Goal: Transaction & Acquisition: Obtain resource

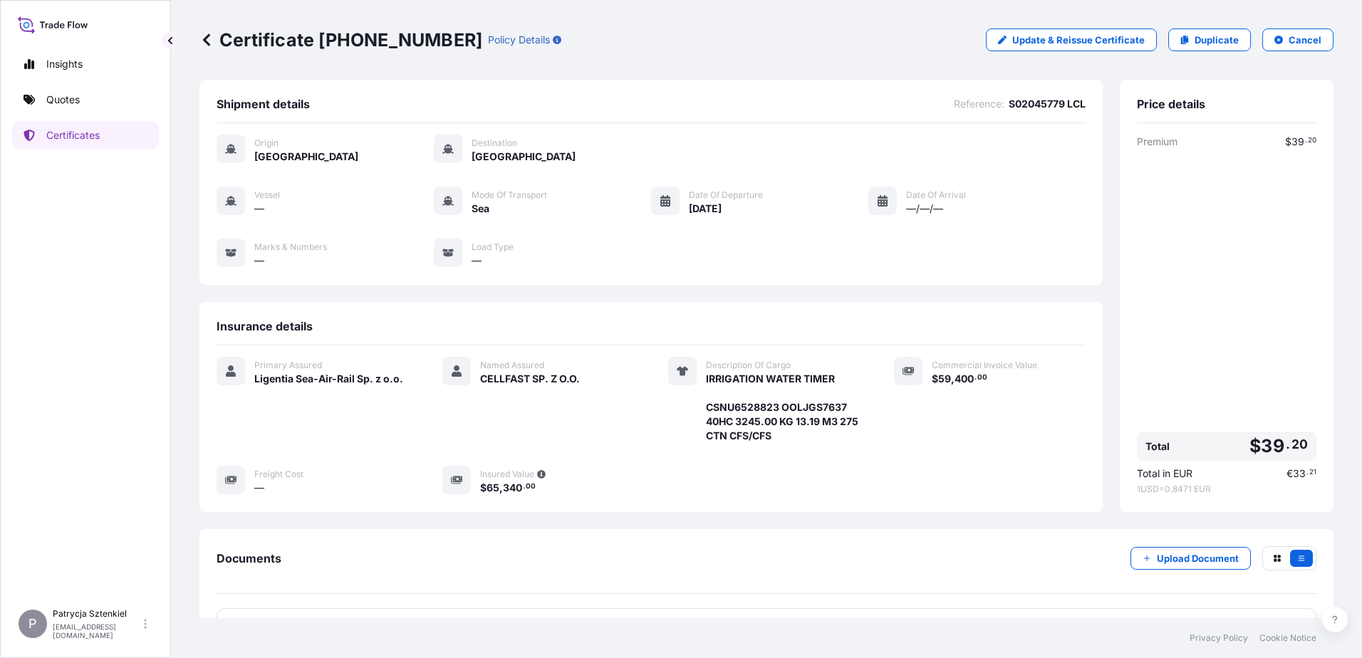
click at [97, 93] on link "Quotes" at bounding box center [85, 100] width 147 height 29
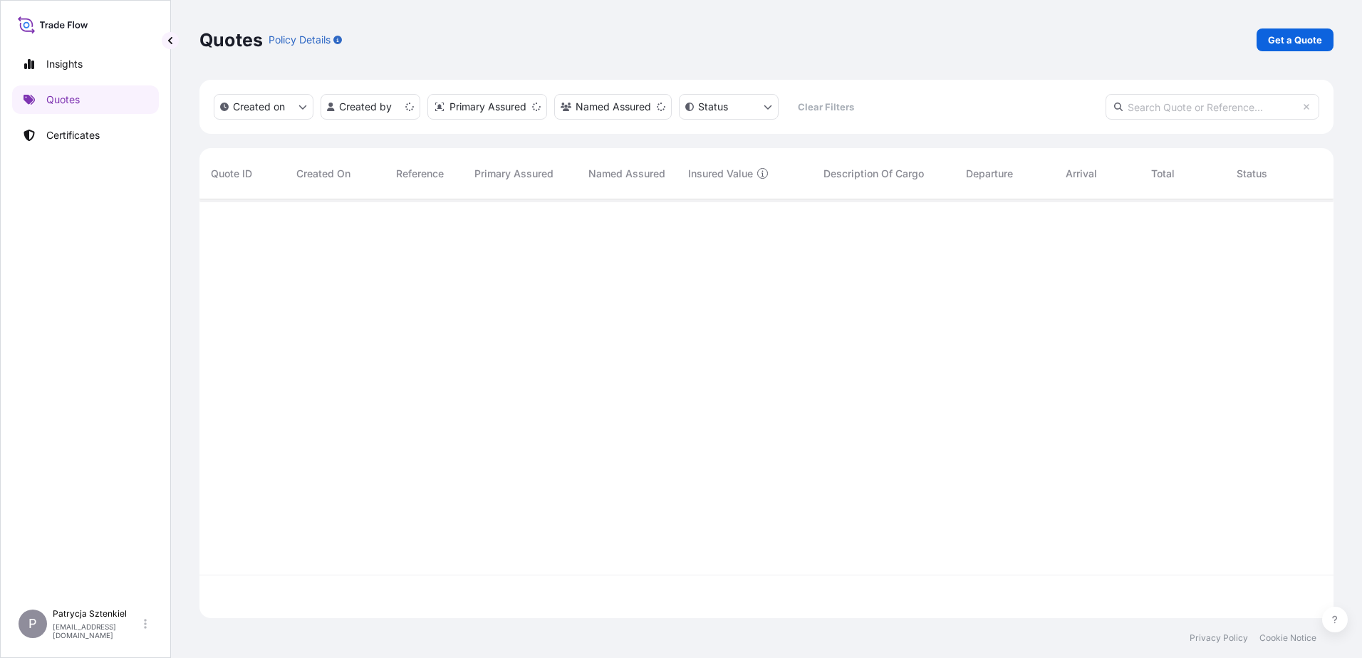
scroll to position [416, 1124]
click at [1278, 36] on p "Get a Quote" at bounding box center [1295, 40] width 54 height 14
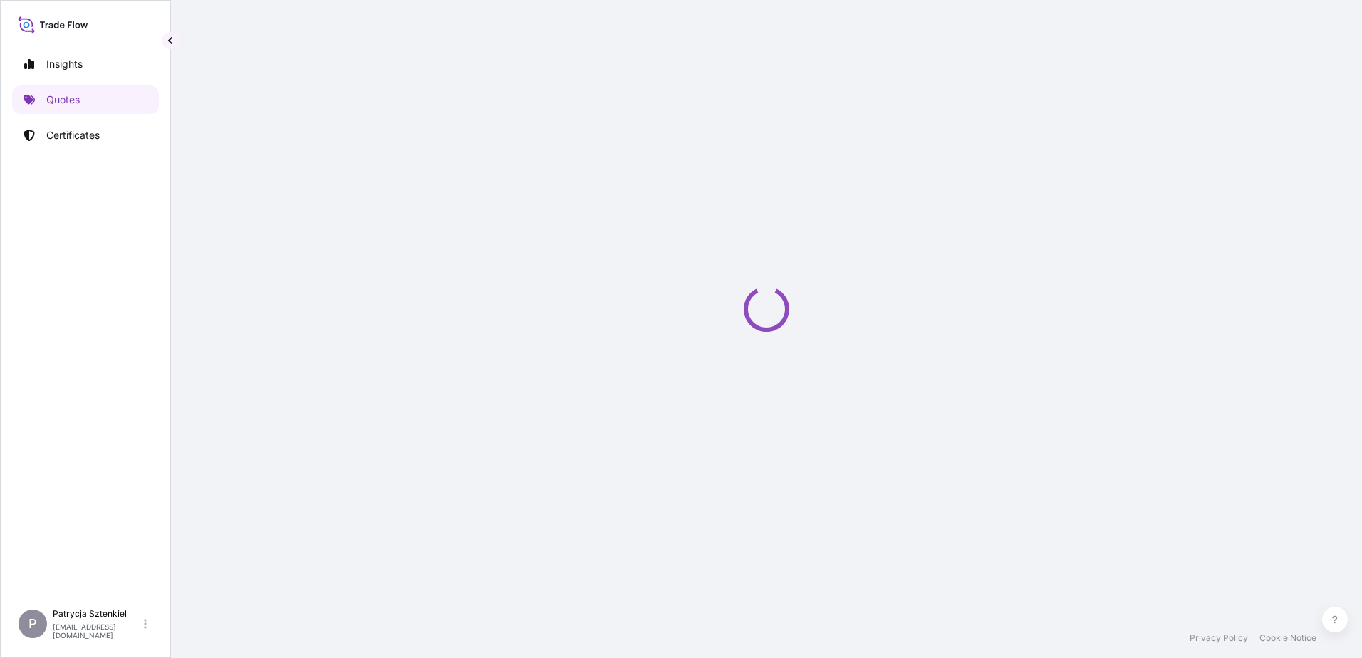
select select "Sea"
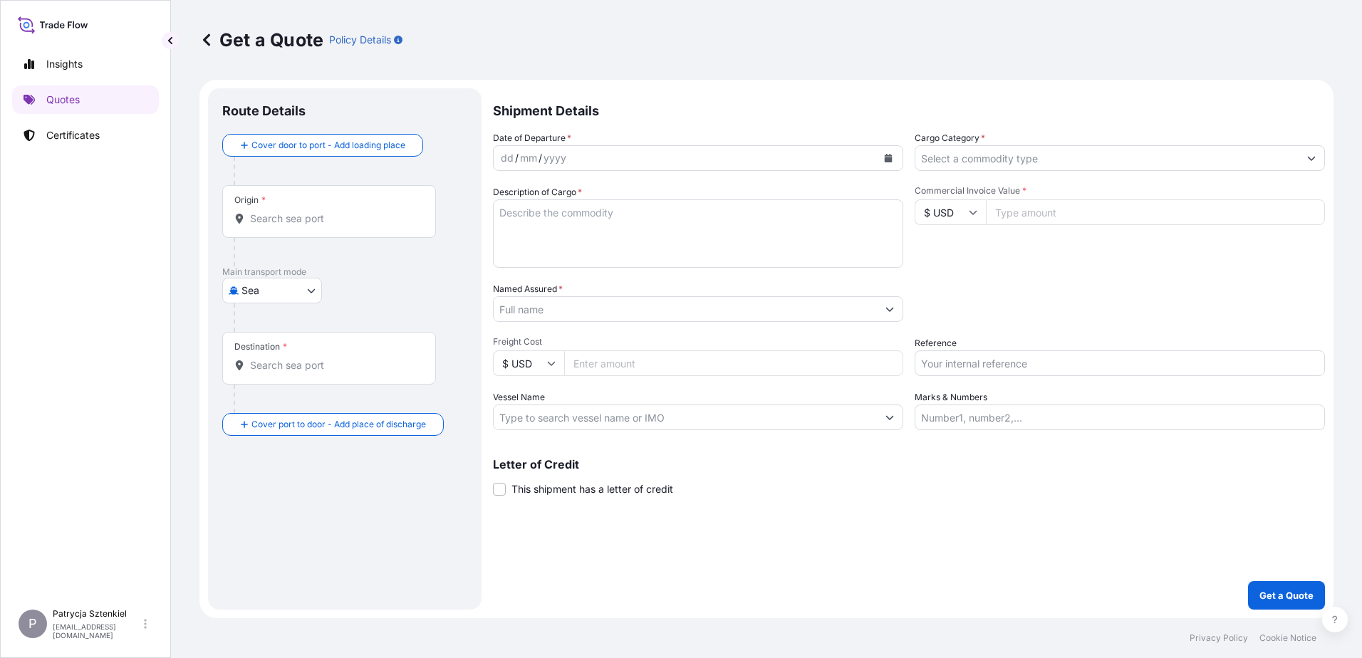
click at [958, 361] on input "Reference" at bounding box center [1120, 364] width 410 height 26
paste input "S02050730"
type input "S02050730"
click at [646, 316] on input "Named Assured *" at bounding box center [685, 309] width 383 height 26
click at [619, 309] on input "lechpol" at bounding box center [685, 309] width 383 height 26
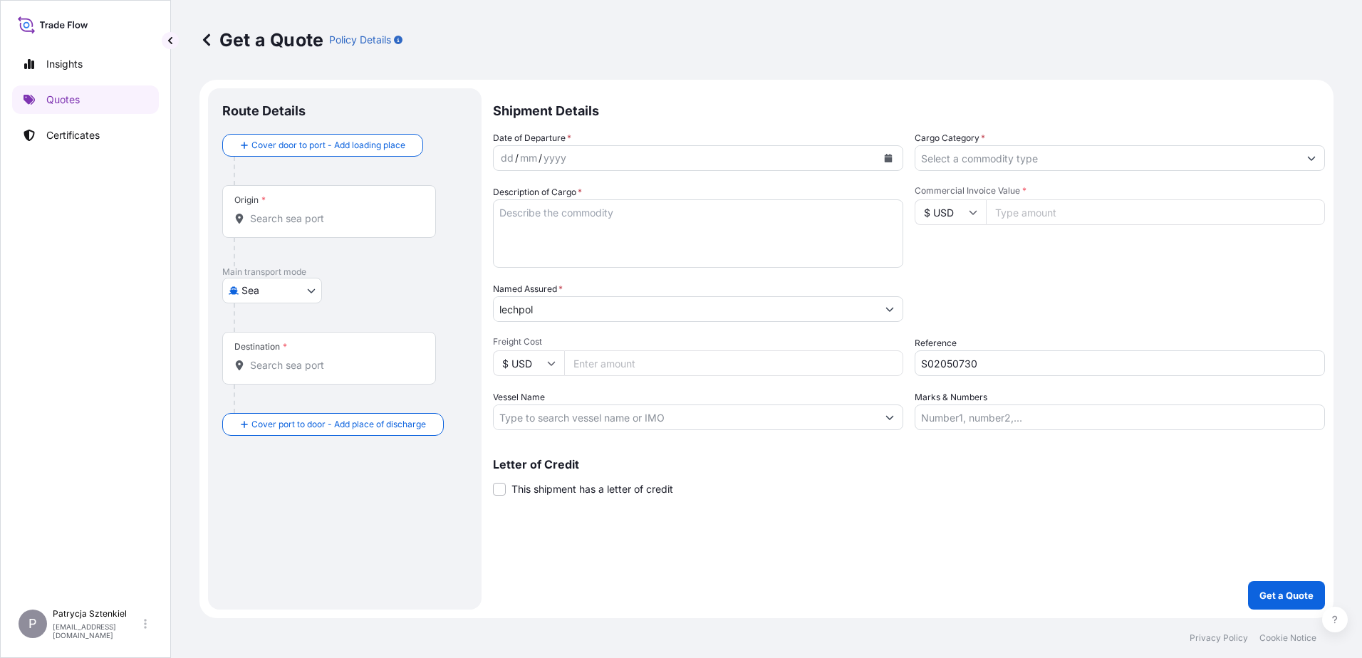
click at [591, 302] on input "lechpol" at bounding box center [685, 309] width 383 height 26
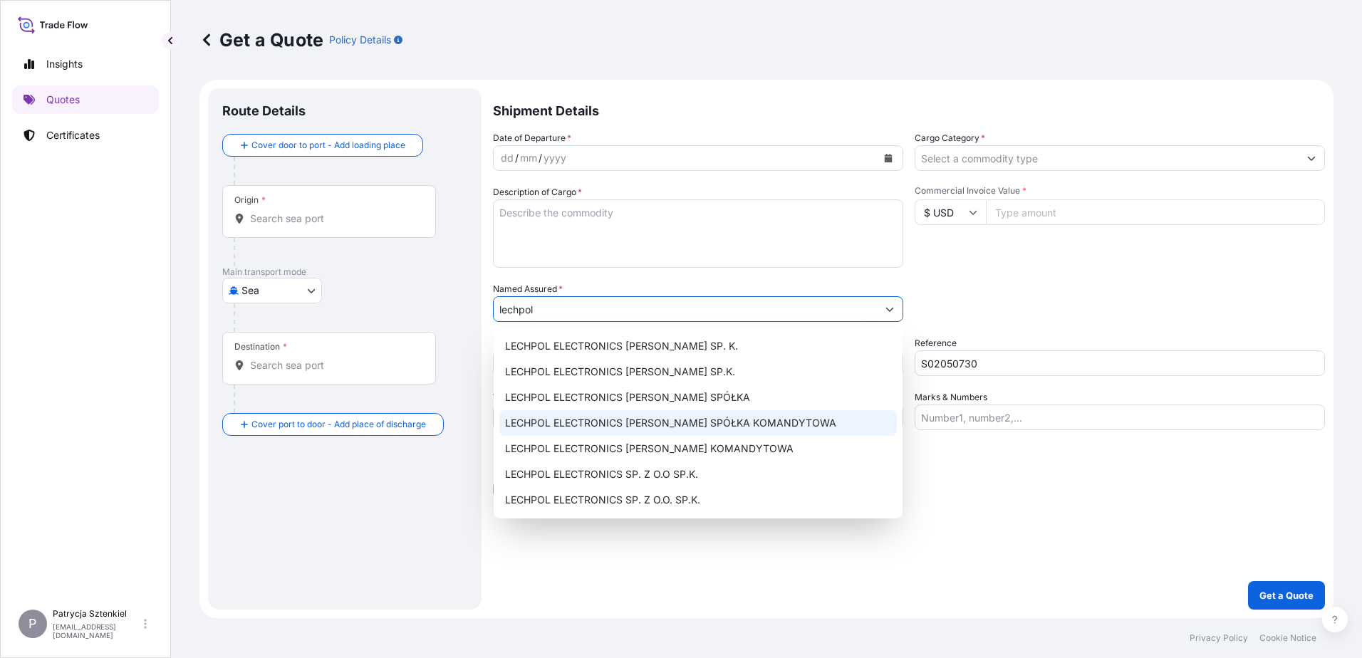
click at [767, 425] on span "LECHPOL ELECTRONICS [PERSON_NAME] SPÓŁKA KOMANDYTOWA" at bounding box center [670, 423] width 331 height 14
type input "LECHPOL ELECTRONICS [PERSON_NAME] SPÓŁKA KOMANDYTOWA"
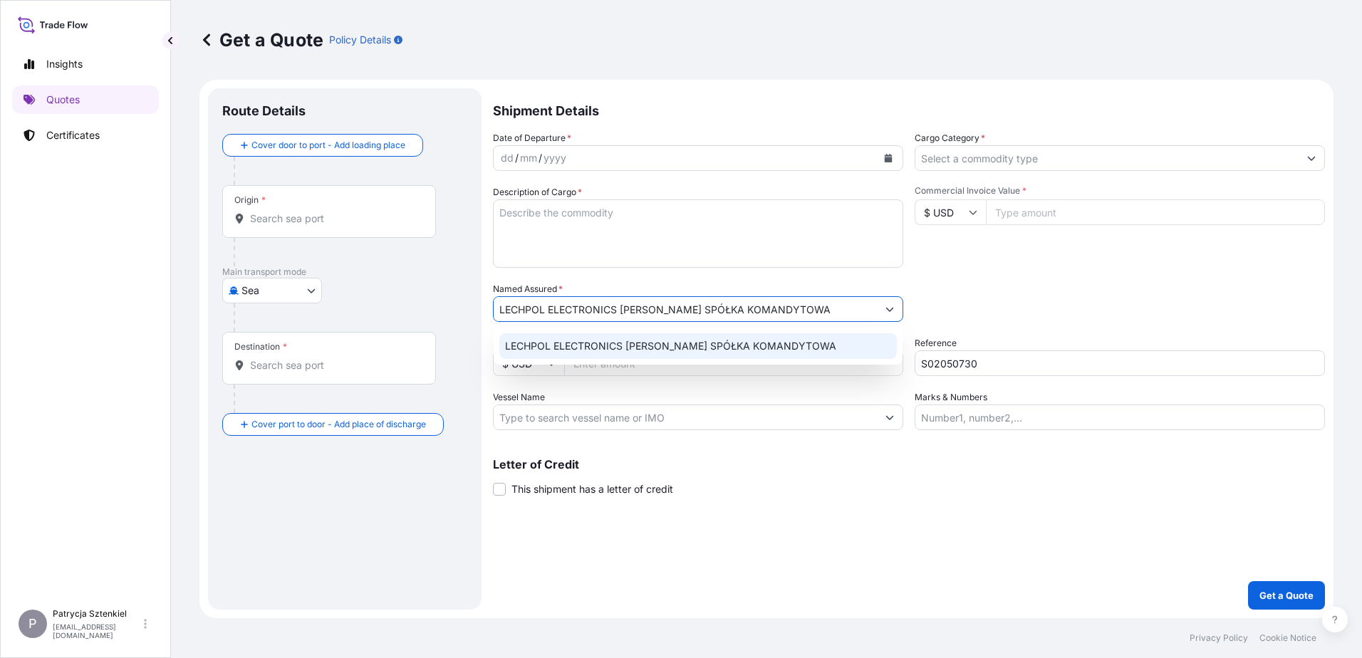
click at [651, 351] on span "LECHPOL ELECTRONICS [PERSON_NAME] SPÓŁKA KOMANDYTOWA" at bounding box center [670, 346] width 331 height 14
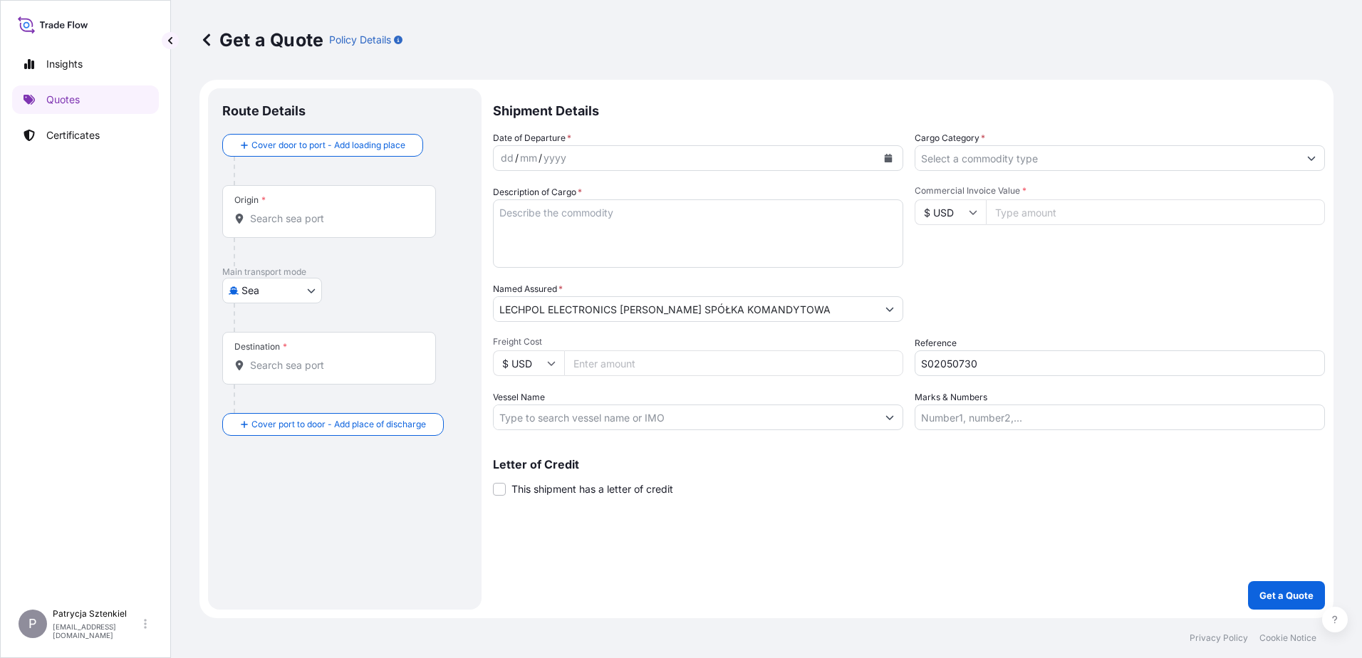
click at [889, 159] on icon "Calendar" at bounding box center [889, 158] width 8 height 9
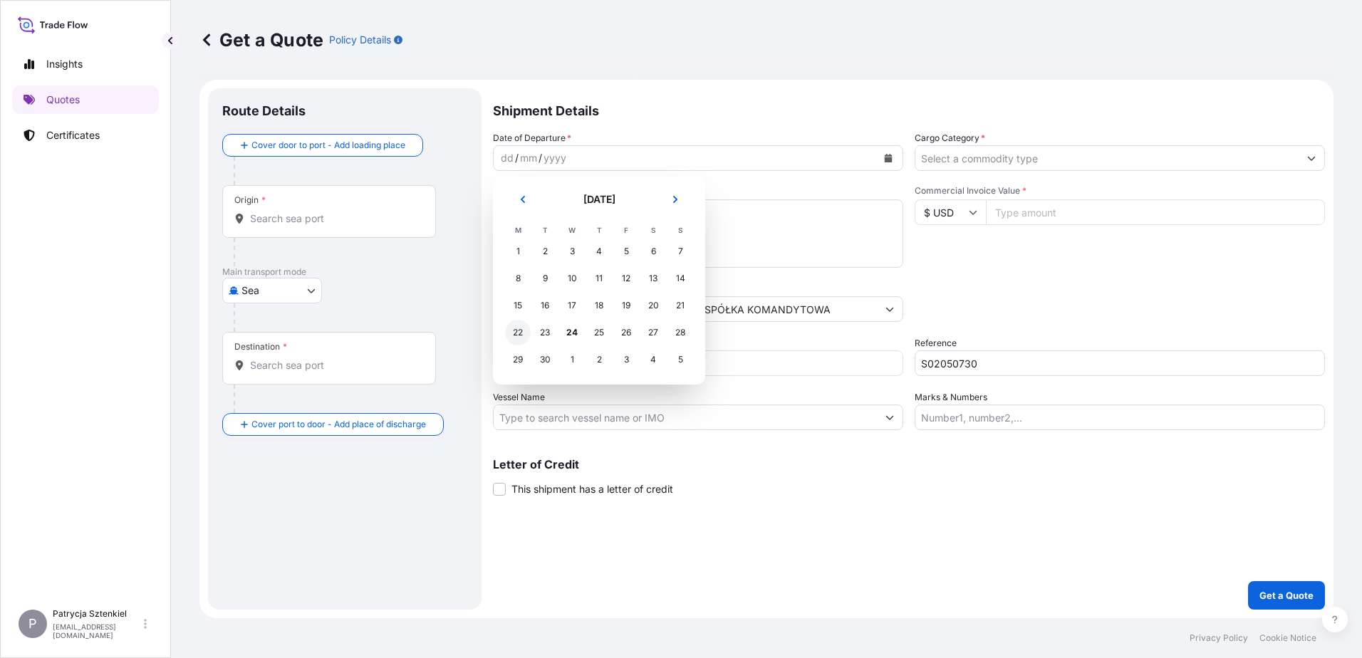
click at [514, 332] on div "22" at bounding box center [518, 333] width 26 height 26
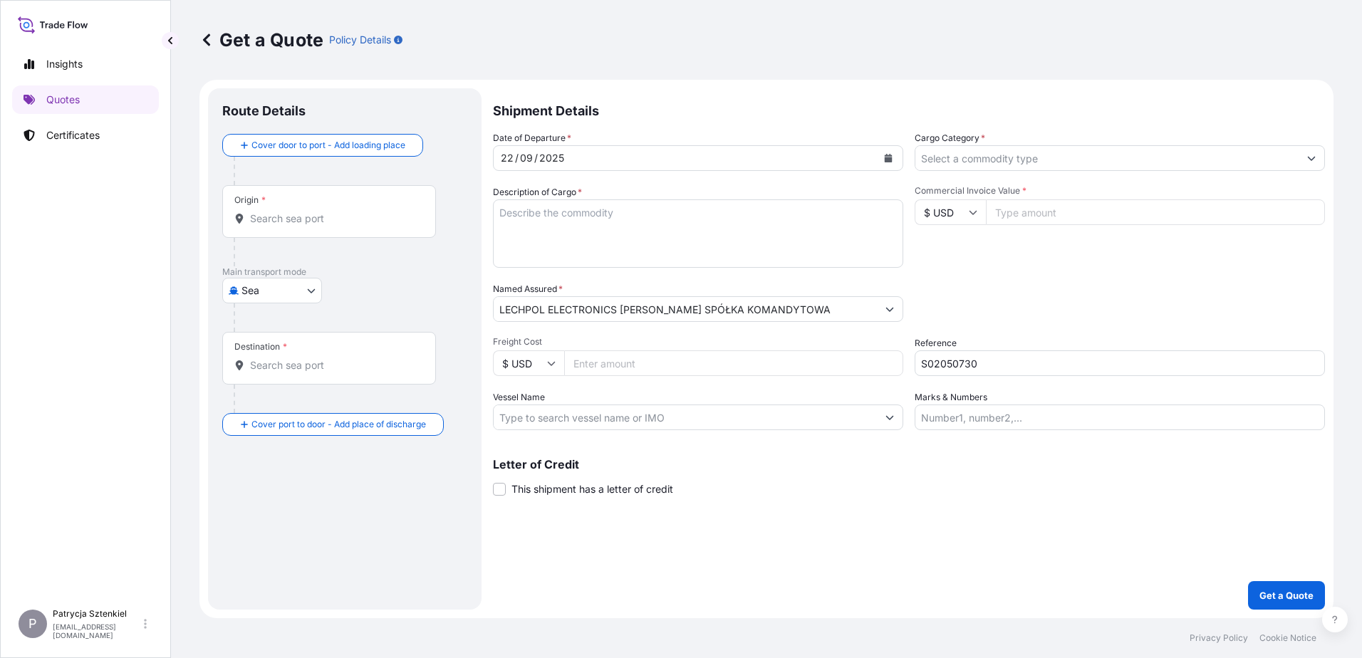
click at [293, 208] on div "Origin *" at bounding box center [329, 211] width 214 height 53
click at [293, 212] on input "Origin *" at bounding box center [334, 219] width 168 height 14
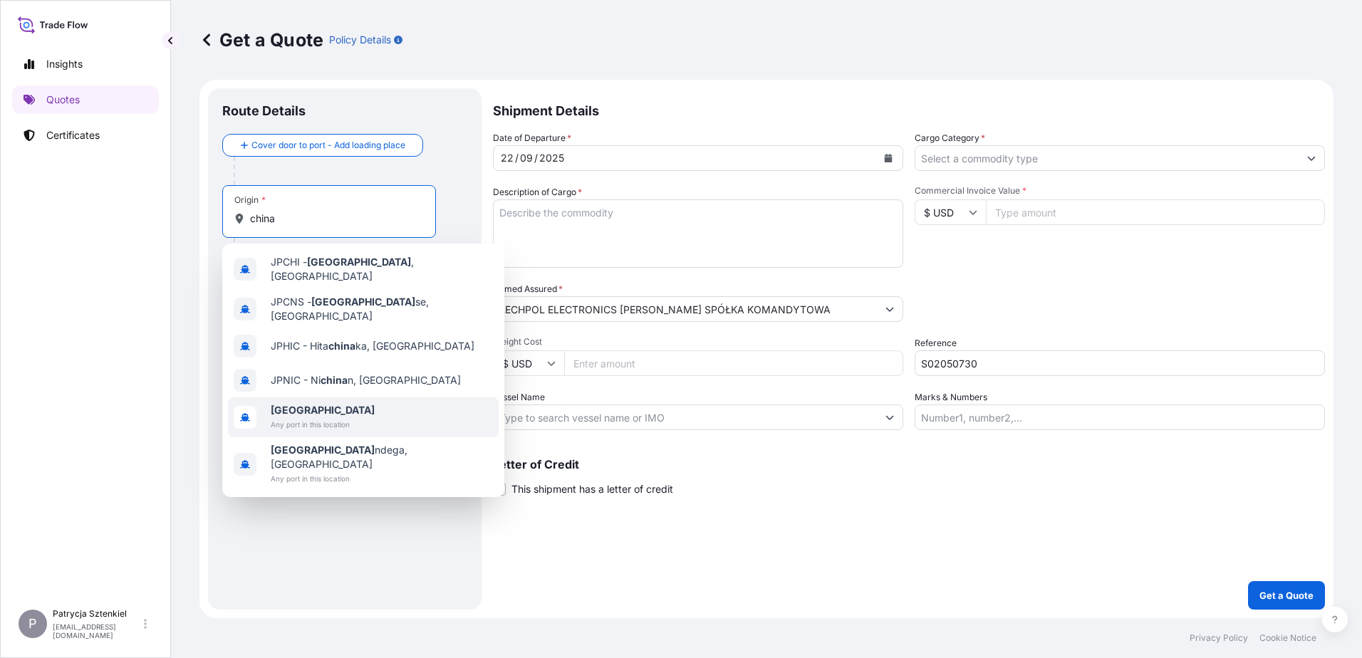
click at [286, 418] on span "Any port in this location" at bounding box center [323, 425] width 104 height 14
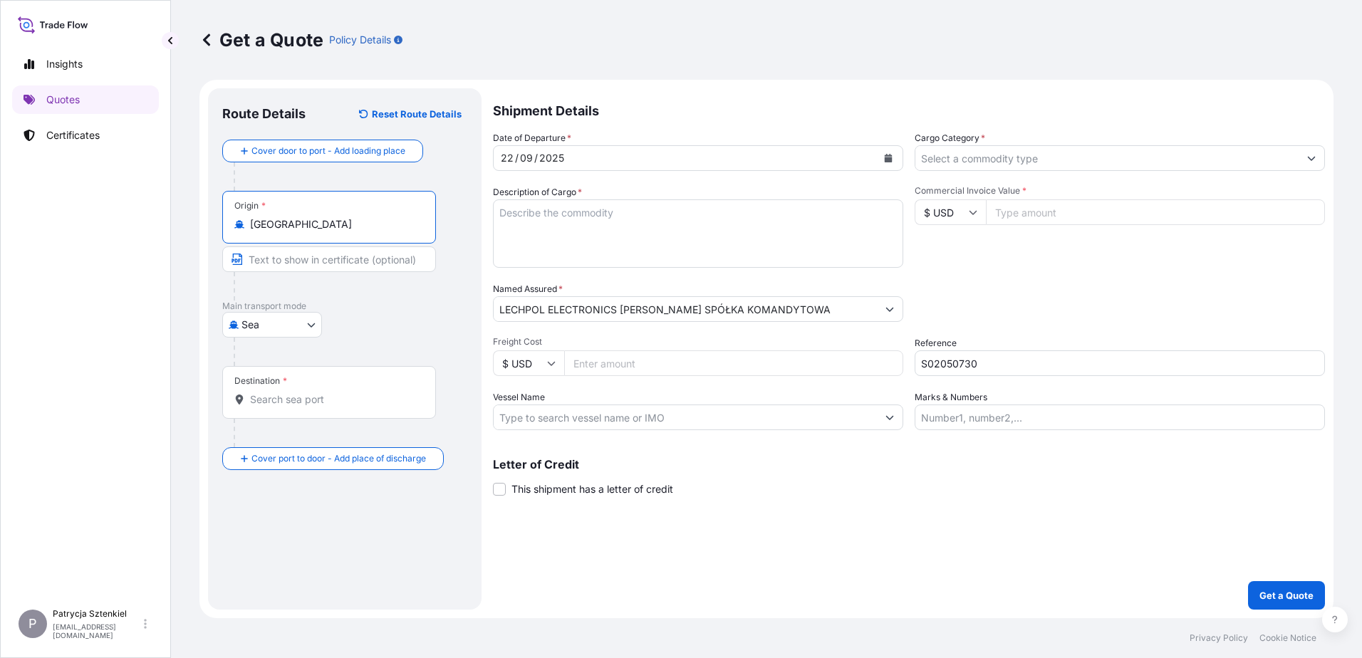
type input "[GEOGRAPHIC_DATA]"
click at [279, 404] on input "Destination *" at bounding box center [334, 400] width 168 height 14
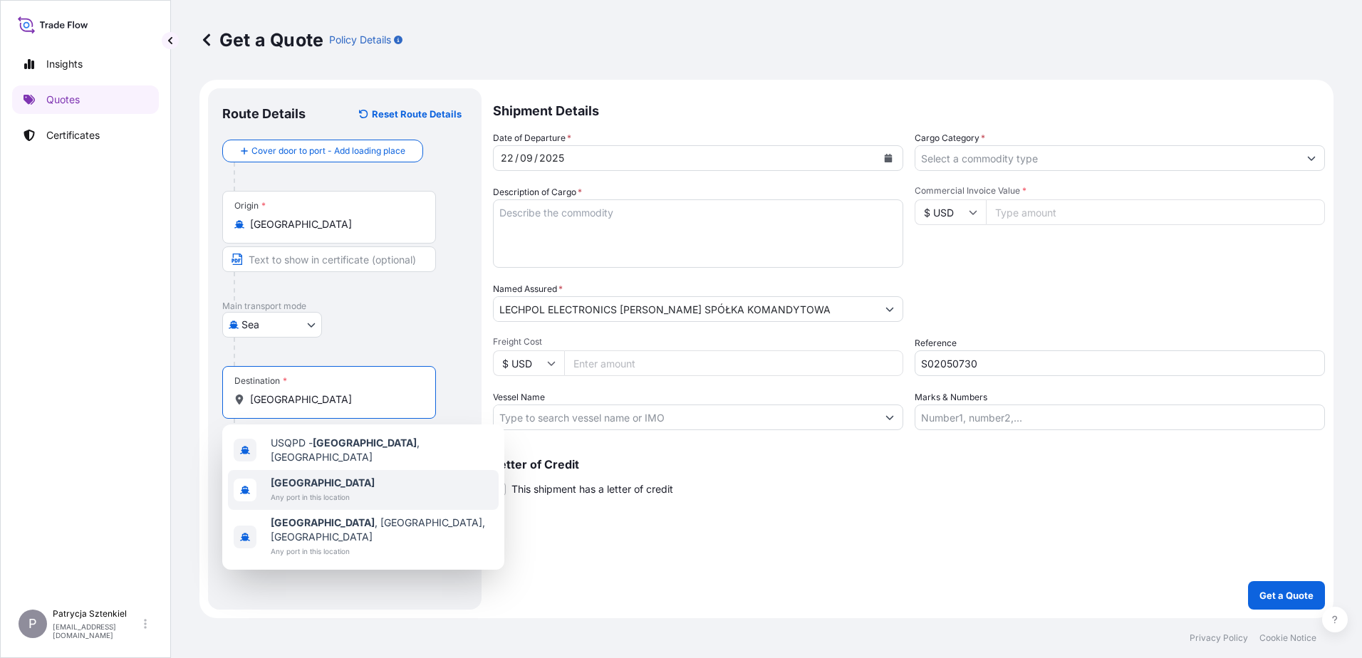
click at [289, 490] on span "Any port in this location" at bounding box center [323, 497] width 104 height 14
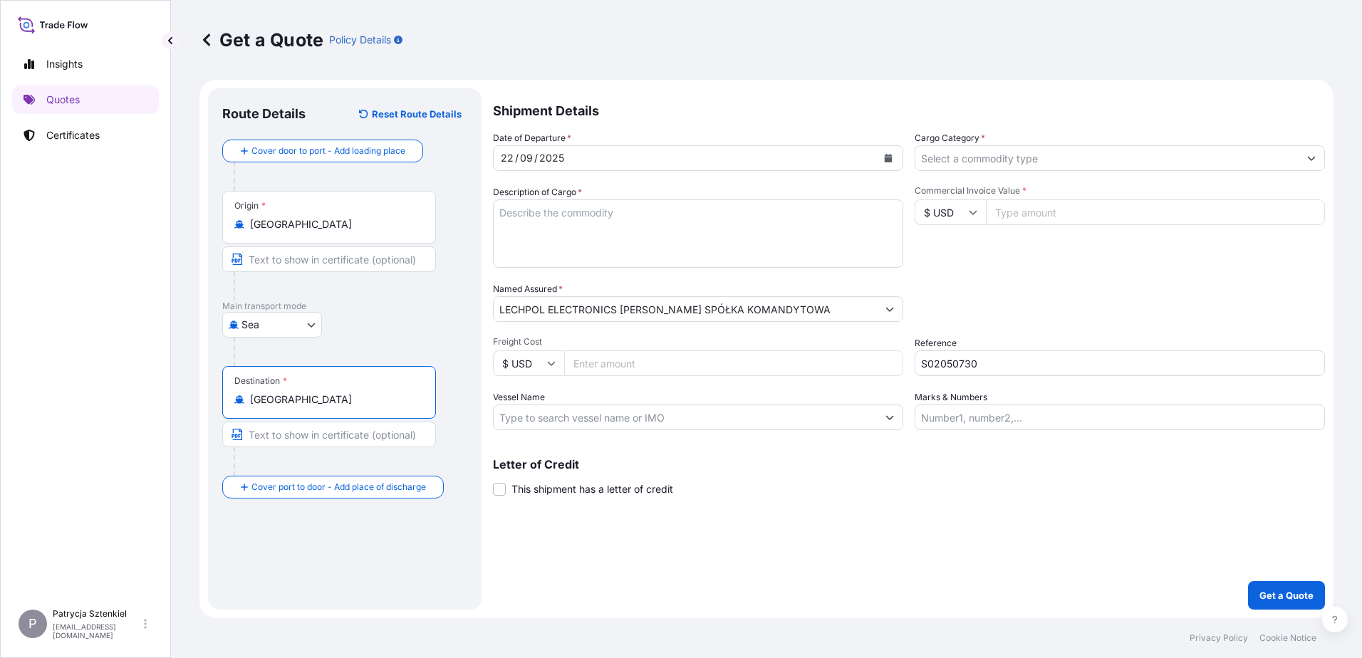
type input "[GEOGRAPHIC_DATA]"
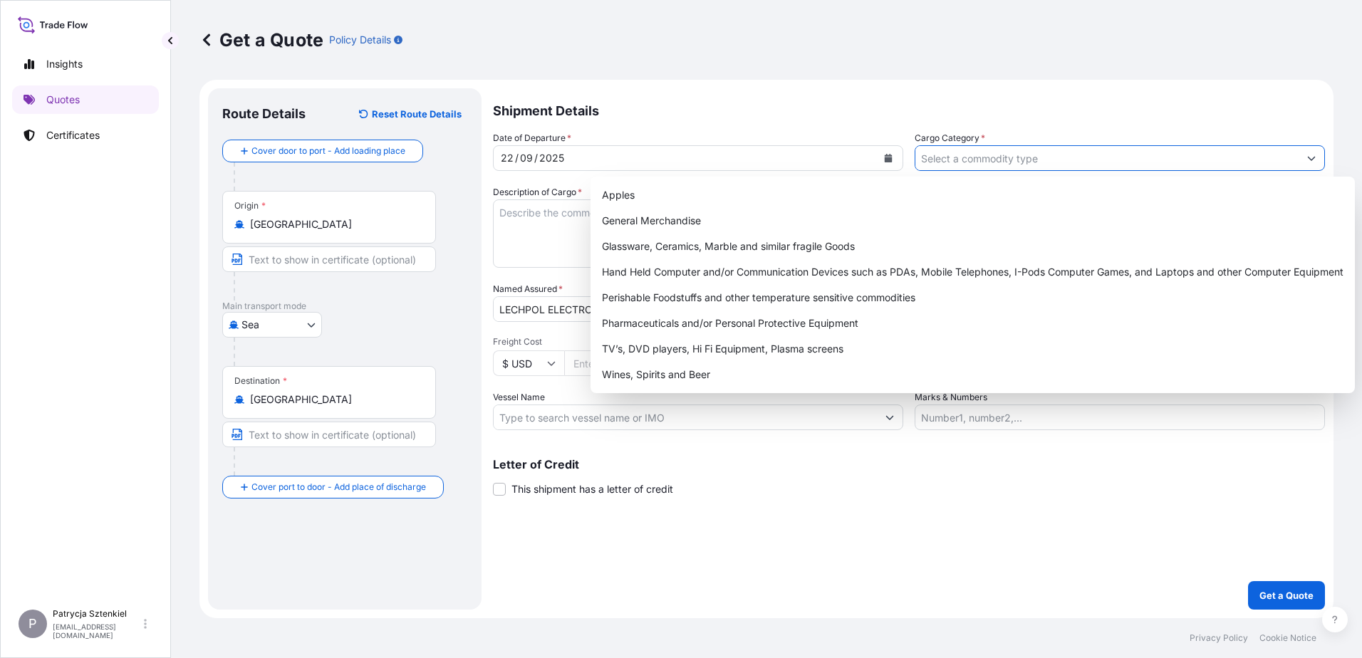
click at [1211, 155] on input "Cargo Category *" at bounding box center [1107, 158] width 383 height 26
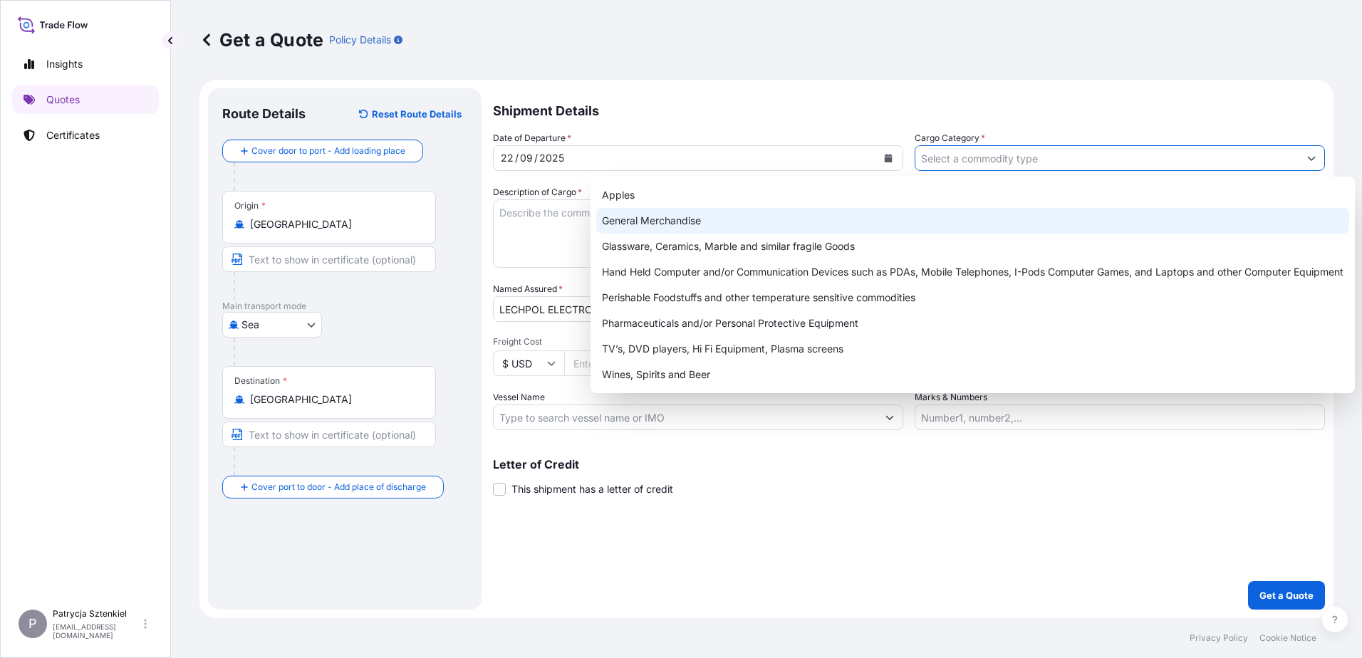
click at [819, 214] on div "General Merchandise" at bounding box center [972, 221] width 753 height 26
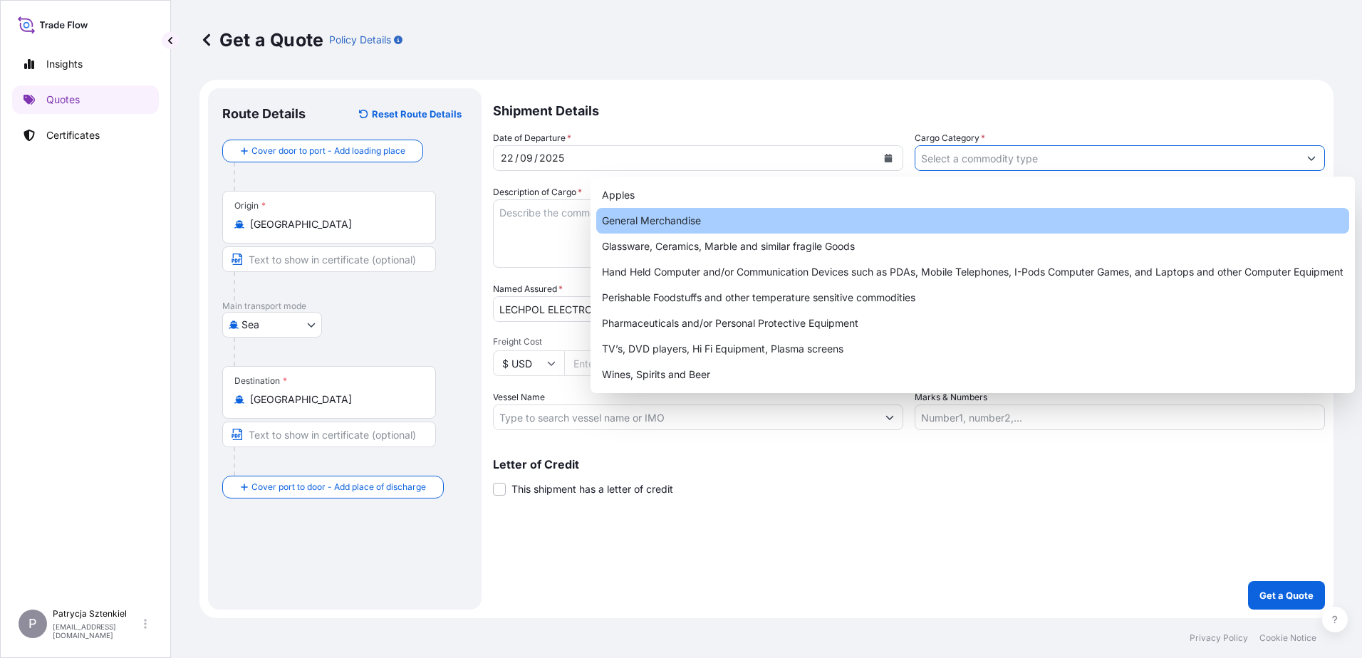
type input "General Merchandise"
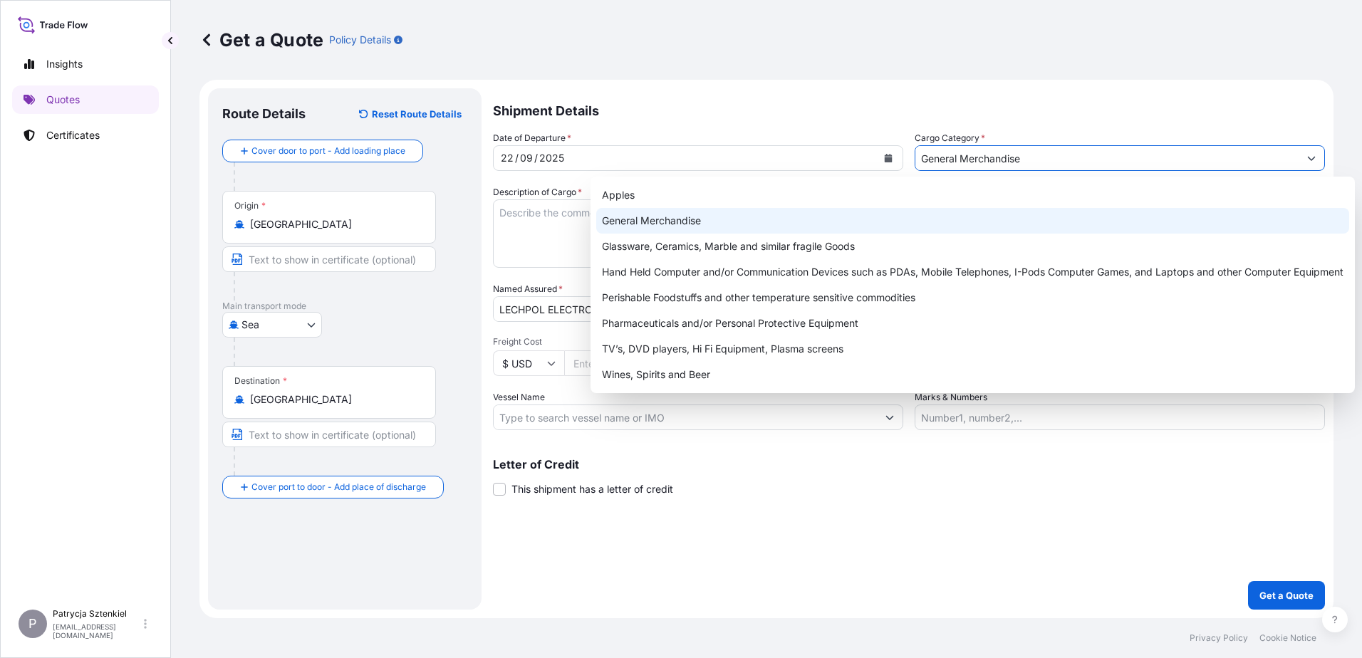
click at [799, 227] on div "General Merchandise" at bounding box center [972, 221] width 753 height 26
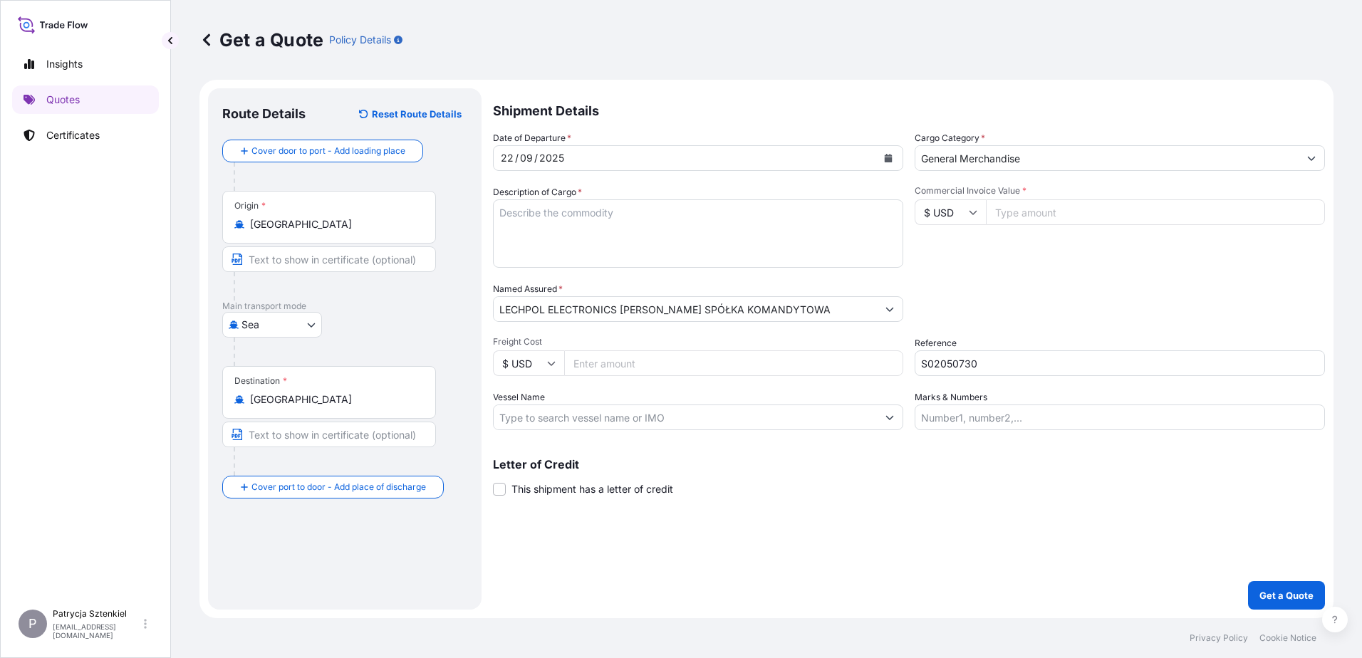
click at [1008, 220] on input "Commercial Invoice Value *" at bounding box center [1155, 213] width 339 height 26
type input "4"
type input "14218"
click at [561, 229] on textarea "Description of Cargo *" at bounding box center [698, 234] width 410 height 68
paste textarea "KETTLEBELL"
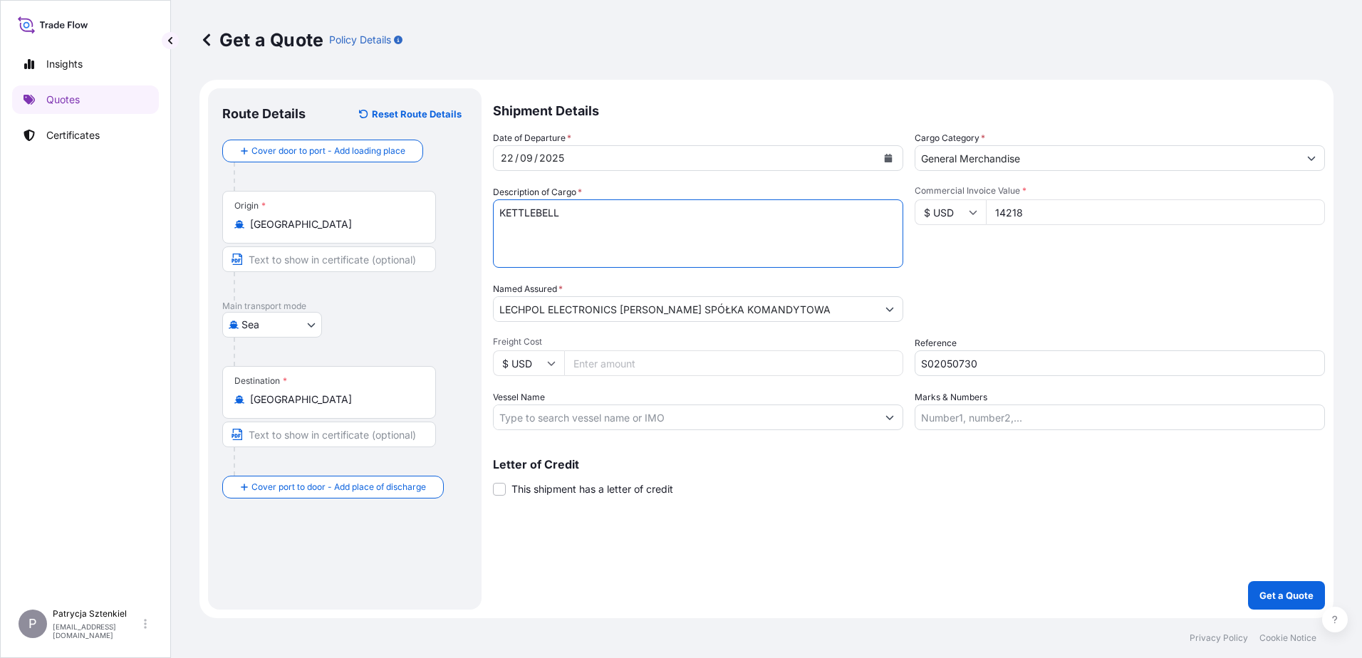
paste textarea "DFSU2370712 FX38964550 20GP 17435.00 KG 26.00 M3 1616 CTN CY/CY* 1616 CTN 17435…"
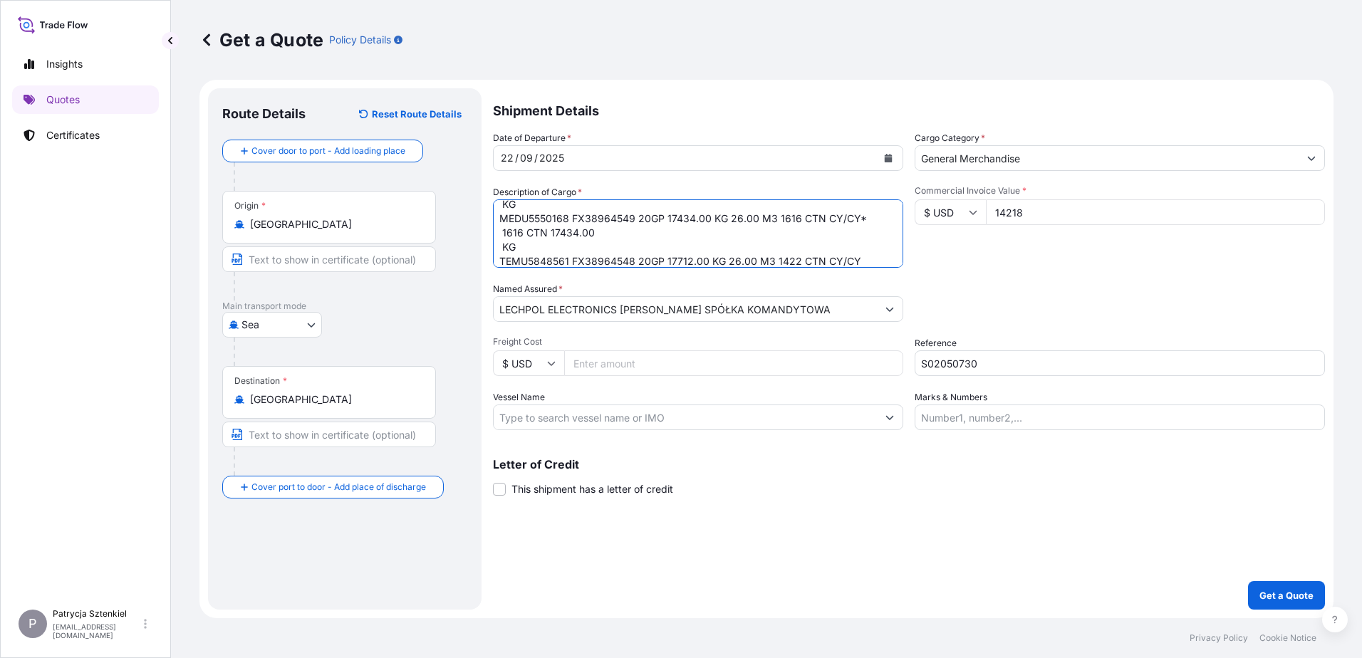
drag, startPoint x: 524, startPoint y: 241, endPoint x: 506, endPoint y: 234, distance: 19.8
click at [506, 234] on textarea "KETTLEBELL DFSU2370712 FX38964550 20GP 17435.00 KG 26.00 M3 1616 CTN CY/CY* 161…" at bounding box center [698, 234] width 410 height 68
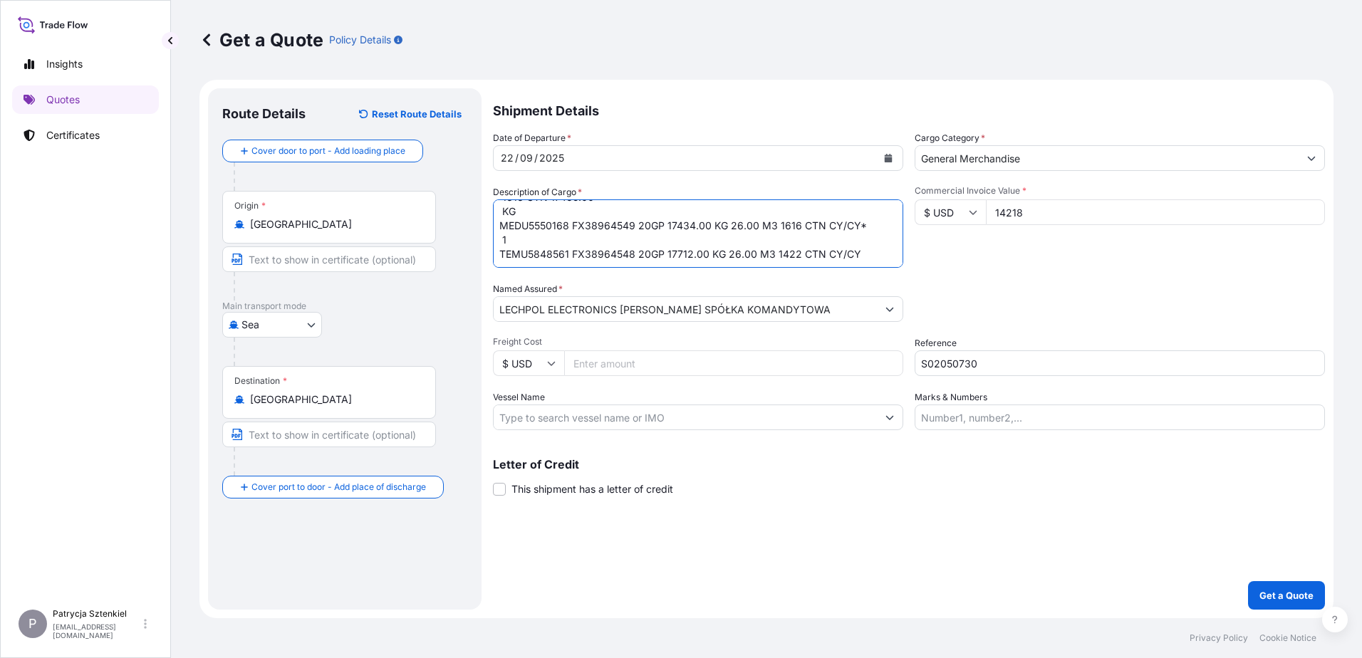
scroll to position [58, 0]
click at [861, 229] on textarea "KETTLEBELL DFSU2370712 FX38964550 20GP 17435.00 KG 26.00 M3 1616 CTN CY/CY* 161…" at bounding box center [698, 234] width 410 height 68
drag, startPoint x: 565, startPoint y: 211, endPoint x: 552, endPoint y: 254, distance: 45.5
click at [552, 254] on textarea "KETTLEBELL DFSU2370712 FX38964550 20GP 17435.00 KG 26.00 M3 1616 CTN CY/CY* 161…" at bounding box center [698, 234] width 410 height 68
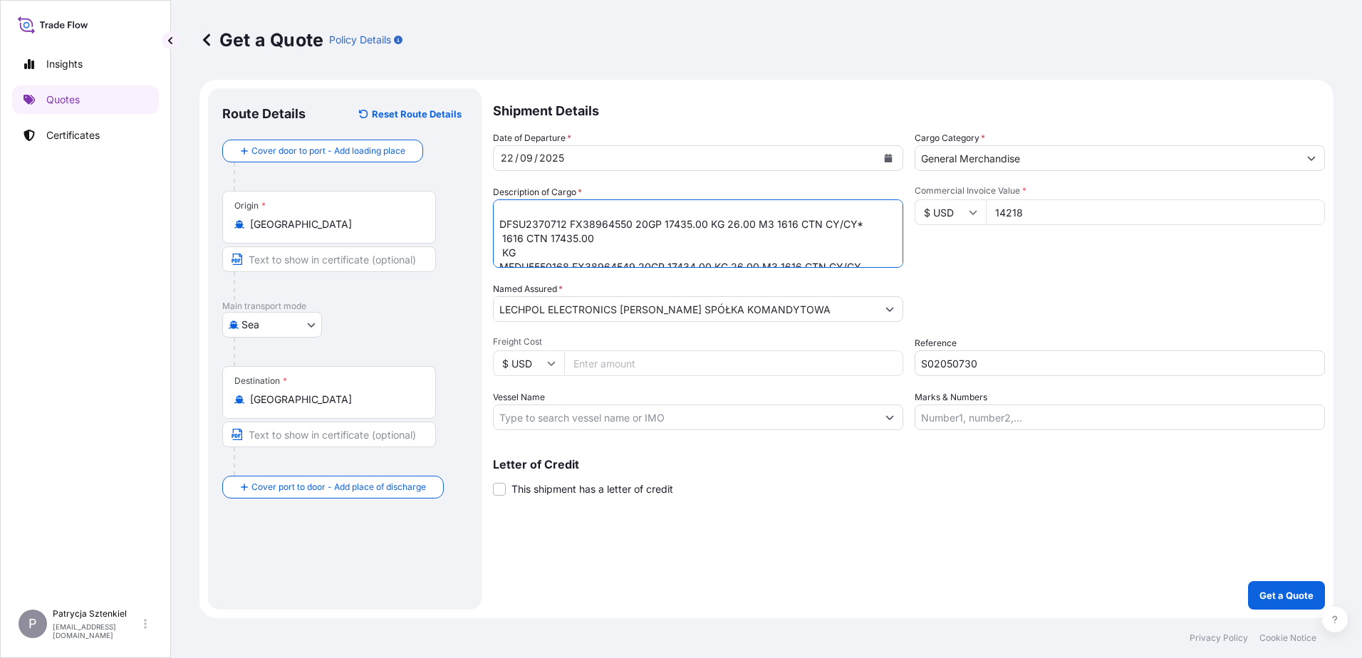
scroll to position [30, 0]
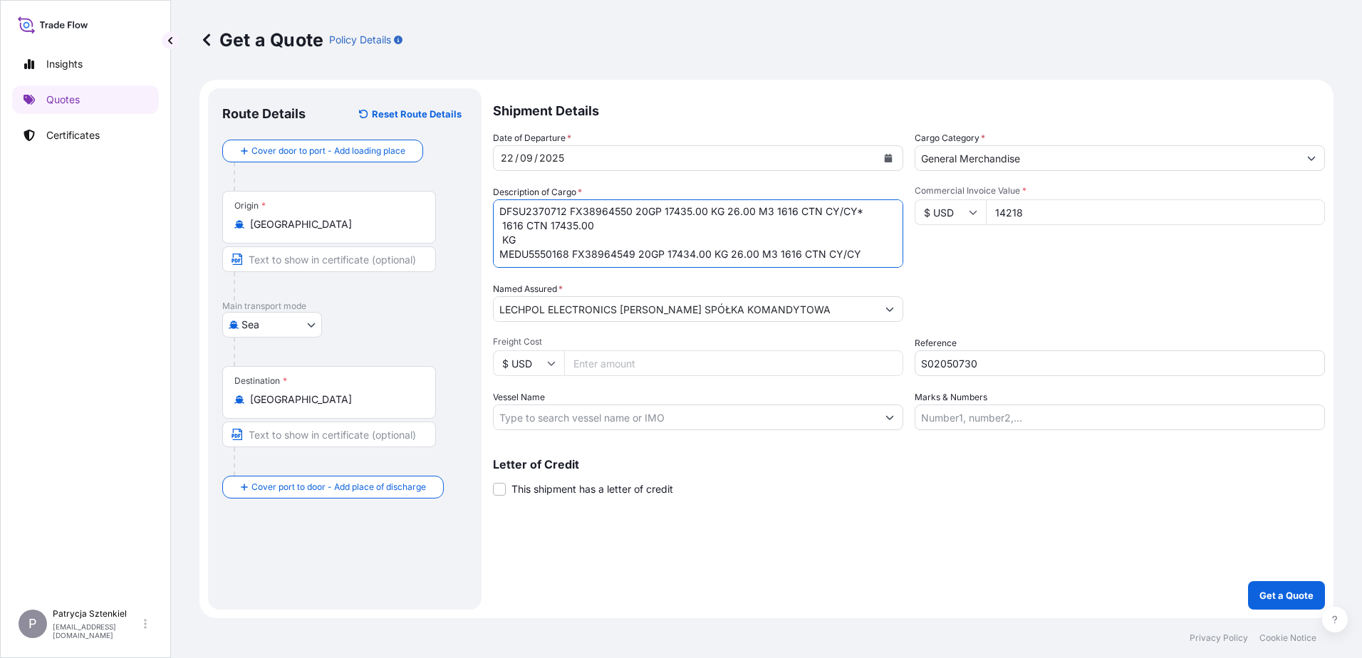
click at [542, 229] on textarea "KETTLEBELL DFSU2370712 FX38964550 20GP 17435.00 KG 26.00 M3 1616 CTN CY/CY* 161…" at bounding box center [698, 234] width 410 height 68
drag, startPoint x: 522, startPoint y: 229, endPoint x: 507, endPoint y: 221, distance: 17.2
click at [507, 221] on textarea "KETTLEBELL DFSU2370712 FX38964550 20GP 17435.00 KG 26.00 M3 1616 CTN CY/CY* 161…" at bounding box center [698, 234] width 410 height 68
click at [519, 225] on textarea "KETTLEBELL DFSU2370712 FX38964550 20GP 17435.00 KG 26.00 M3 1616 CTN CY/CY* 161…" at bounding box center [698, 234] width 410 height 68
click at [866, 207] on textarea "KETTLEBELL DFSU2370712 FX38964550 20GP 17435.00 KG 26.00 M3 1616 CTN CY/CY* MED…" at bounding box center [698, 234] width 410 height 68
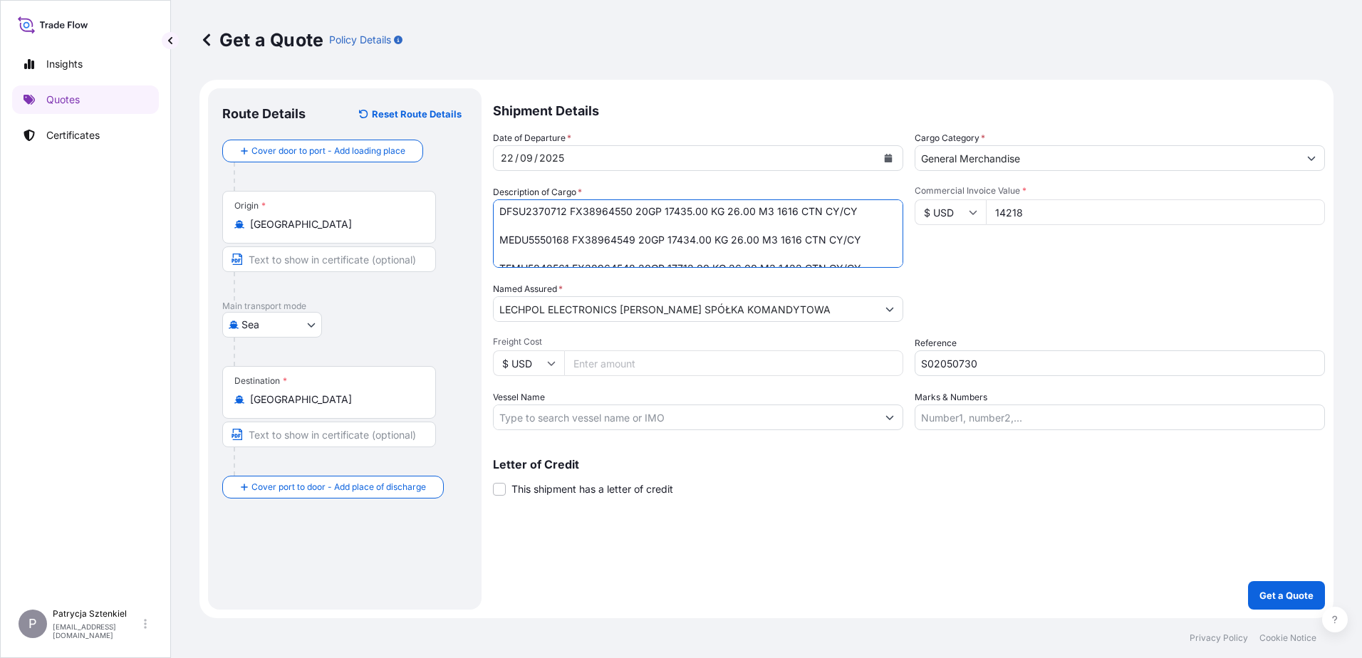
type textarea "KETTLEBELL DFSU2370712 FX38964550 20GP 17435.00 KG 26.00 M3 1616 CTN CY/CY MEDU…"
click at [1110, 295] on div "Packing Category Type to search a container mode Please select a primary mode o…" at bounding box center [1120, 302] width 410 height 40
click at [1273, 586] on button "Get a Quote" at bounding box center [1286, 595] width 77 height 29
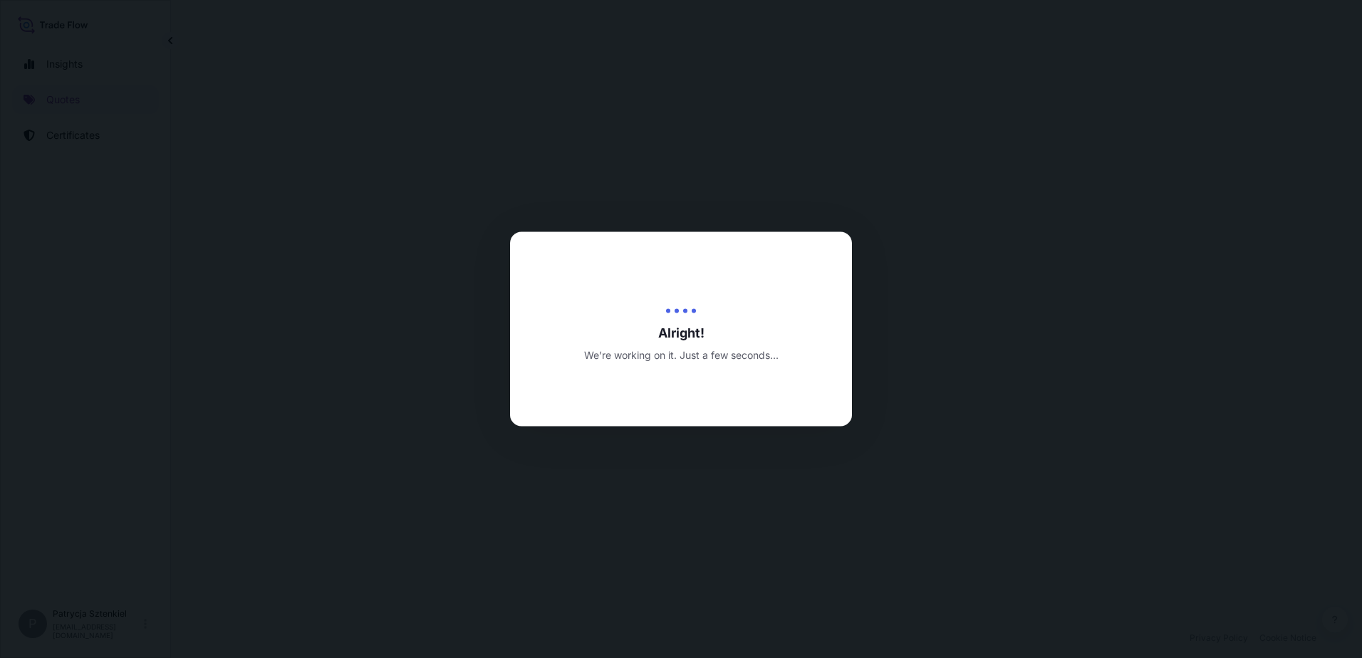
select select "Sea"
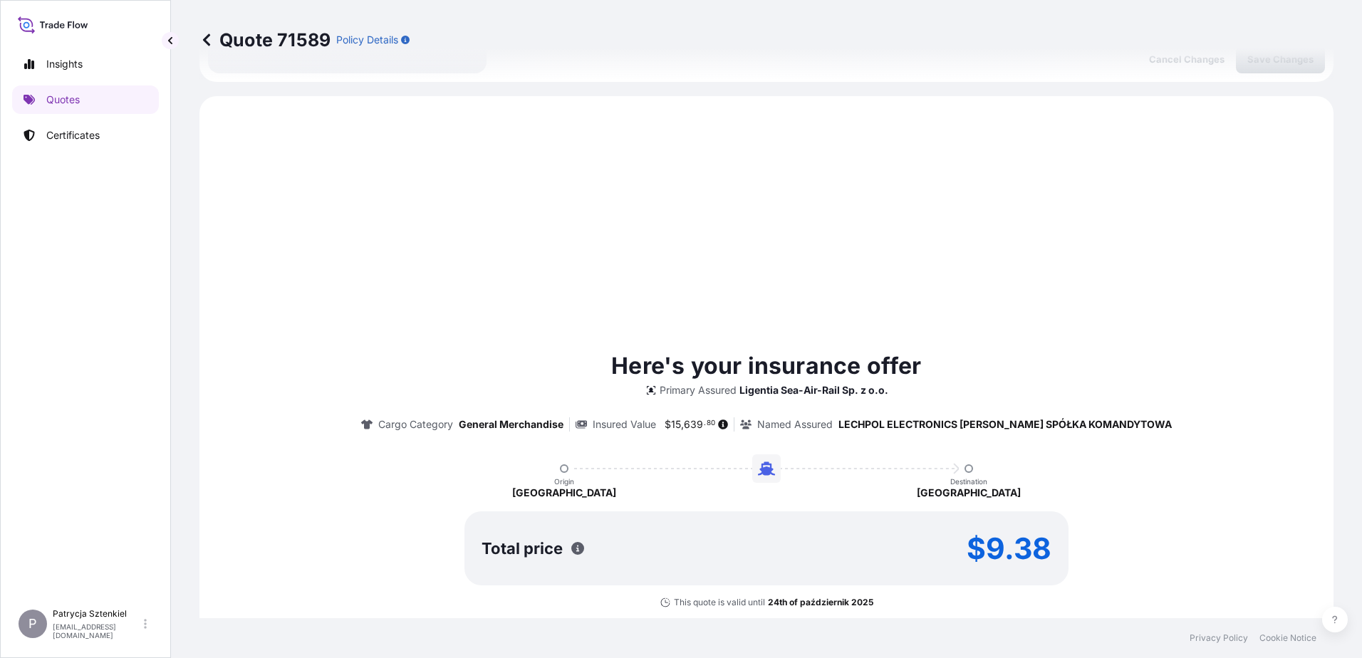
scroll to position [488, 0]
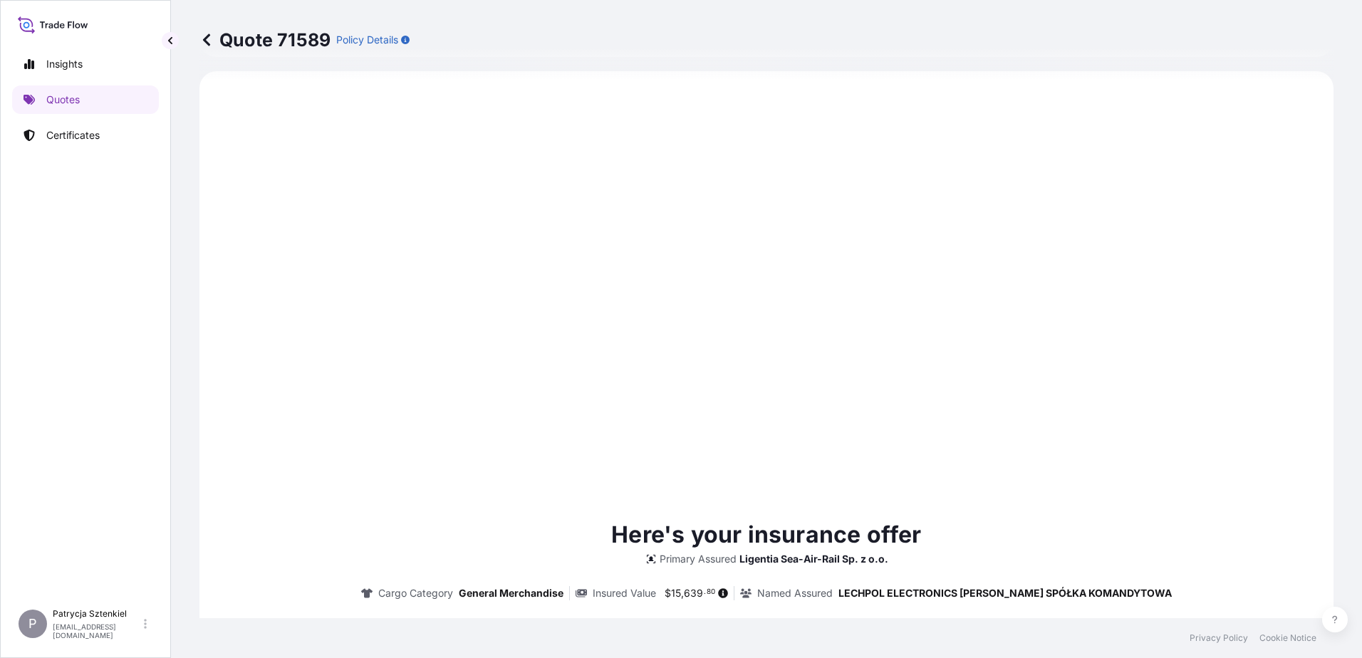
type input "[DATE]"
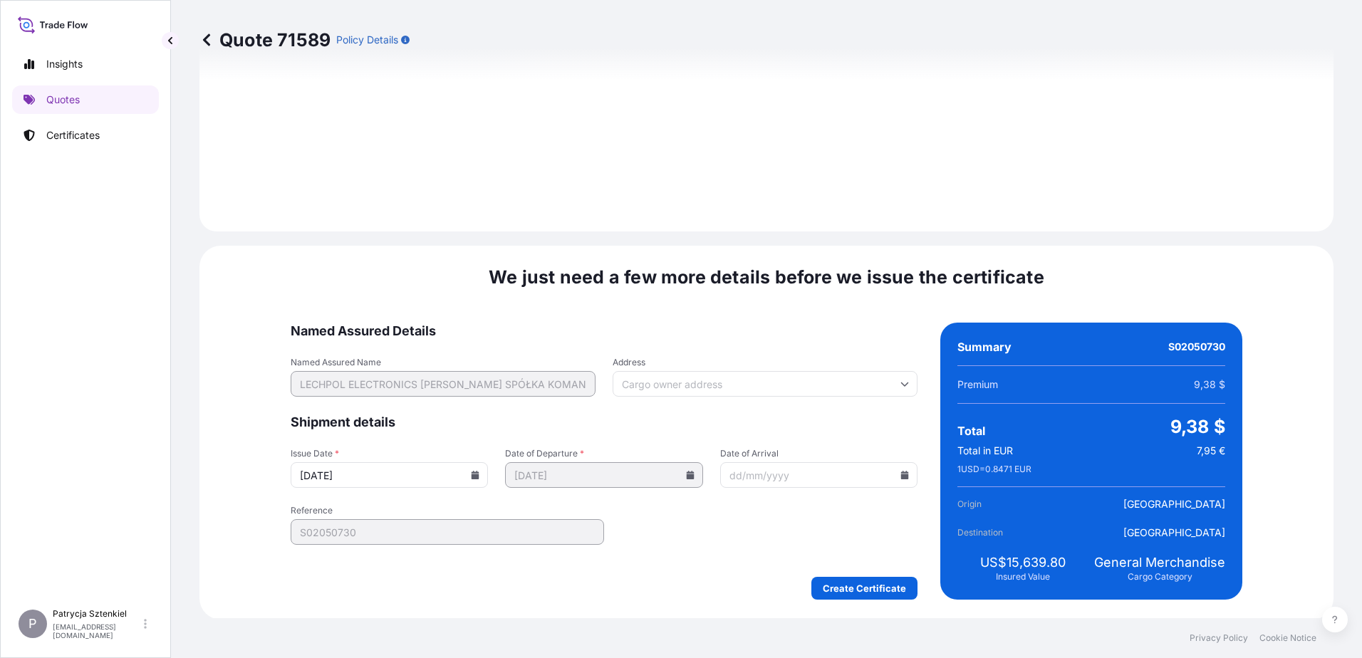
scroll to position [1516, 0]
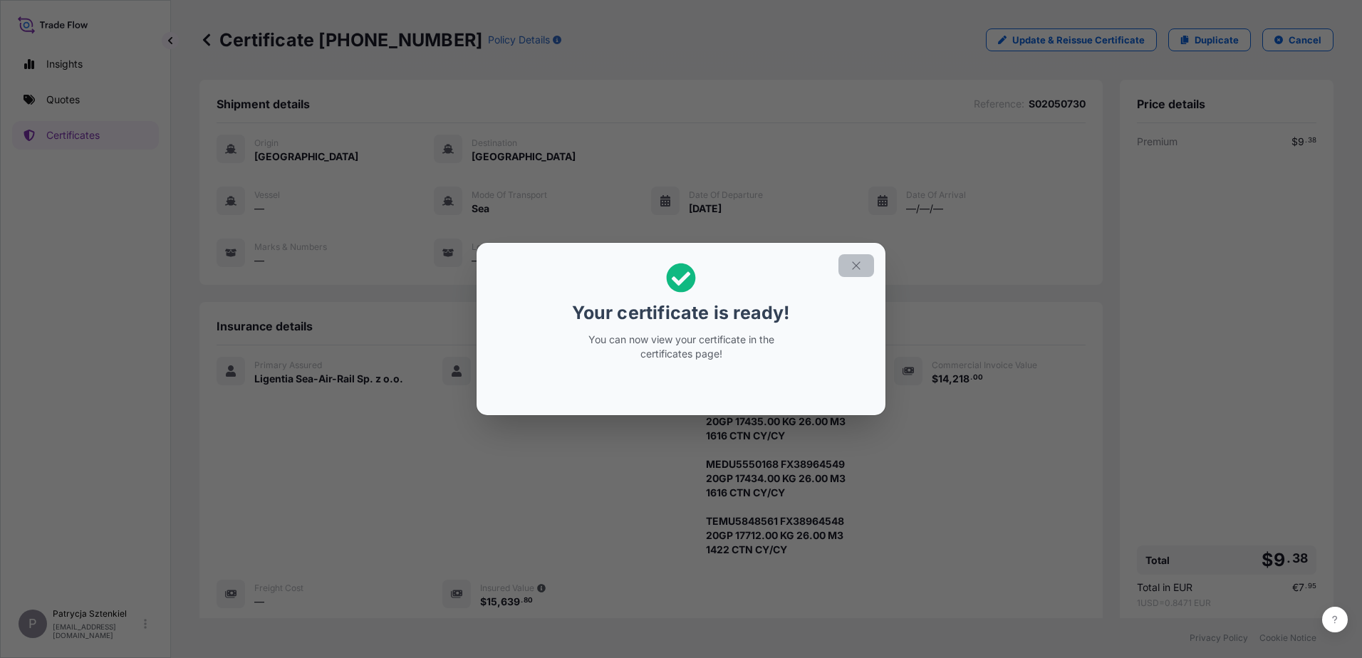
click at [860, 274] on button "button" at bounding box center [857, 265] width 36 height 23
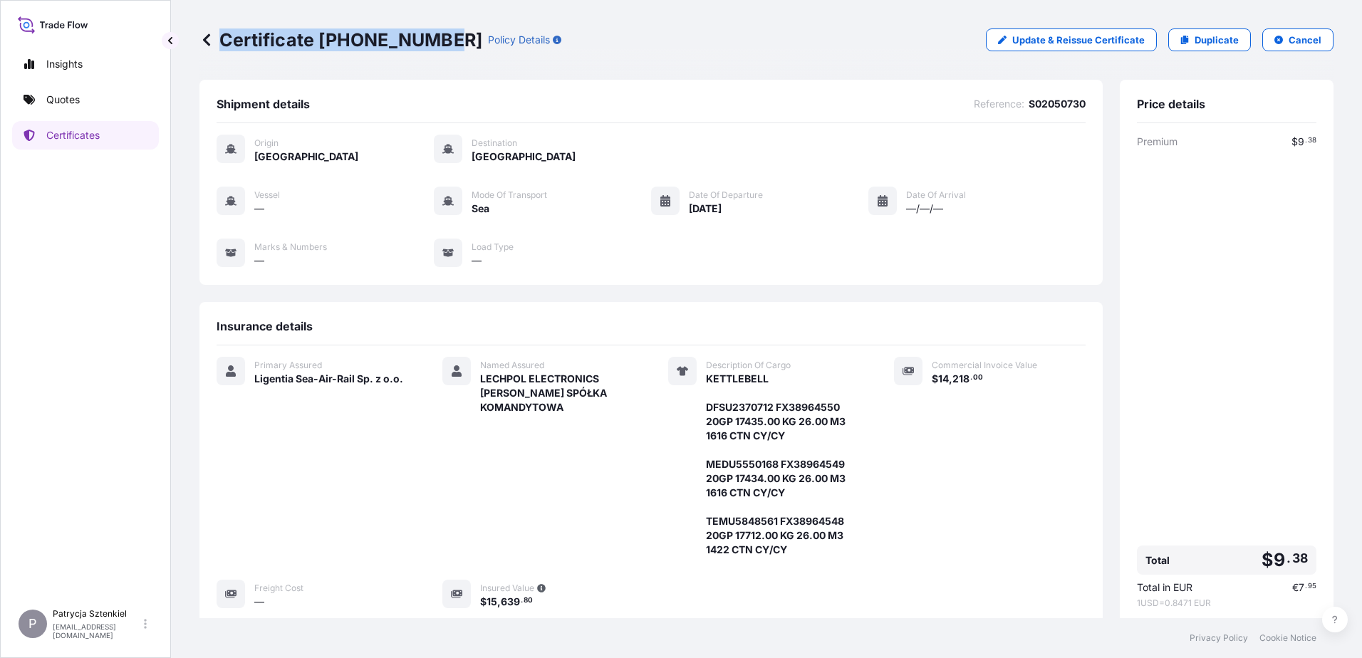
drag, startPoint x: 219, startPoint y: 40, endPoint x: 446, endPoint y: 53, distance: 227.0
click at [446, 53] on div "Certificate [PHONE_NUMBER] Policy Details Update & Reissue Certificate Duplicat…" at bounding box center [767, 40] width 1134 height 80
copy p "Certificate [PHONE_NUMBER]"
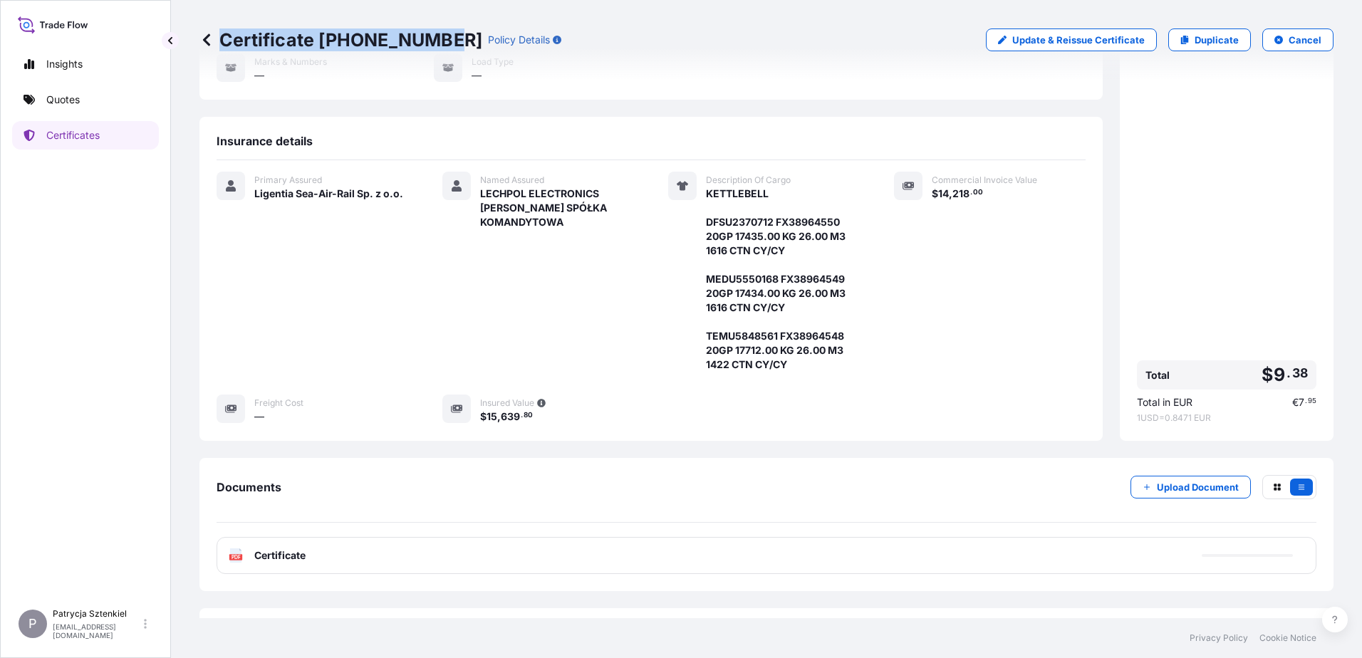
scroll to position [221, 0]
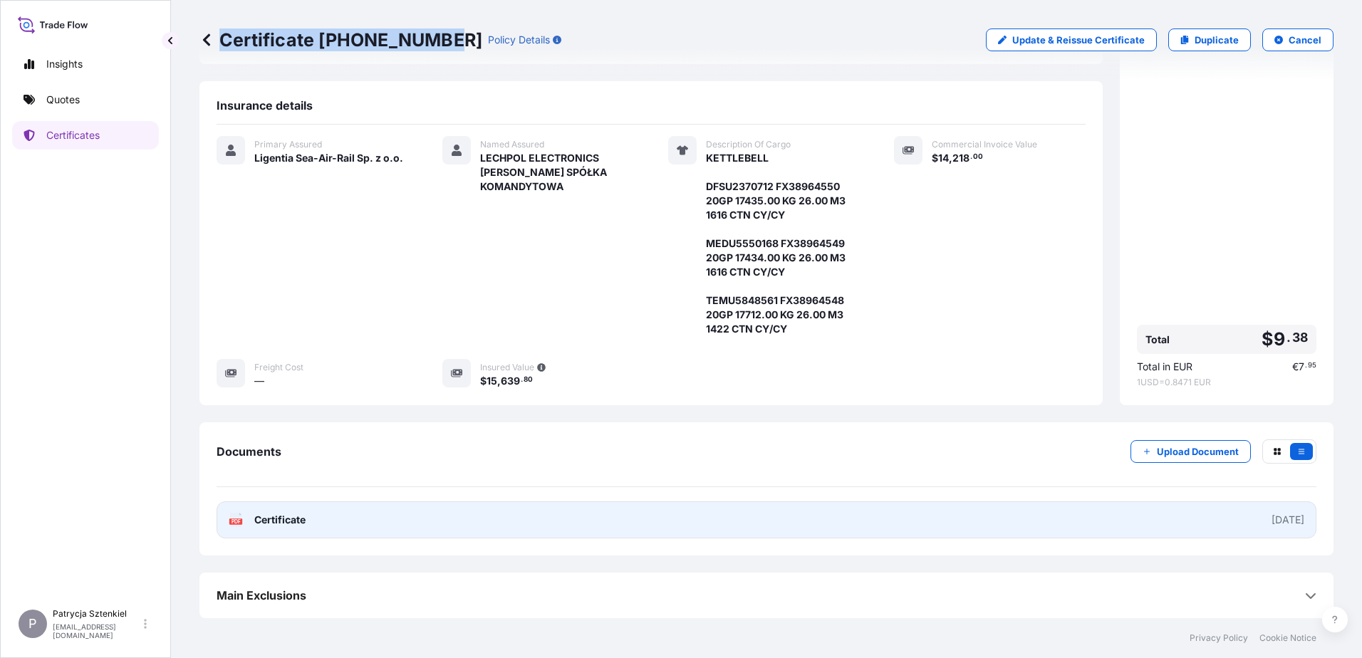
click at [783, 505] on link "PDF Certificate [DATE]" at bounding box center [767, 520] width 1100 height 37
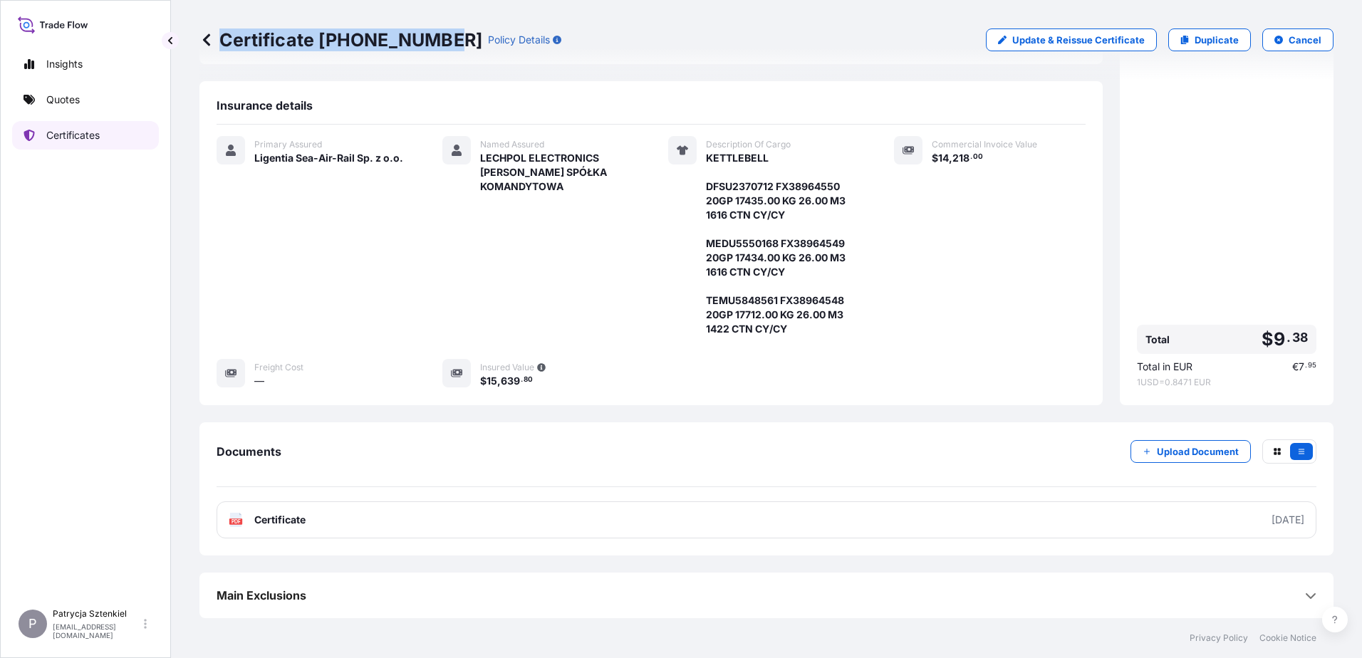
click at [92, 112] on link "Quotes" at bounding box center [85, 100] width 147 height 29
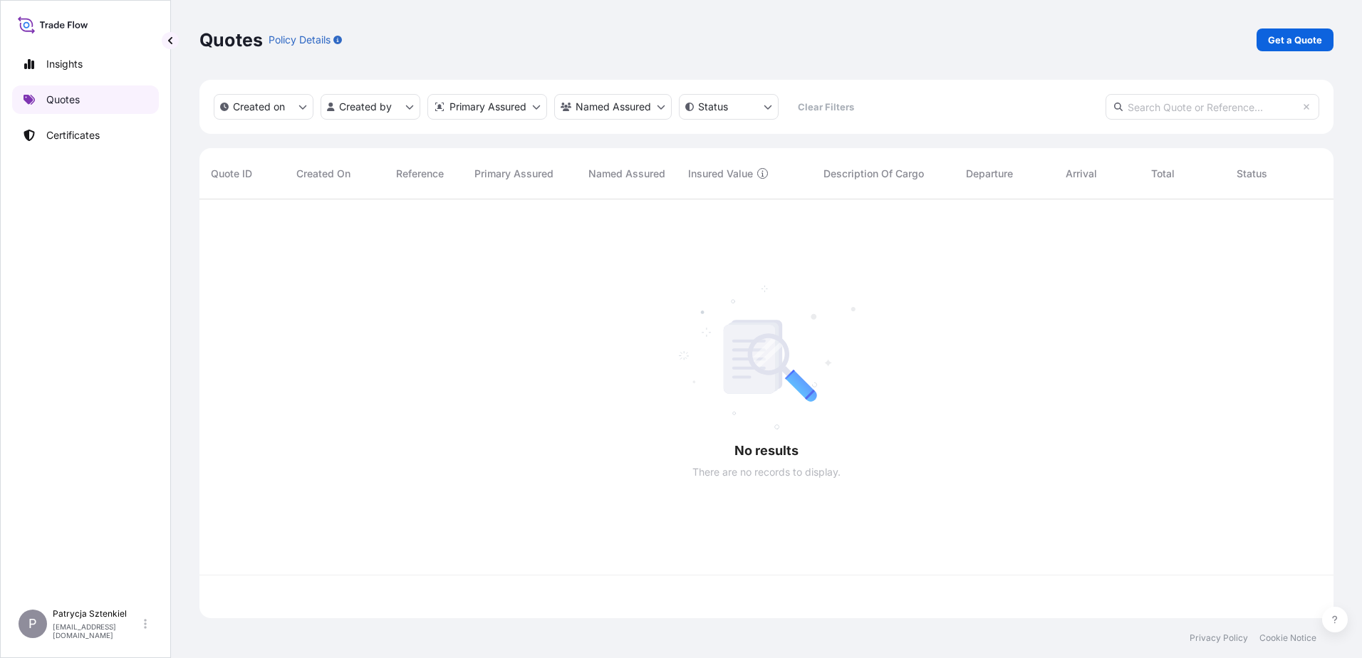
scroll to position [416, 1124]
click at [1295, 45] on p "Get a Quote" at bounding box center [1295, 40] width 54 height 14
select select "Sea"
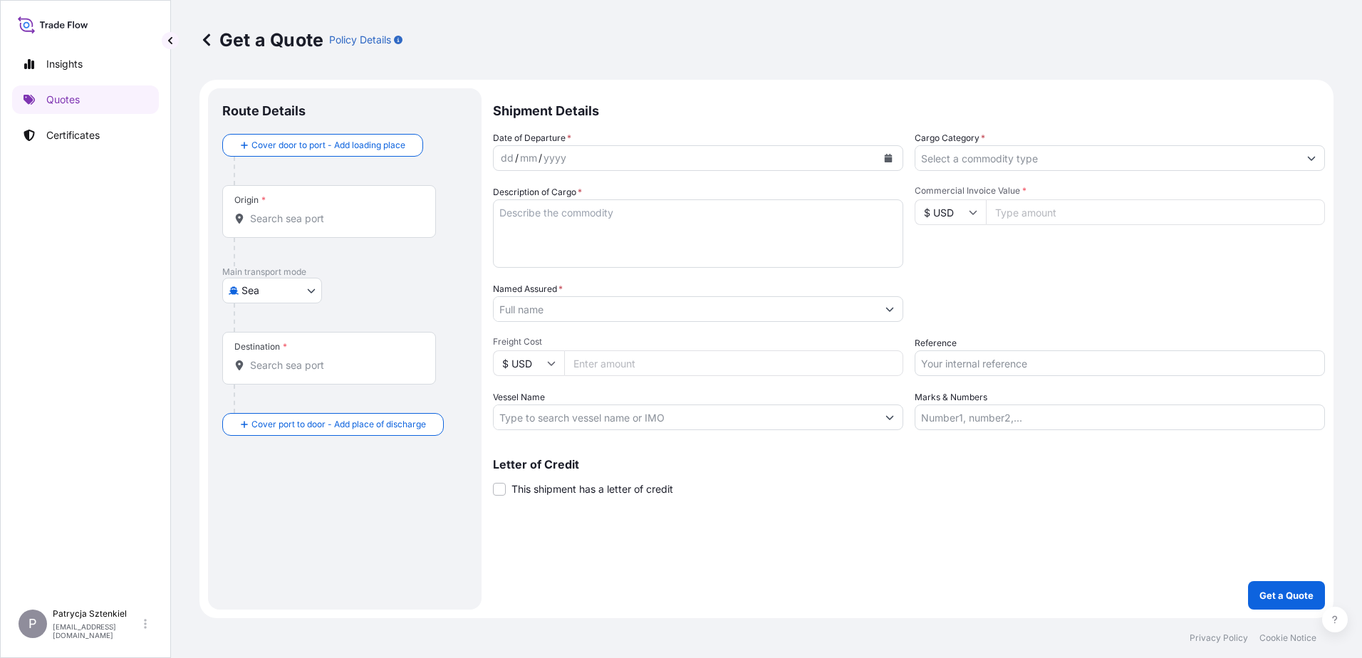
click at [587, 311] on input "Named Assured *" at bounding box center [685, 309] width 383 height 26
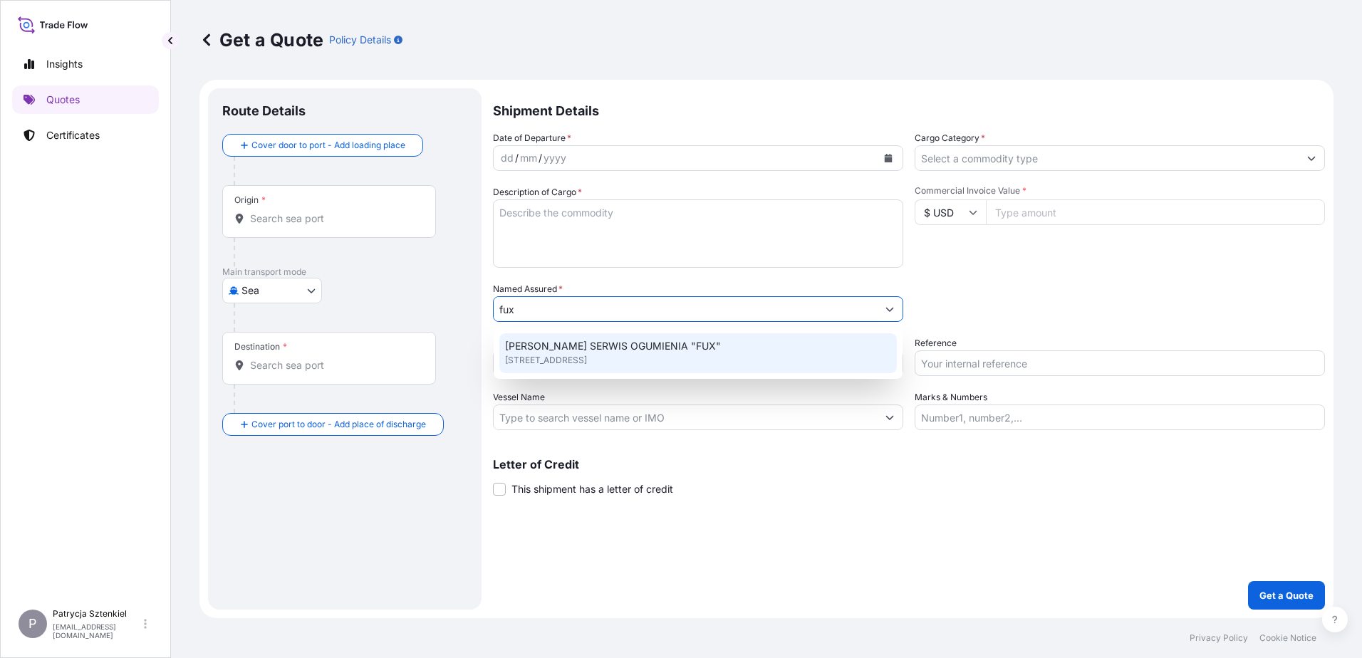
click at [623, 350] on span "[PERSON_NAME] SERWIS OGUMIENIA "FUX"" at bounding box center [613, 346] width 216 height 14
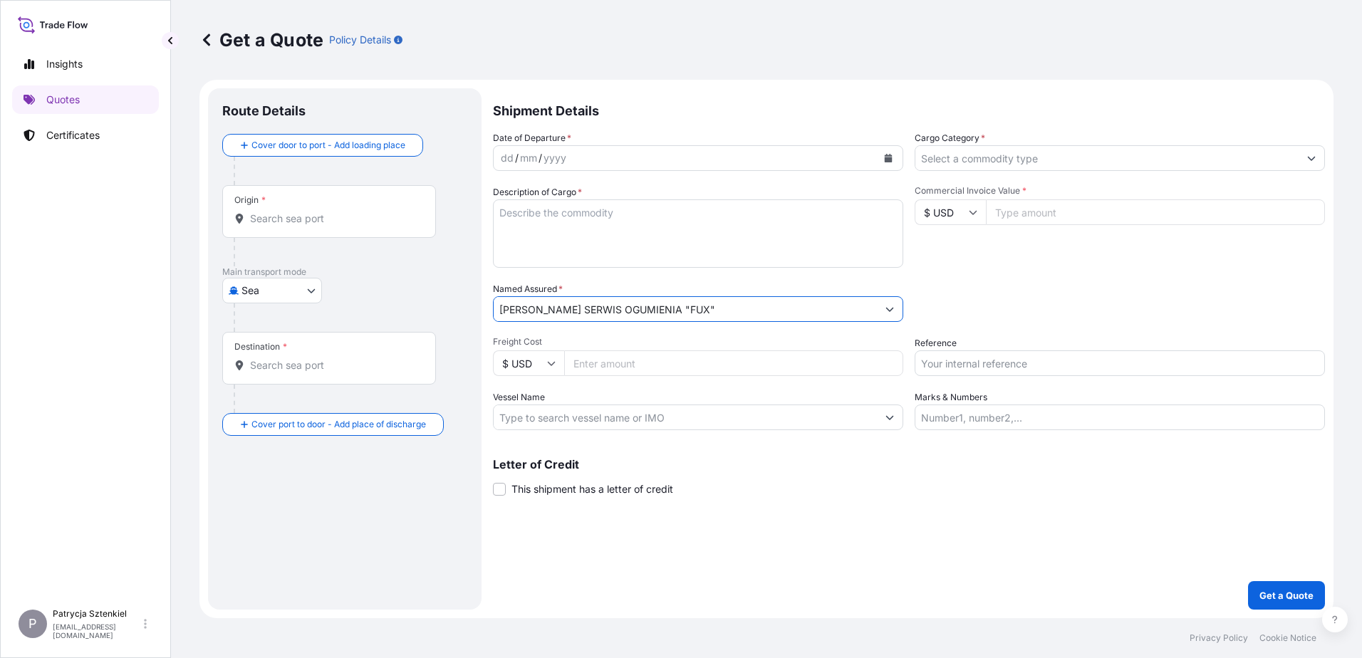
type input "[PERSON_NAME] SERWIS OGUMIENIA "FUX""
click at [284, 229] on div "Origin *" at bounding box center [329, 211] width 214 height 53
click at [284, 226] on input "Origin *" at bounding box center [334, 219] width 168 height 14
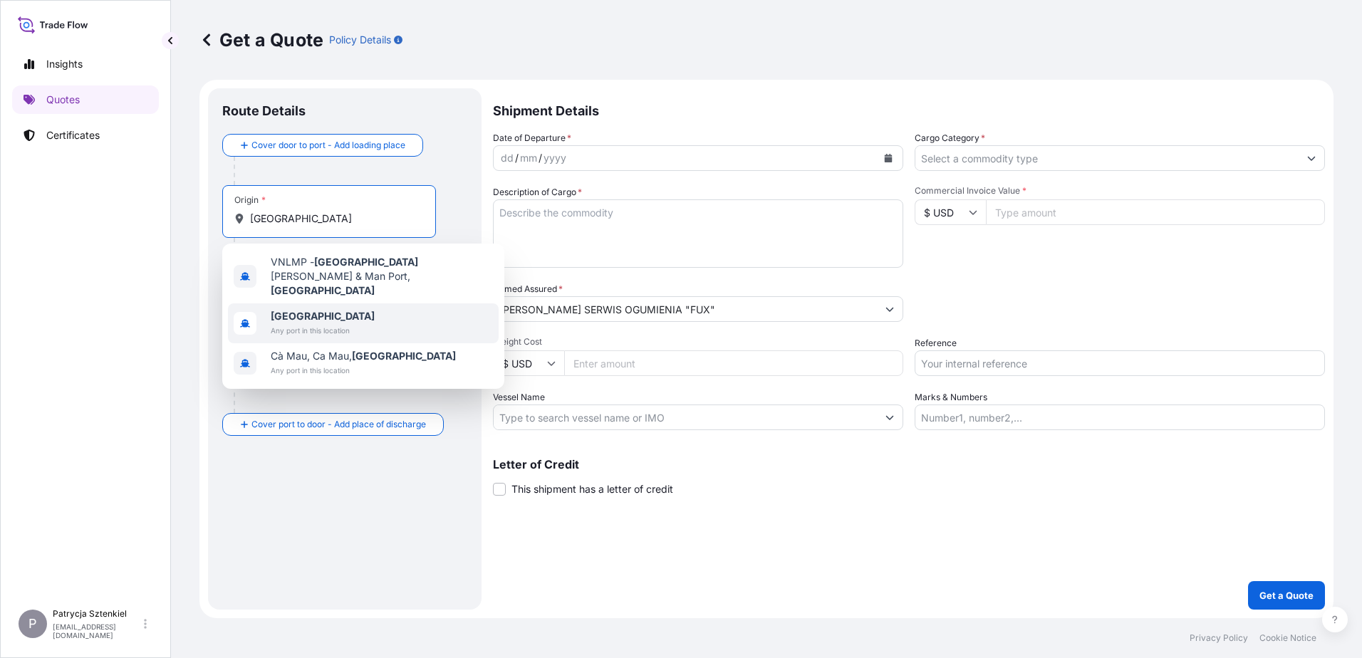
click at [309, 324] on span "Any port in this location" at bounding box center [323, 331] width 104 height 14
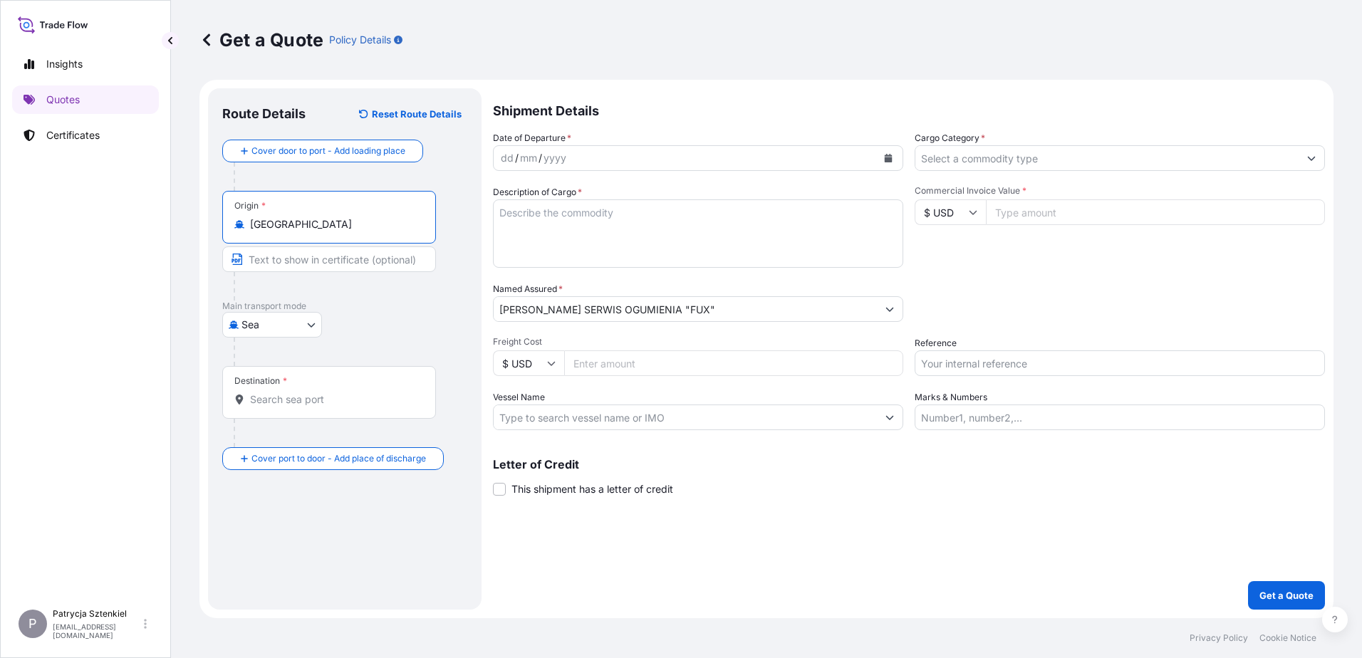
type input "[GEOGRAPHIC_DATA]"
click at [294, 405] on input "Destination *" at bounding box center [334, 400] width 168 height 14
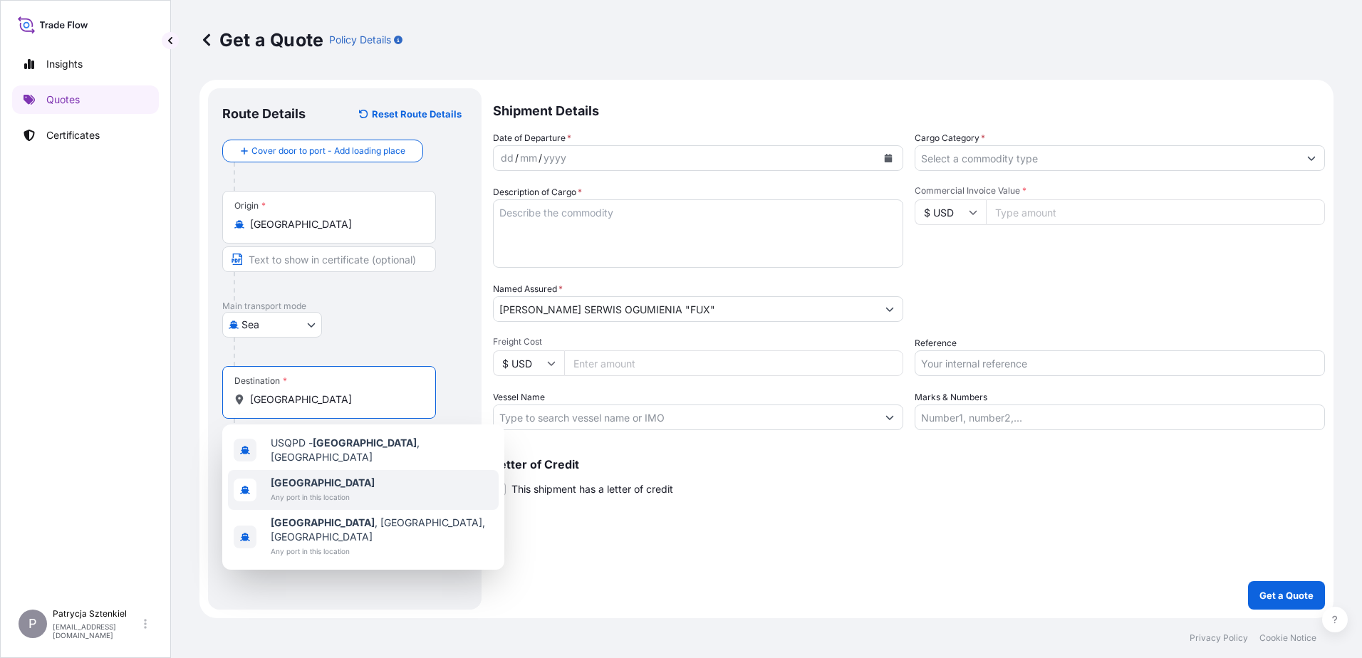
click at [331, 491] on span "Any port in this location" at bounding box center [323, 497] width 104 height 14
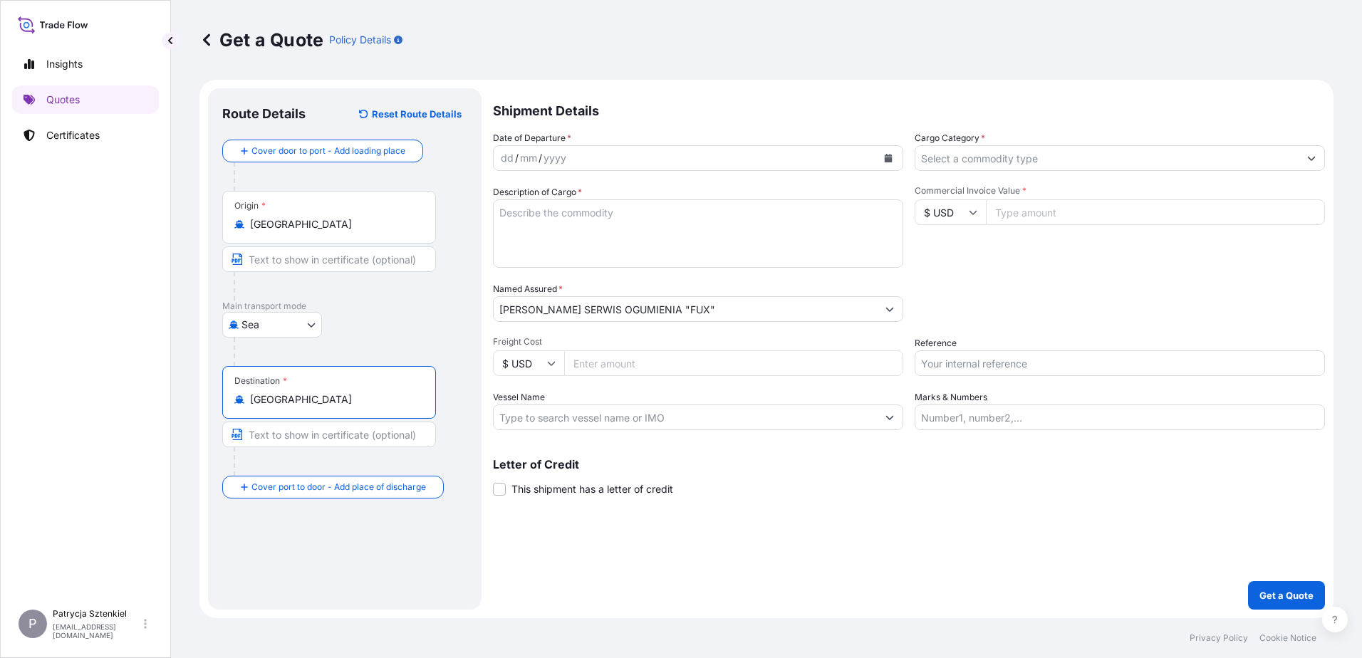
type input "[GEOGRAPHIC_DATA]"
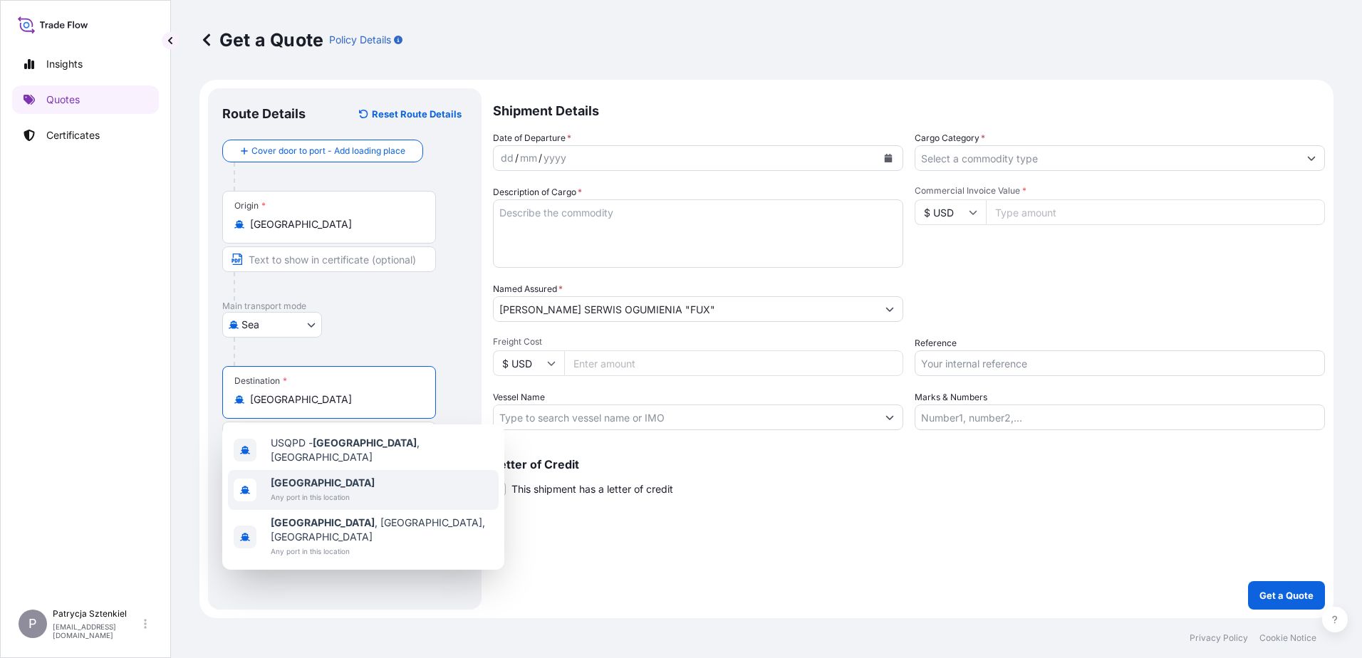
click at [260, 479] on div "[GEOGRAPHIC_DATA] Any port in this location" at bounding box center [363, 490] width 271 height 40
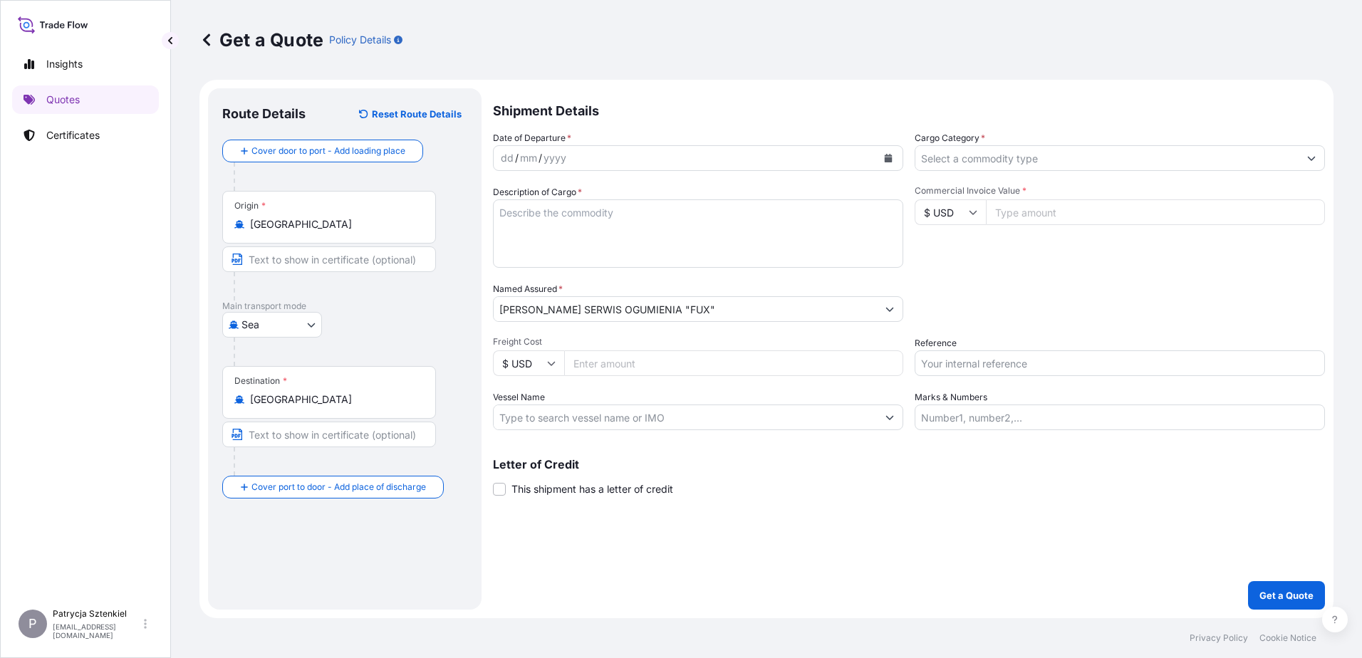
click at [1031, 356] on input "Reference" at bounding box center [1120, 364] width 410 height 26
paste input "EGHU9709598"
type input "EGHU9709598"
click at [1003, 167] on input "Cargo Category *" at bounding box center [1107, 158] width 383 height 26
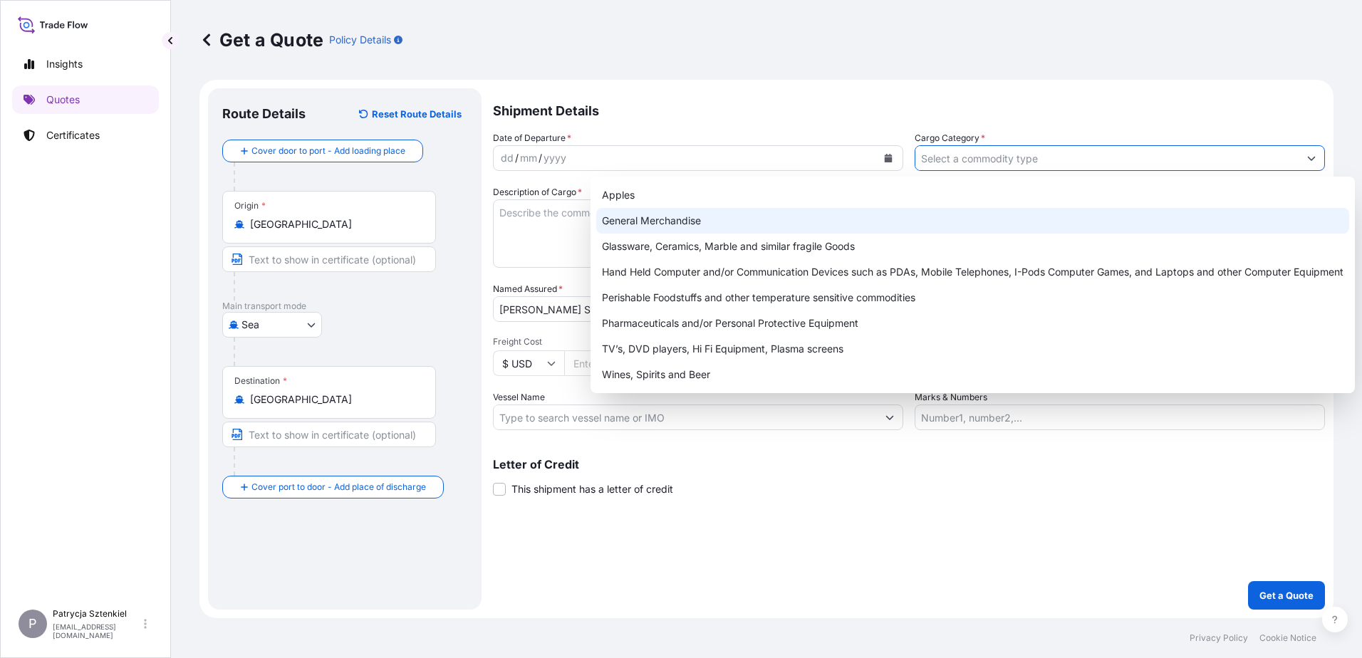
click at [884, 213] on div "General Merchandise" at bounding box center [972, 221] width 753 height 26
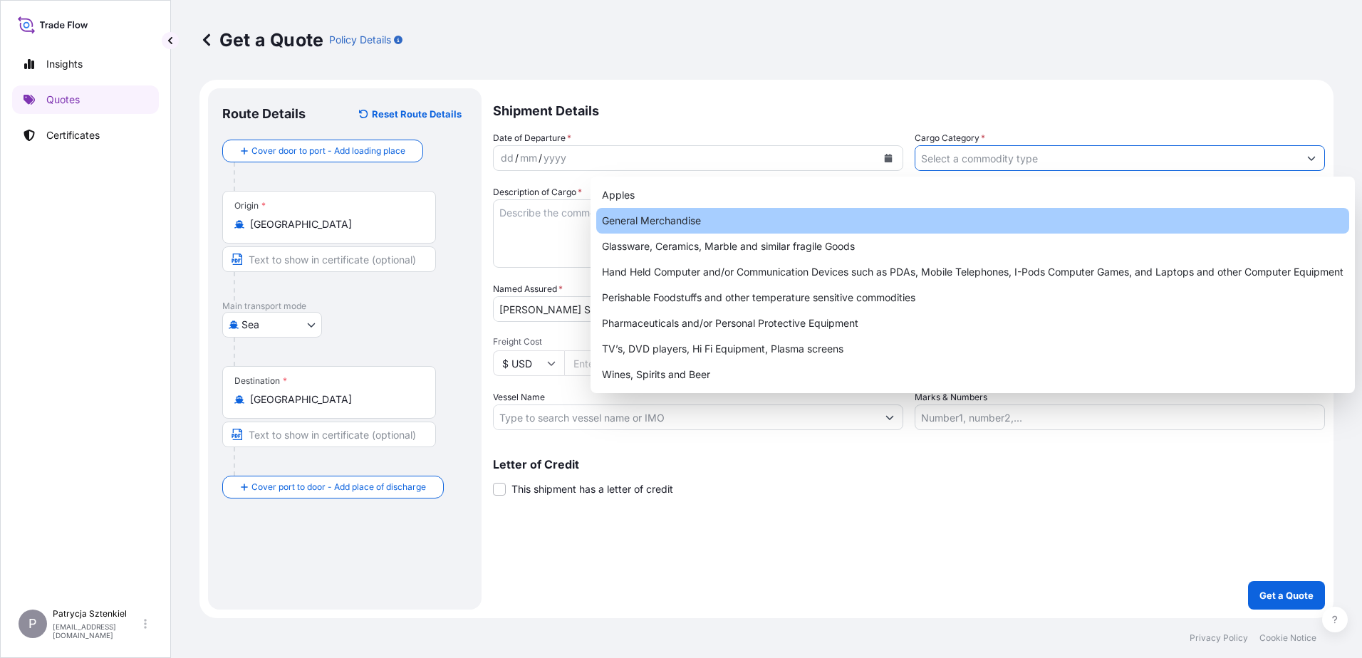
type input "General Merchandise"
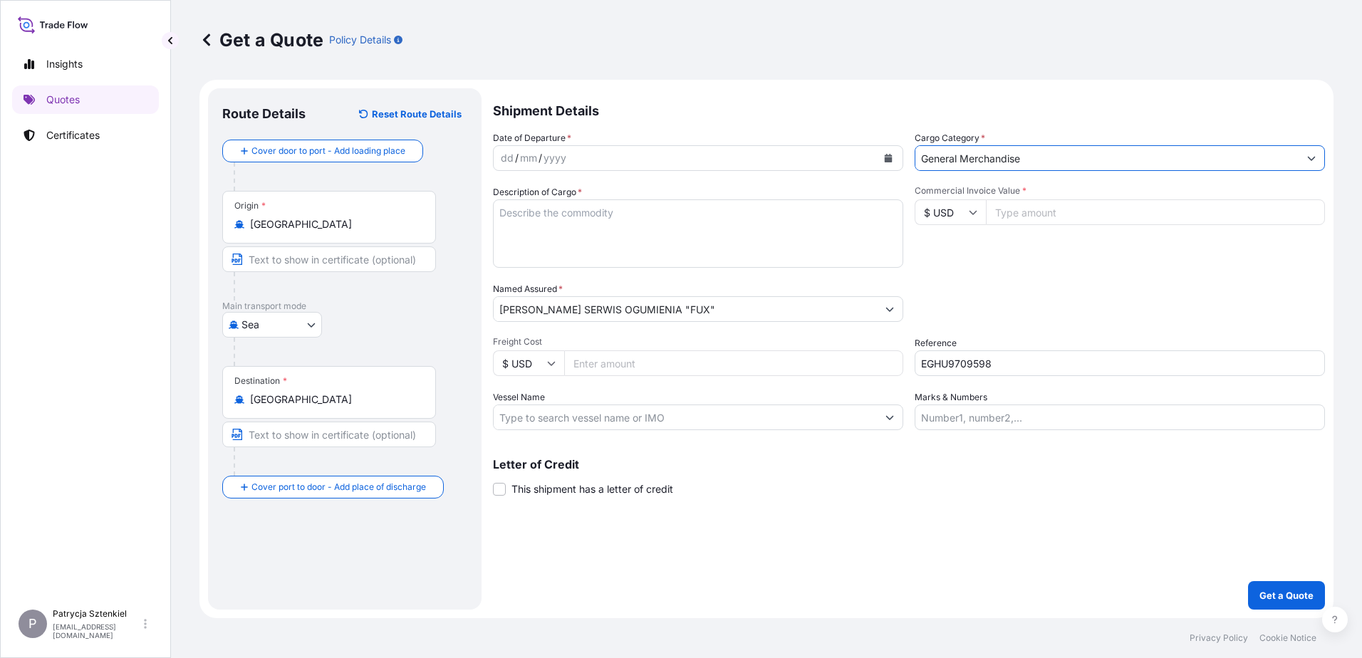
click at [890, 157] on icon "Calendar" at bounding box center [888, 158] width 9 height 9
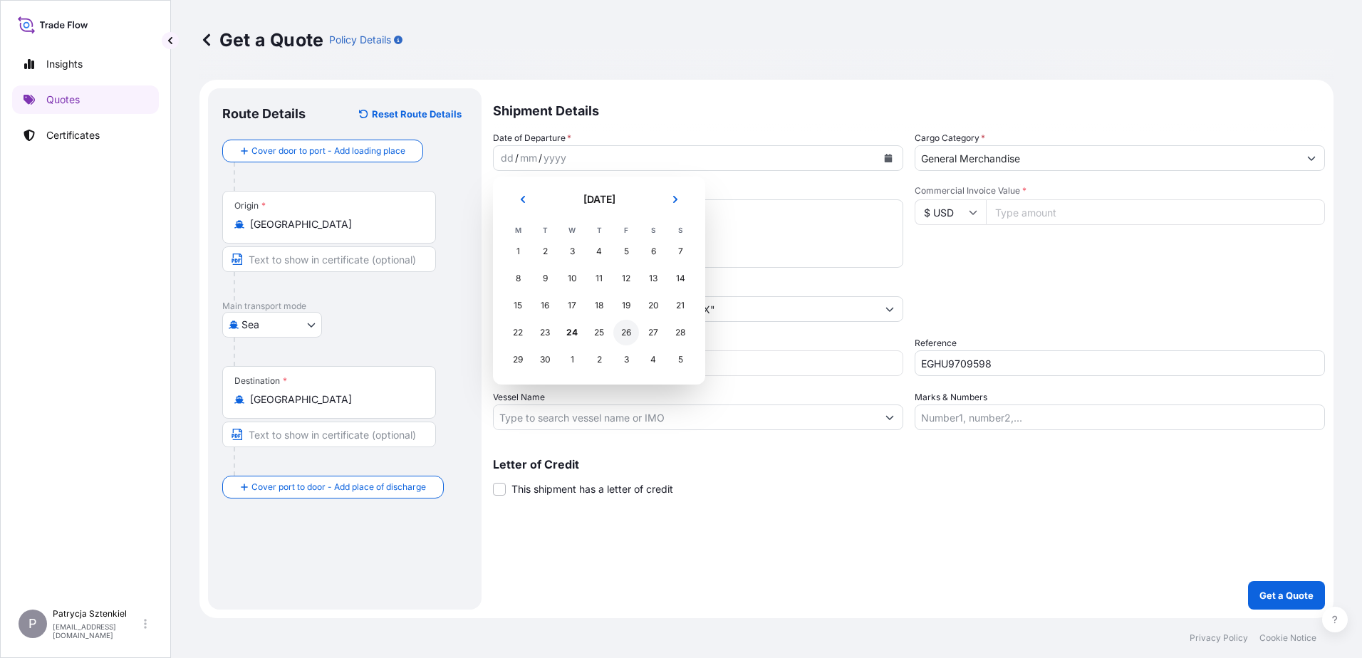
click at [631, 331] on div "26" at bounding box center [627, 333] width 26 height 26
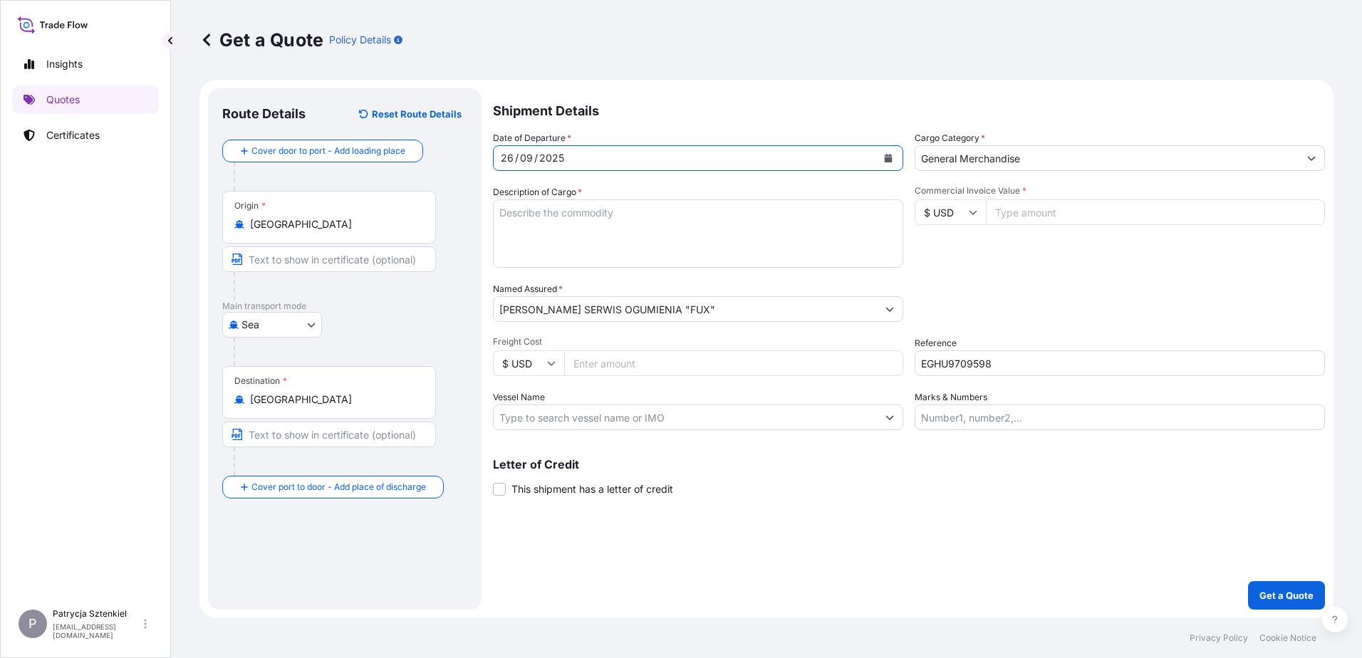
click at [1050, 219] on input "Commercial Invoice Value *" at bounding box center [1155, 213] width 339 height 26
type input "35000"
click at [1018, 271] on div "Date of Departure * [DATE] Cargo Category * General Merchandise Description of …" at bounding box center [909, 280] width 832 height 299
click at [591, 205] on textarea "Description of Cargo *" at bounding box center [698, 234] width 410 height 68
paste textarea "Towar: opony samochodowe Kontener: EGHU9709598 Wartość: 35 000 USD Rozpoczęcie …"
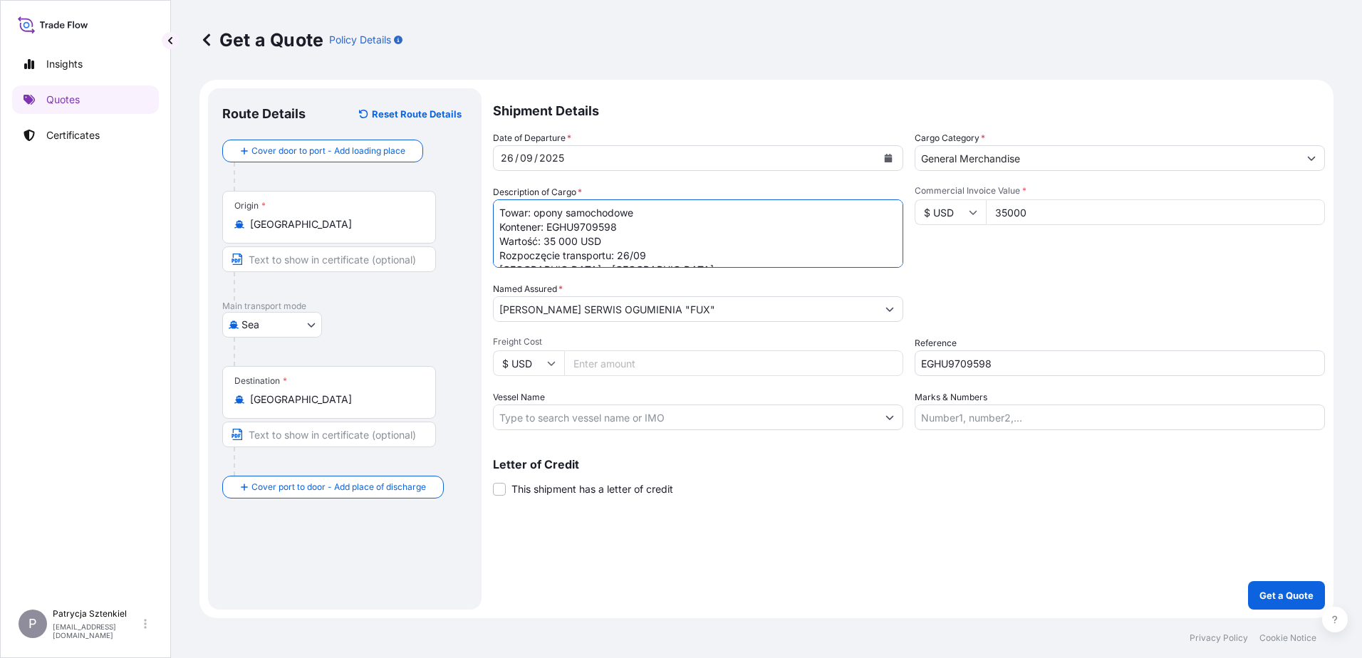
scroll to position [23, 0]
type textarea "Towar: opony samochodowe Kontener: EGHU9709598 Wartość: 35 000 USD Rozpoczęcie …"
click at [1295, 592] on p "Get a Quote" at bounding box center [1287, 596] width 54 height 14
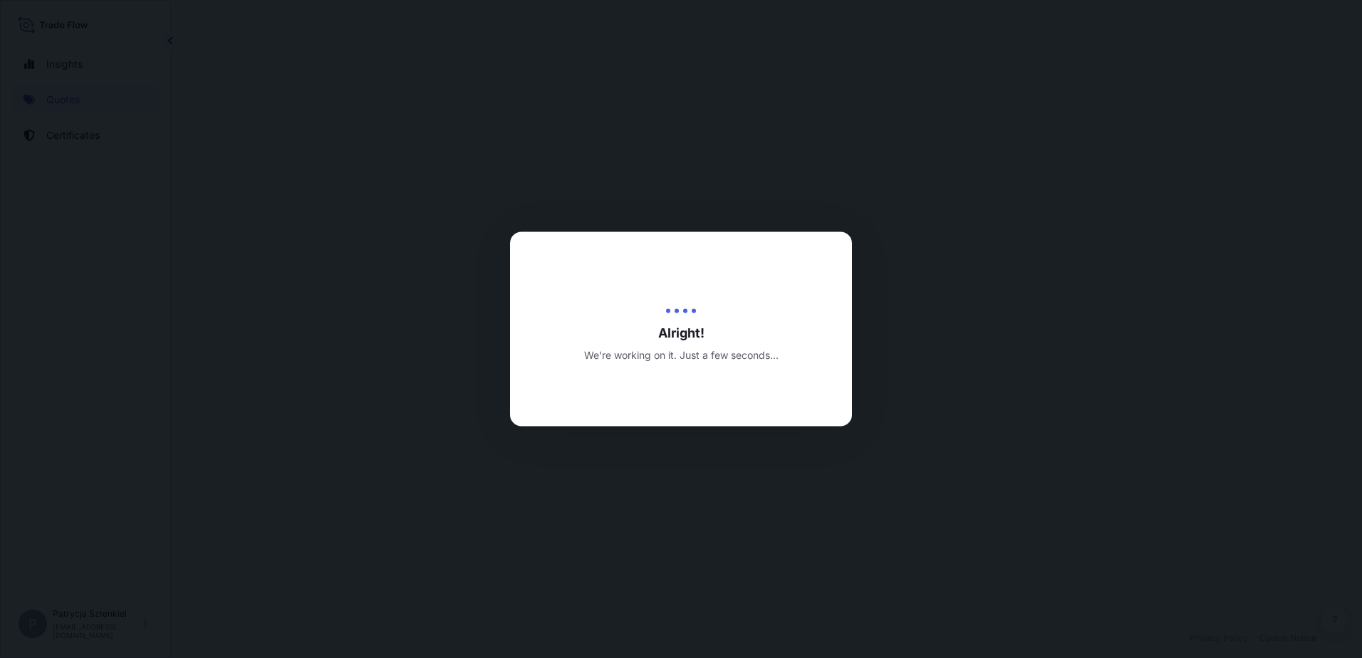
select select "Sea"
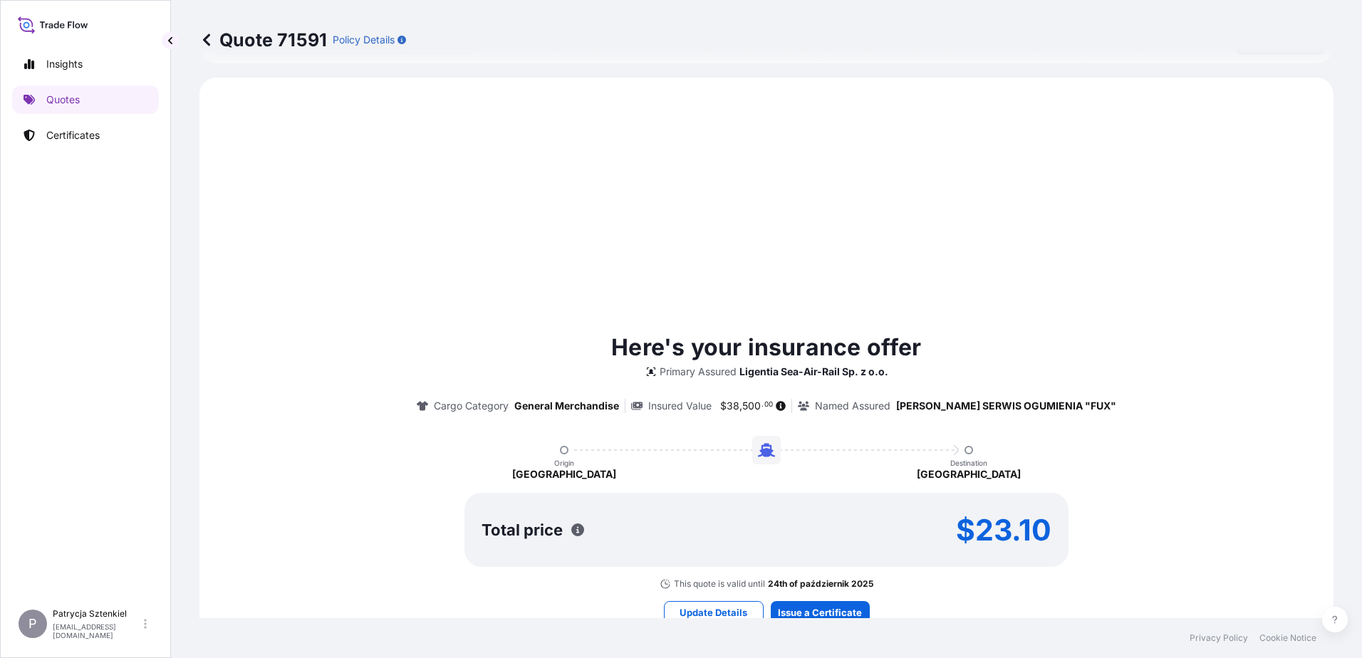
scroll to position [488, 0]
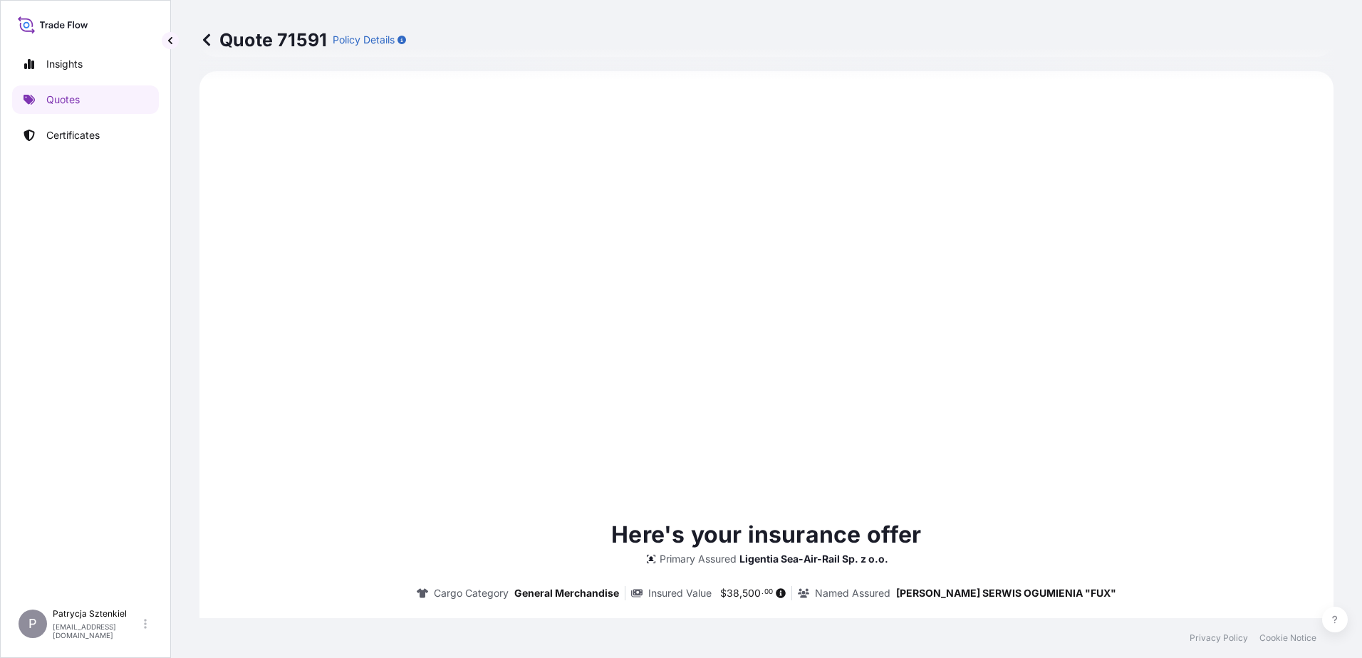
type input "[STREET_ADDRESS]"
type input "[DATE]"
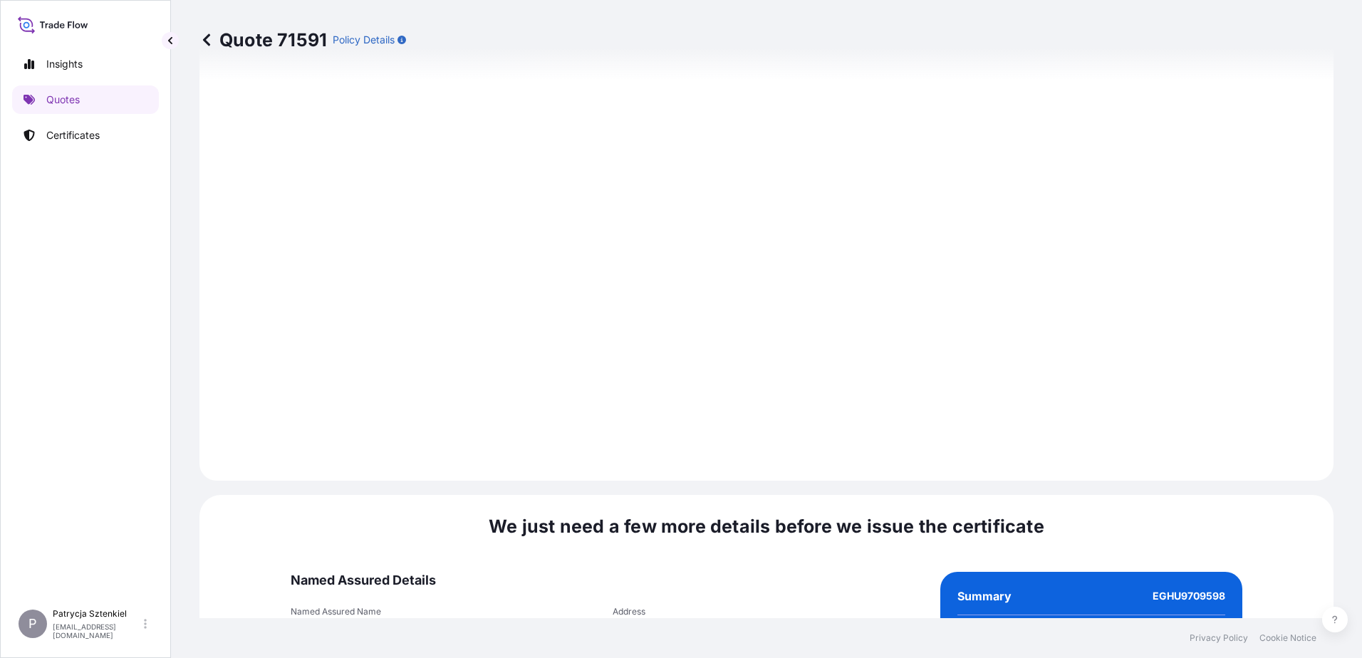
scroll to position [1516, 0]
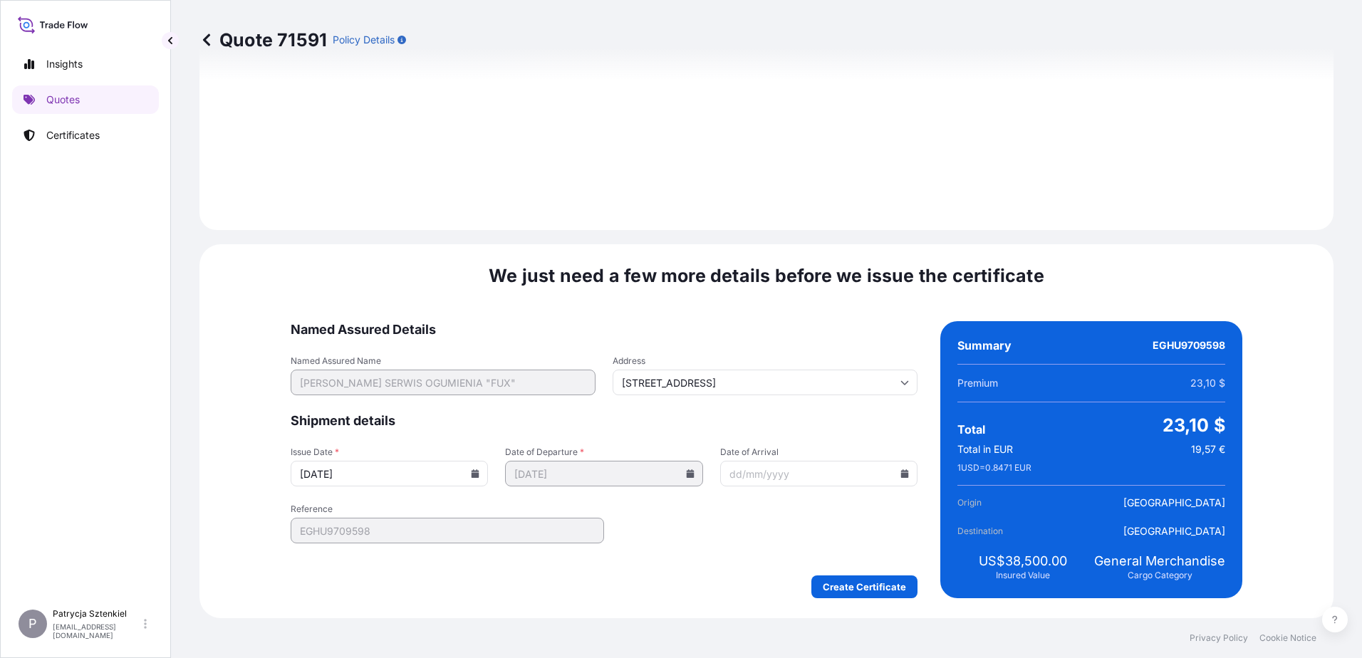
click at [874, 603] on div "We just need a few more details before we issue the certificate Named Assured D…" at bounding box center [767, 431] width 1134 height 374
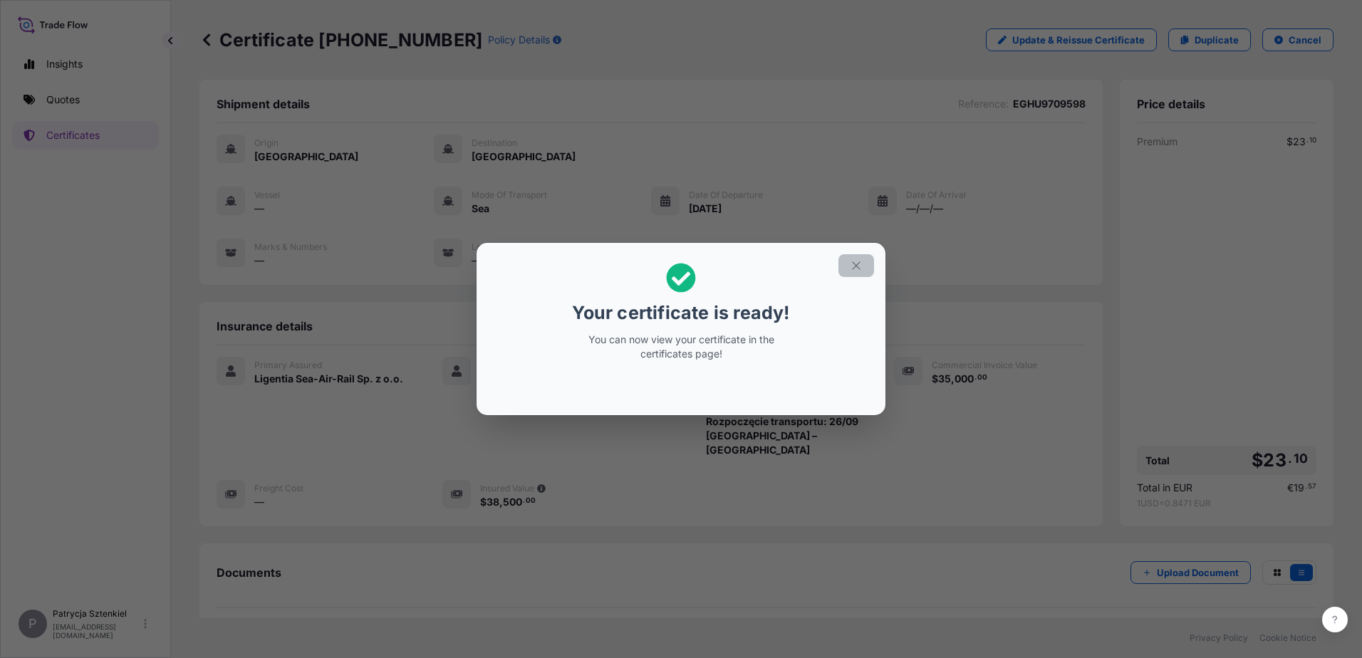
click at [859, 257] on button "button" at bounding box center [857, 265] width 36 height 23
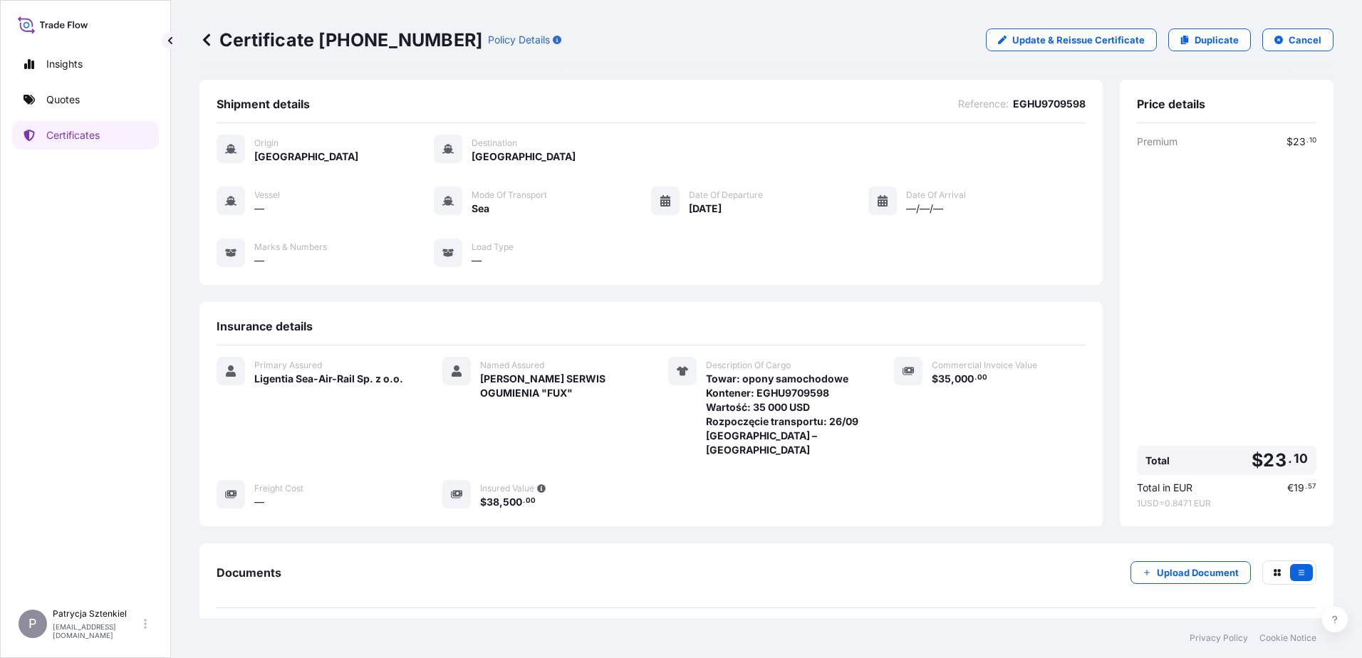
drag, startPoint x: 225, startPoint y: 38, endPoint x: 446, endPoint y: 41, distance: 220.9
click at [446, 41] on div "Certificate [PHONE_NUMBER] Policy Details" at bounding box center [381, 40] width 362 height 23
drag, startPoint x: 225, startPoint y: 38, endPoint x: 447, endPoint y: 56, distance: 223.0
click at [447, 56] on div "Certificate [PHONE_NUMBER] Policy Details Update & Reissue Certificate Duplicat…" at bounding box center [767, 40] width 1134 height 80
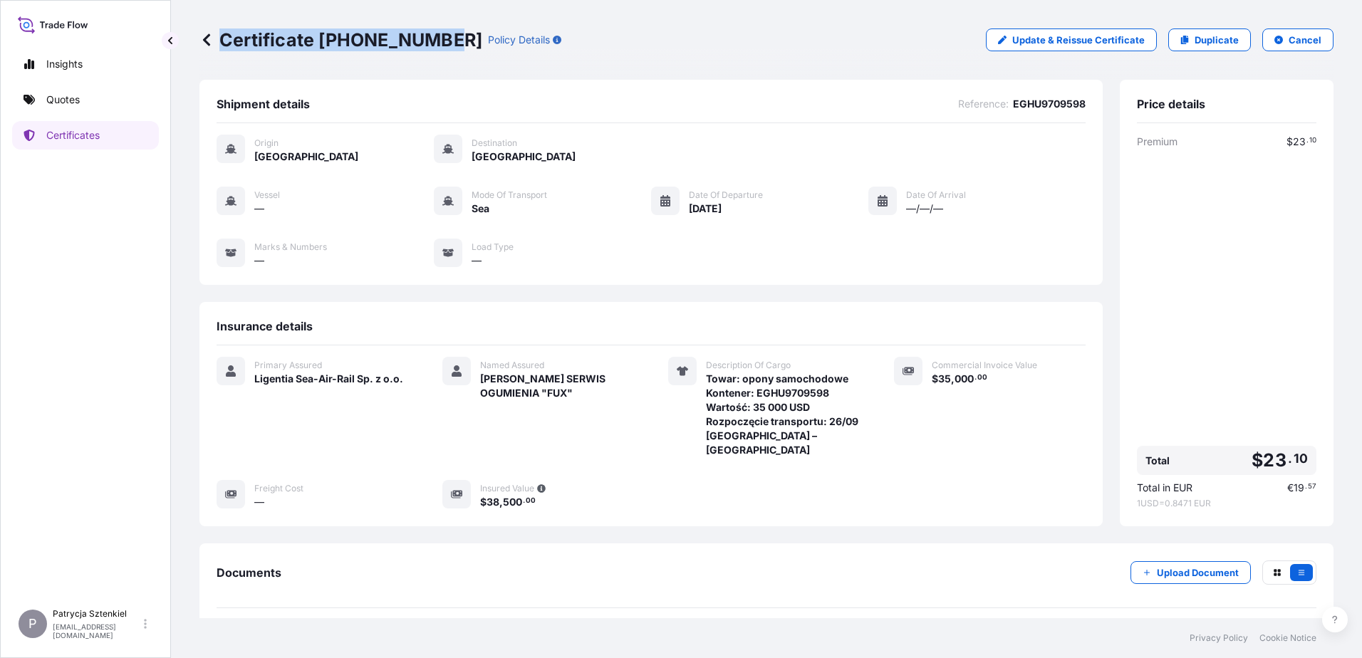
copy p "Certificate [PHONE_NUMBER]"
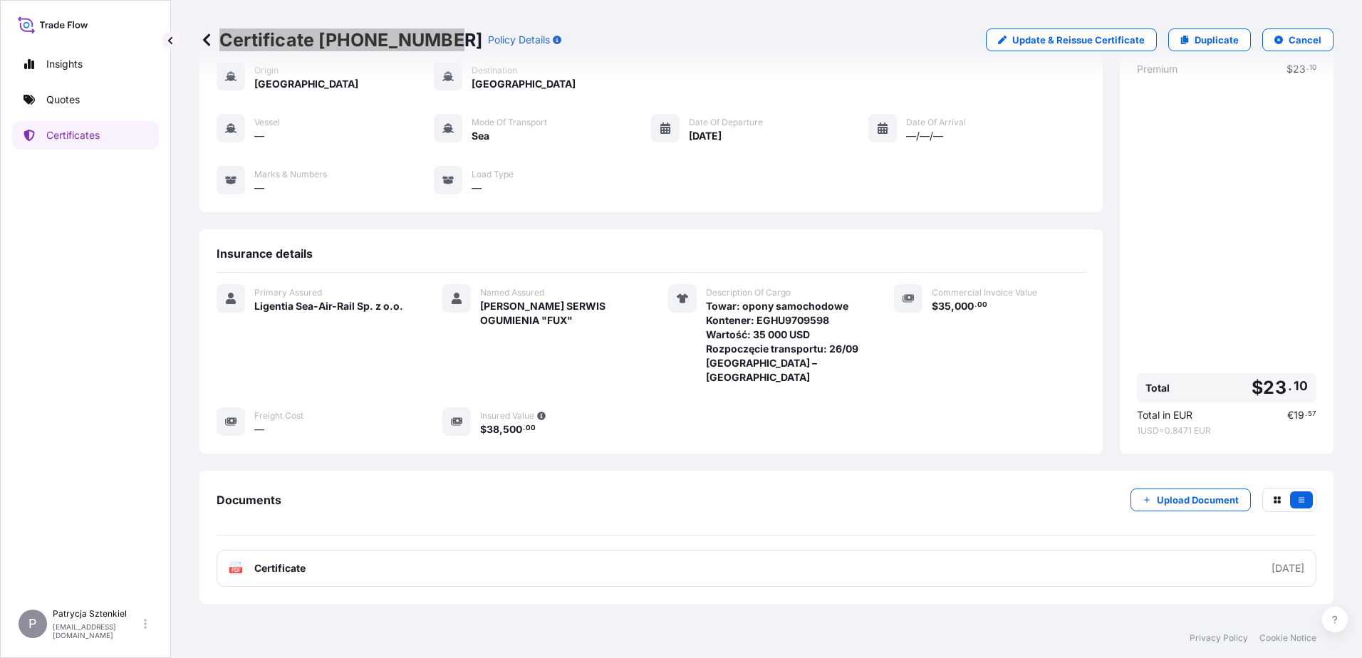
scroll to position [121, 0]
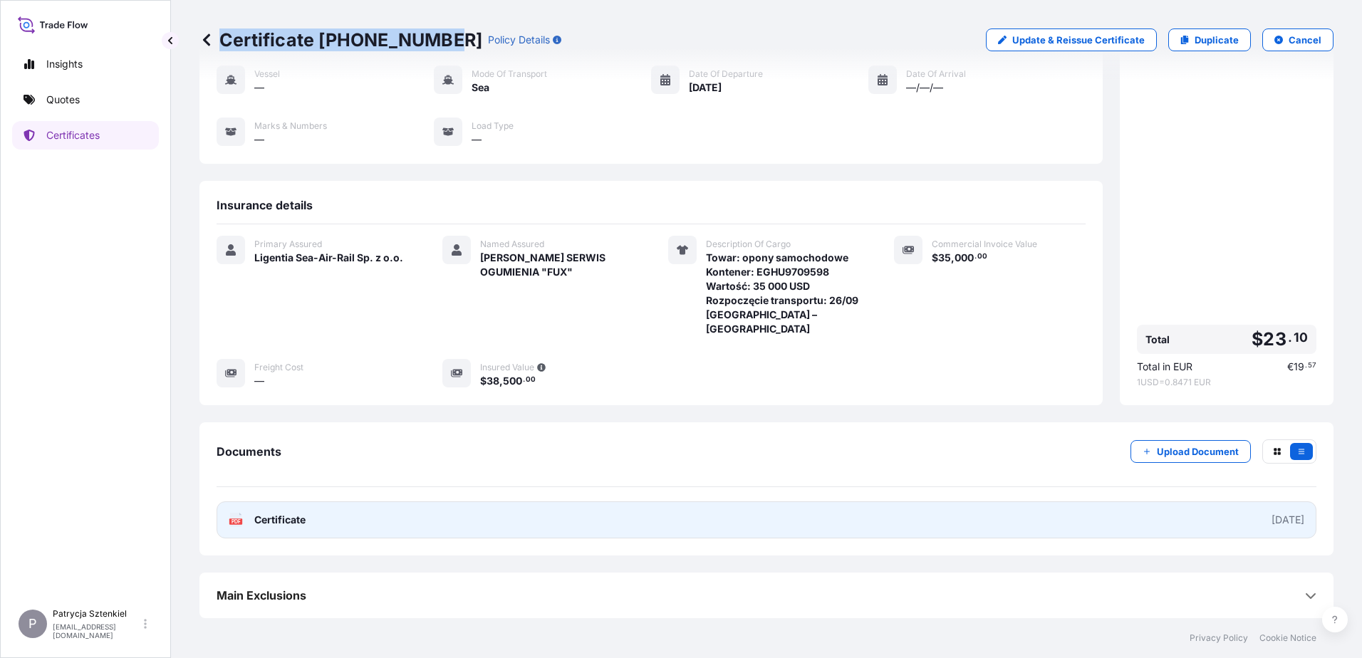
click at [532, 535] on link "PDF Certificate [DATE]" at bounding box center [767, 520] width 1100 height 37
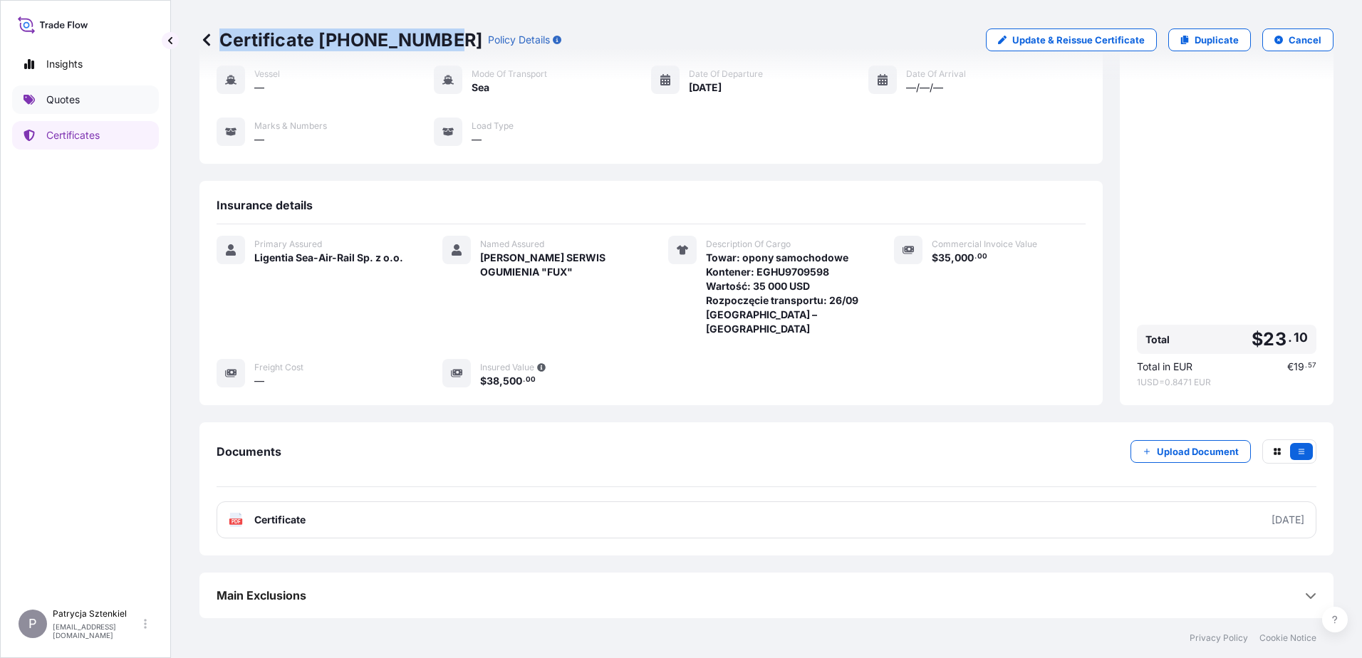
click at [48, 104] on p "Quotes" at bounding box center [62, 100] width 33 height 14
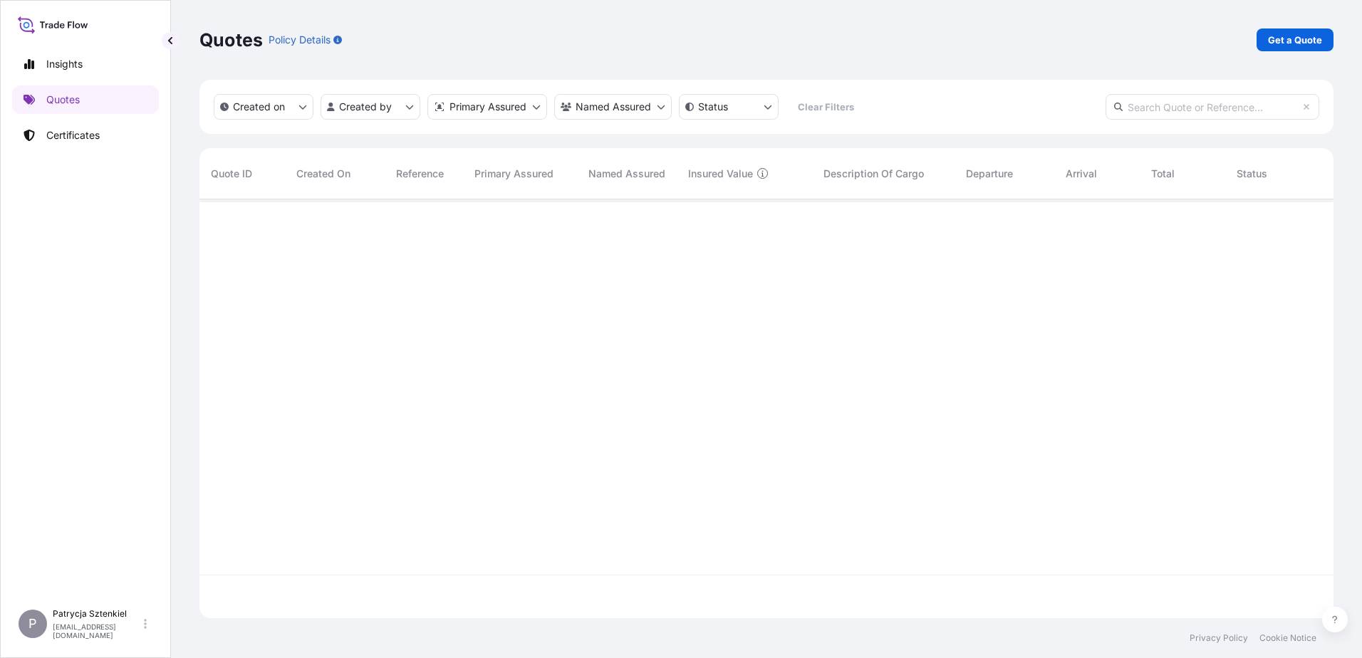
scroll to position [416, 1124]
click at [1297, 33] on p "Get a Quote" at bounding box center [1295, 40] width 54 height 14
select select "Sea"
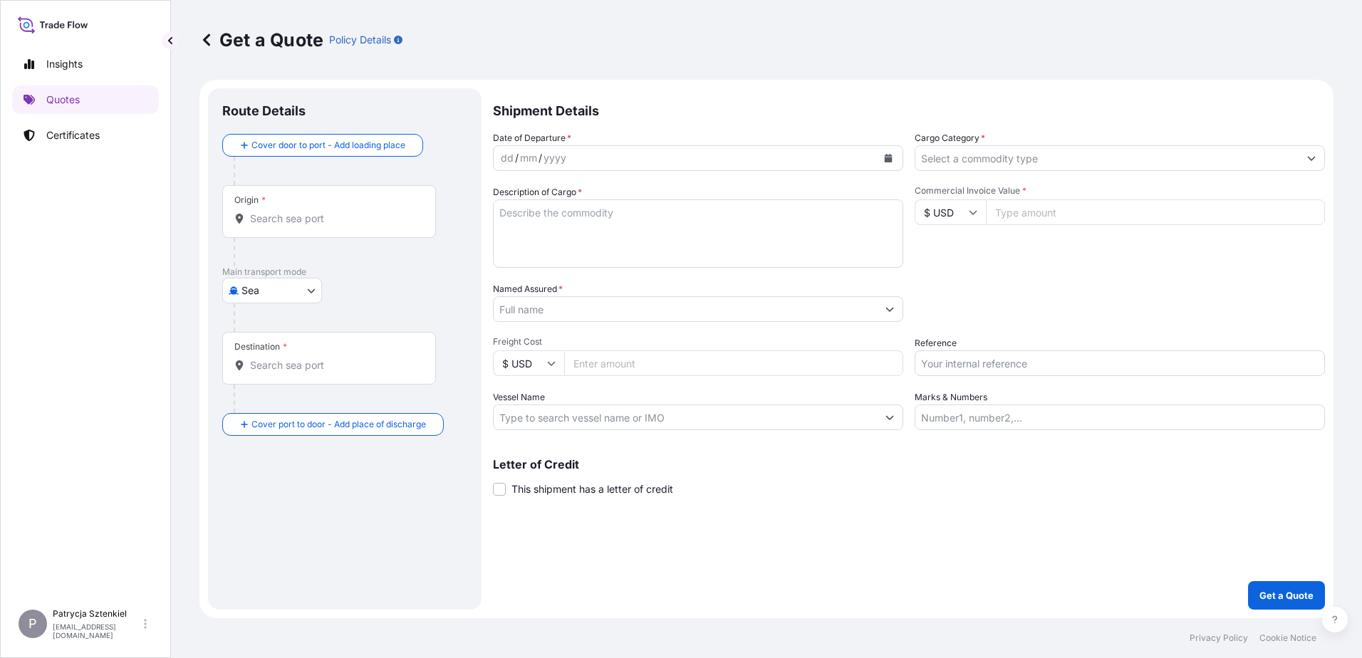
click at [1018, 363] on input "Reference" at bounding box center [1120, 364] width 410 height 26
paste input "S02051430"
type input "S02051430 LCL"
click at [1117, 210] on input "Commercial Invoice Value *" at bounding box center [1155, 213] width 339 height 26
type input "11412"
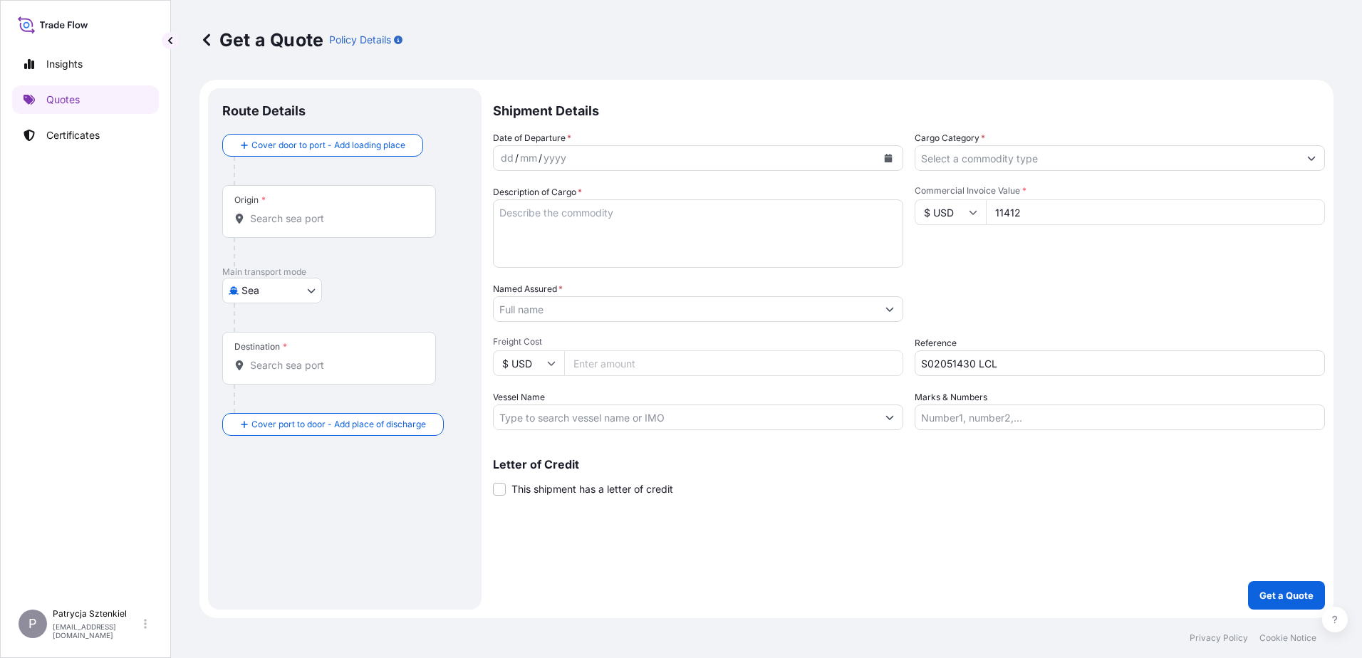
click at [890, 150] on button "Calendar" at bounding box center [888, 158] width 23 height 23
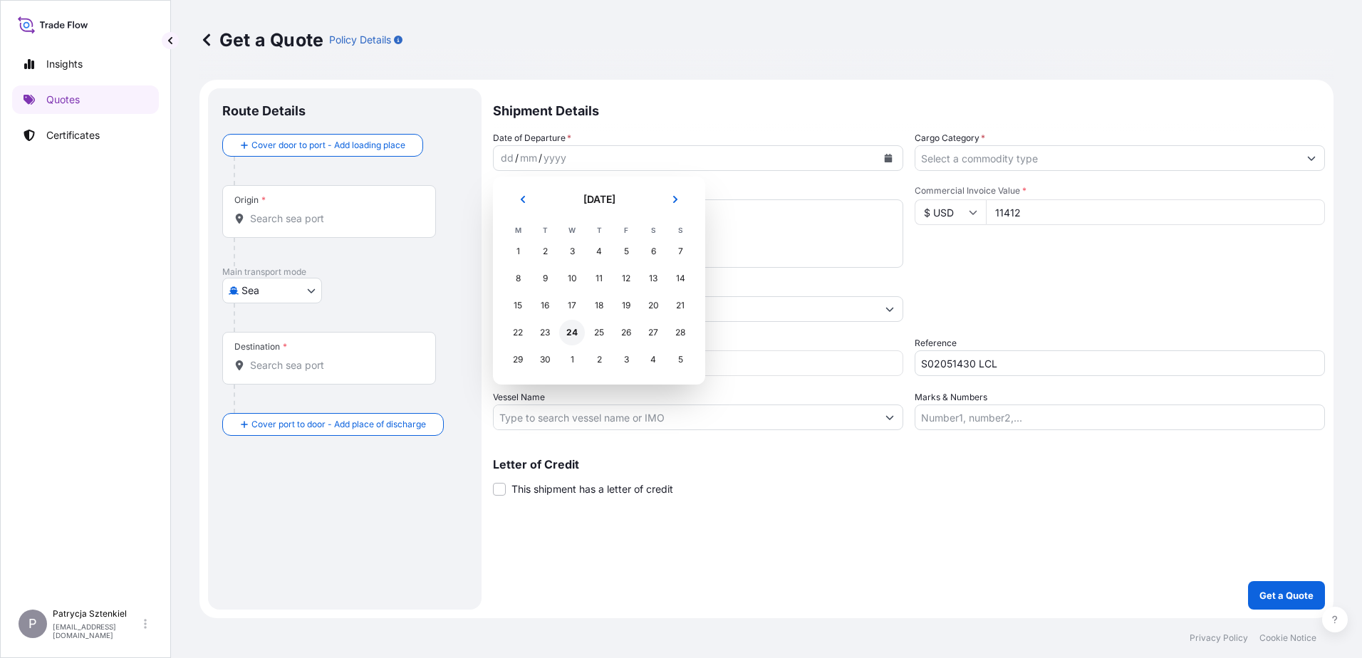
click at [572, 333] on div "24" at bounding box center [572, 333] width 26 height 26
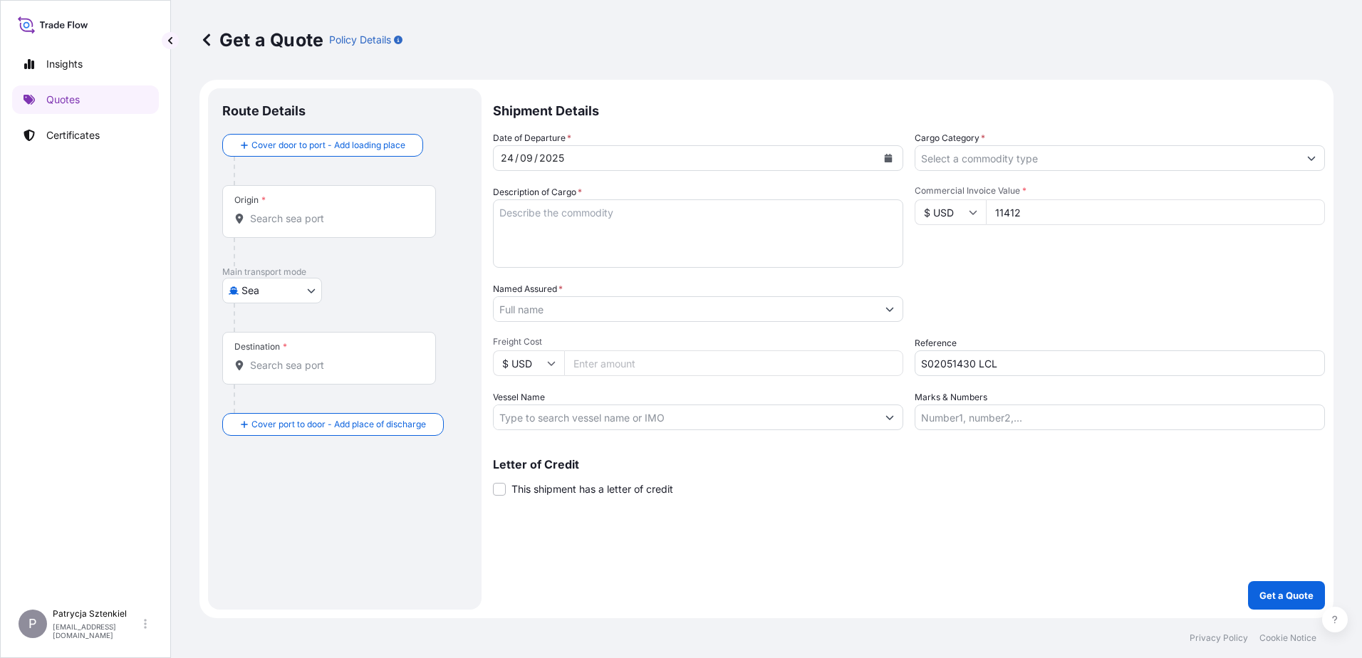
click at [288, 203] on div "Origin *" at bounding box center [329, 211] width 214 height 53
click at [288, 212] on input "Origin *" at bounding box center [334, 219] width 168 height 14
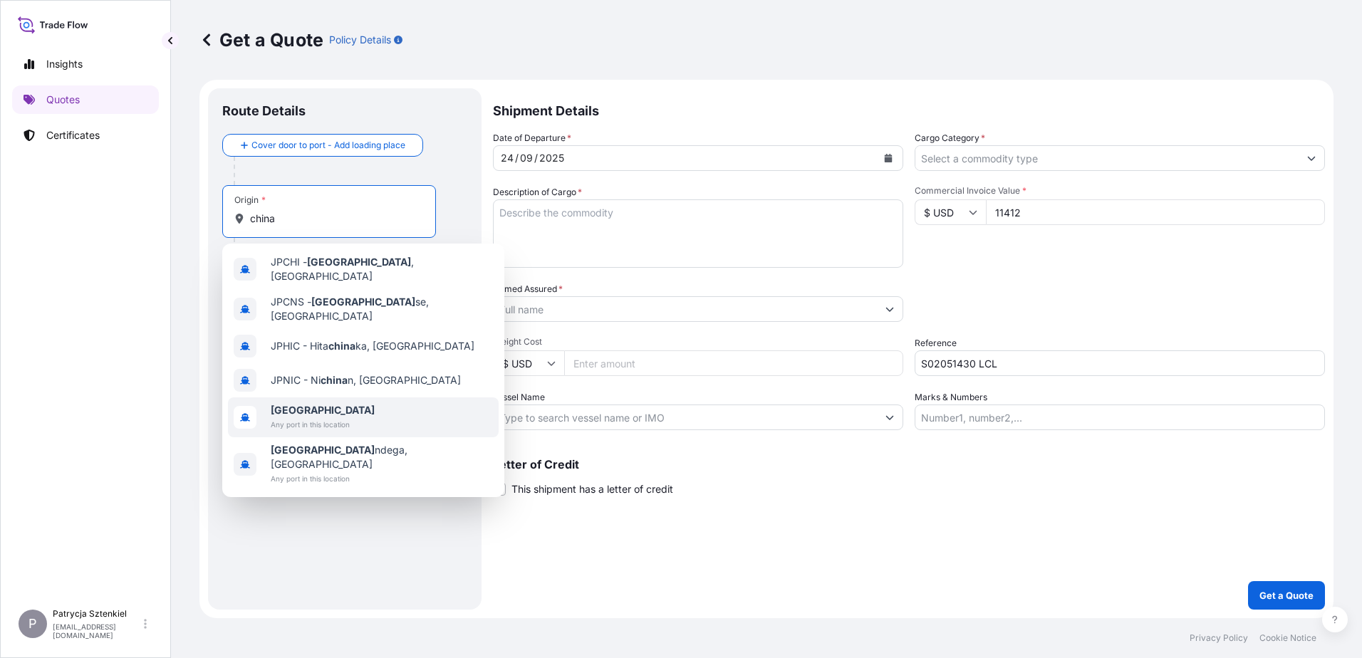
click at [307, 403] on span "[GEOGRAPHIC_DATA]" at bounding box center [323, 410] width 104 height 14
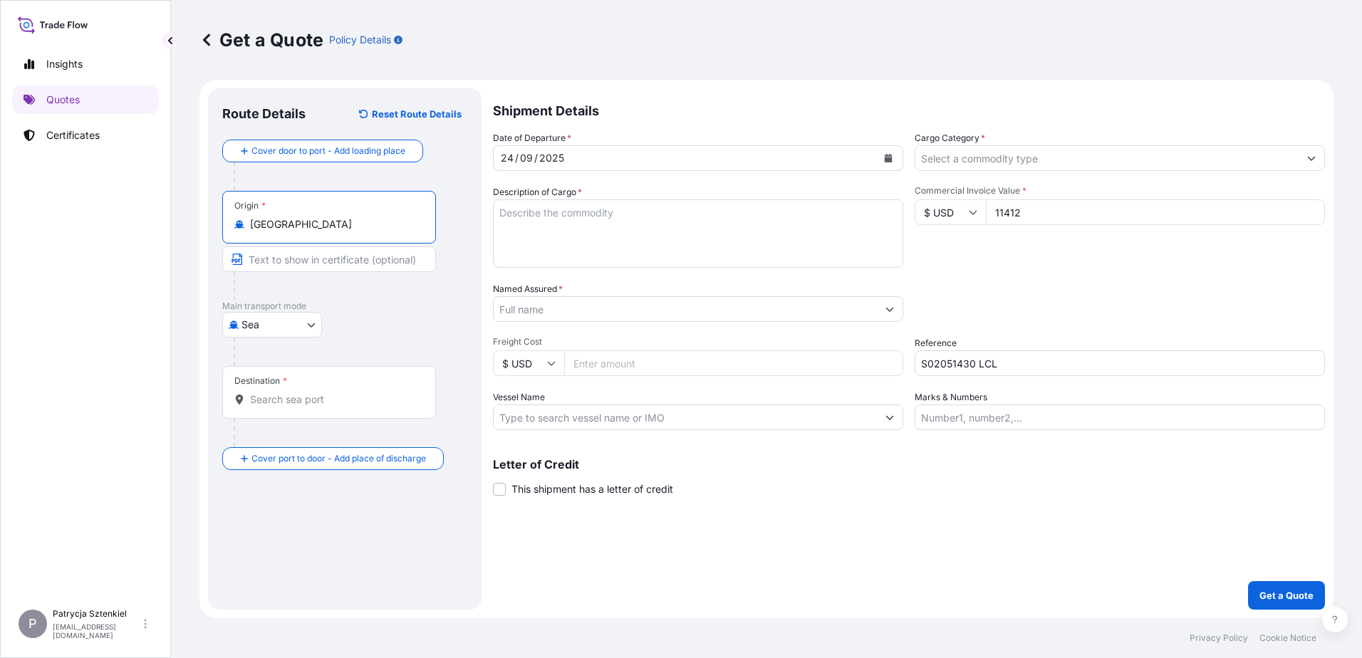
type input "[GEOGRAPHIC_DATA]"
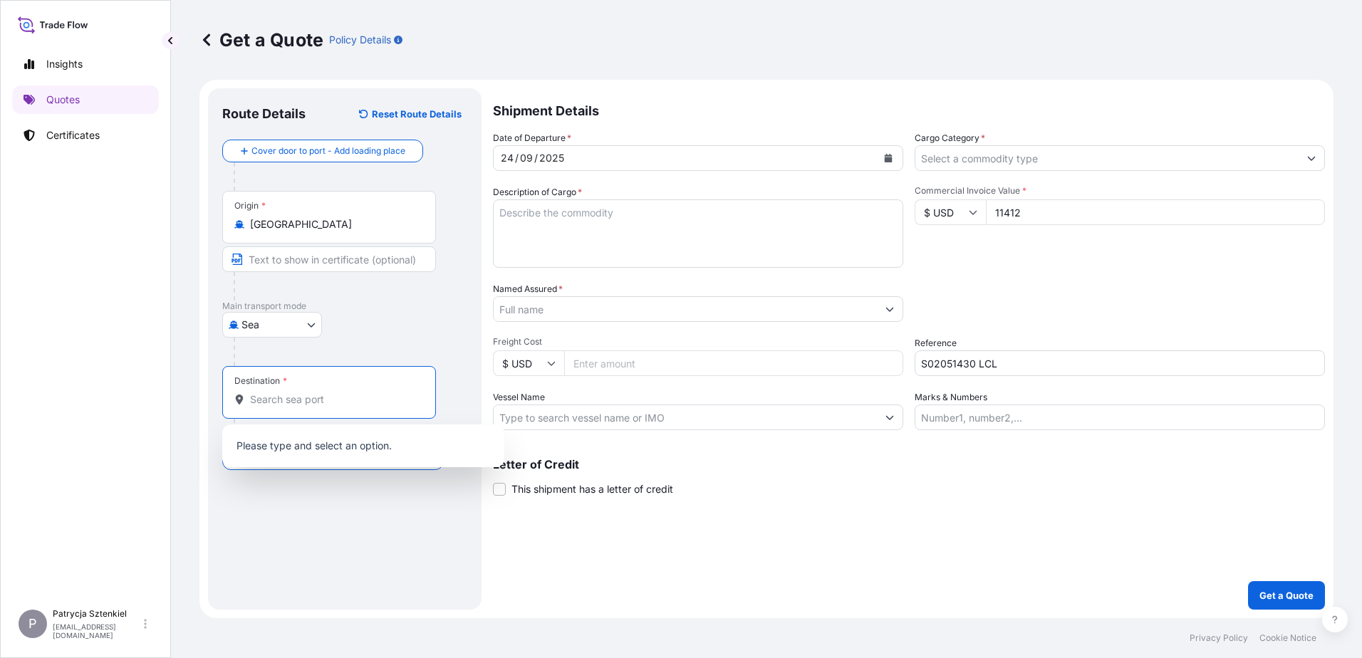
click at [297, 401] on input "Destination *" at bounding box center [334, 400] width 168 height 14
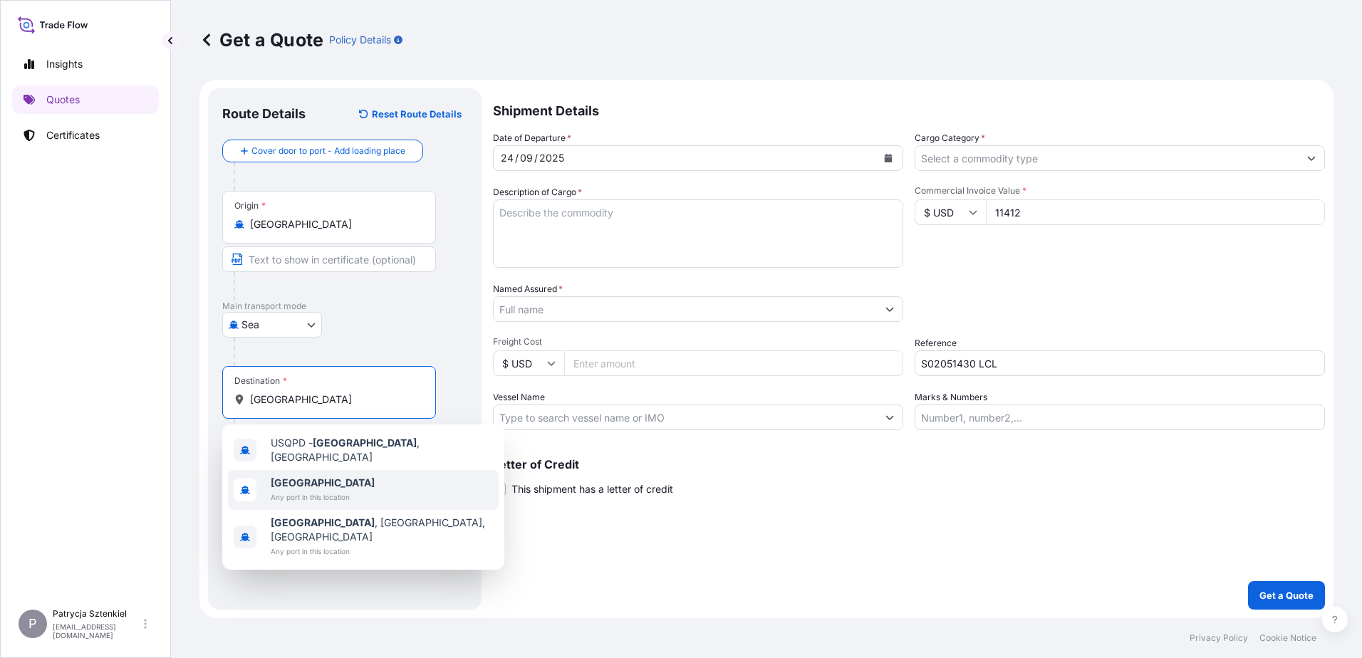
click at [281, 492] on span "Any port in this location" at bounding box center [323, 497] width 104 height 14
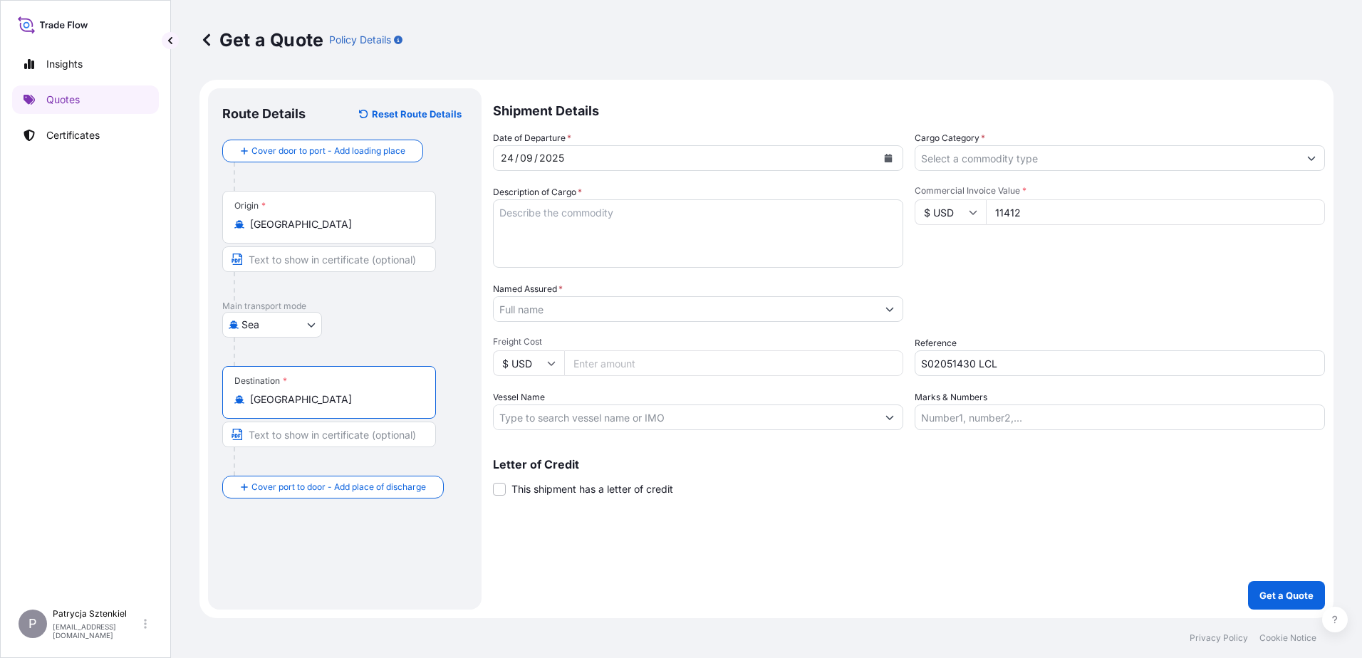
type input "[GEOGRAPHIC_DATA]"
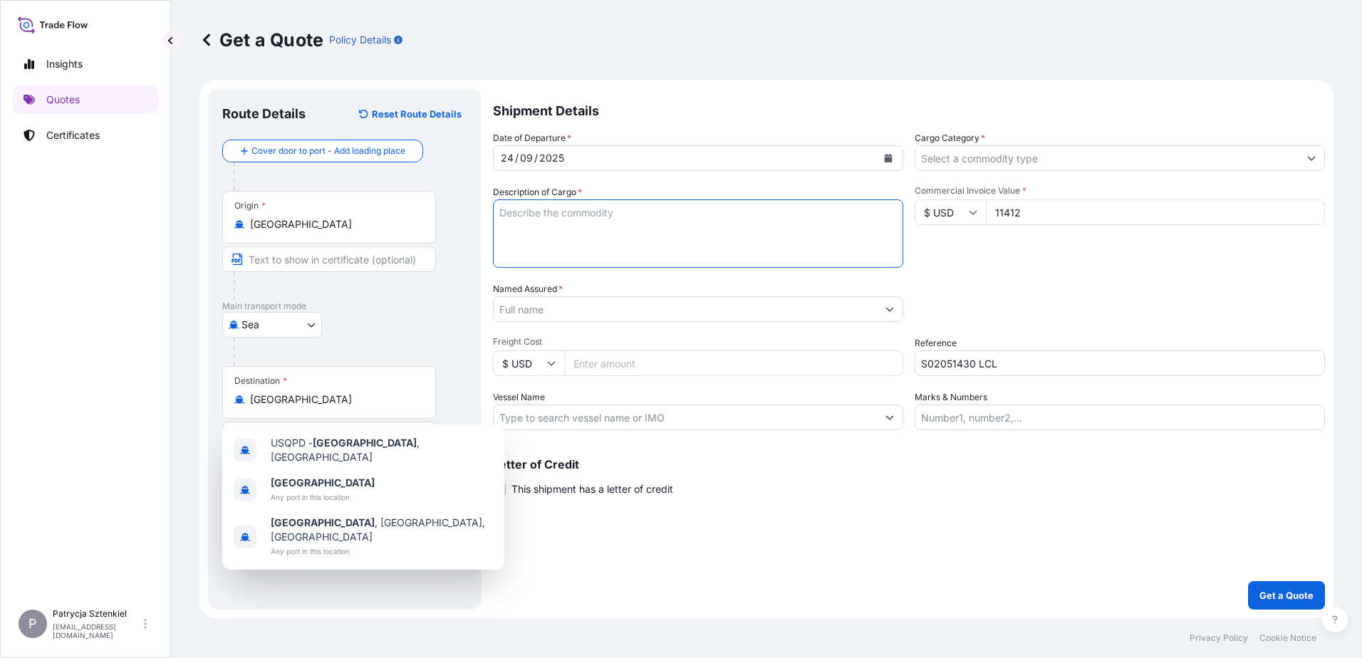
click at [568, 233] on textarea "Description of Cargo *" at bounding box center [698, 234] width 410 height 68
paste textarea "TC MULTICABLE DCA 500M"
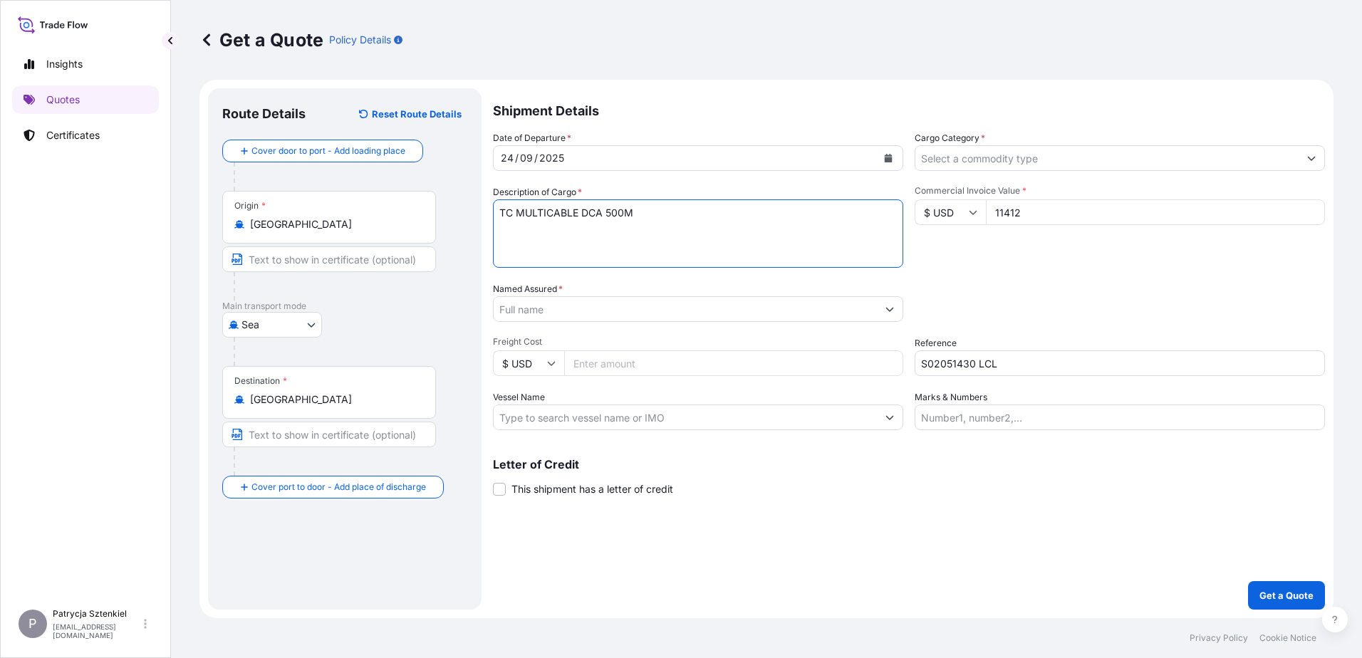
paste textarea "DFSU7575973 OOLJGT1449 40HC 3240.00 KG 9.45 M3 8 PKG CFS/CFS"
type textarea "TC MULTICABLE DCA 500M DFSU7575973 OOLJGT1449 40HC 3240.00 KG 9.45 M3 8 PKG CFS…"
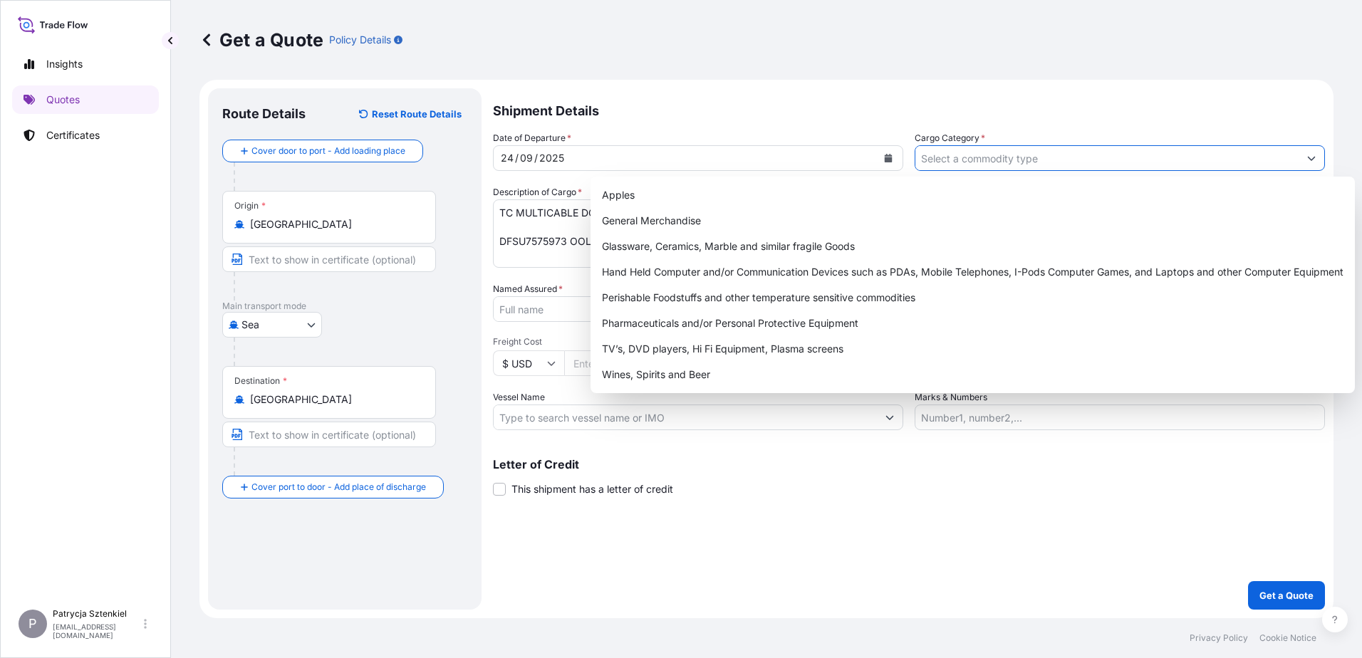
click at [1075, 162] on input "Cargo Category *" at bounding box center [1107, 158] width 383 height 26
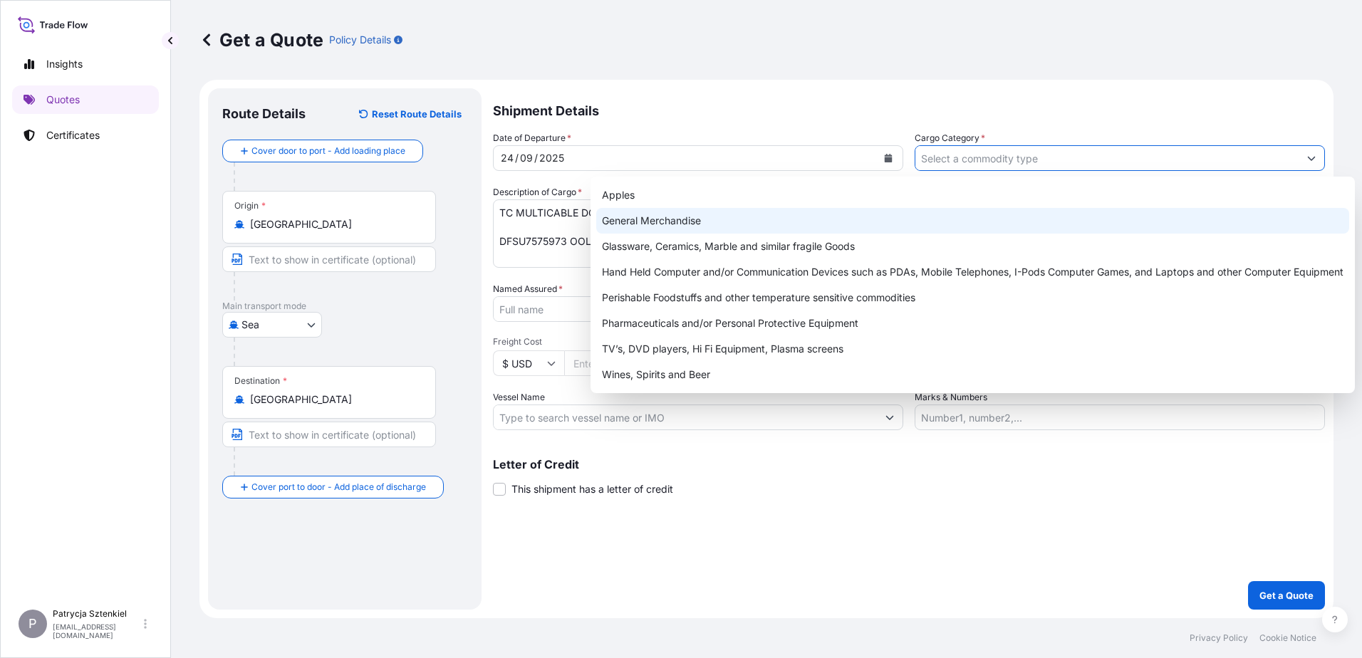
click at [725, 223] on div "General Merchandise" at bounding box center [972, 221] width 753 height 26
type input "General Merchandise"
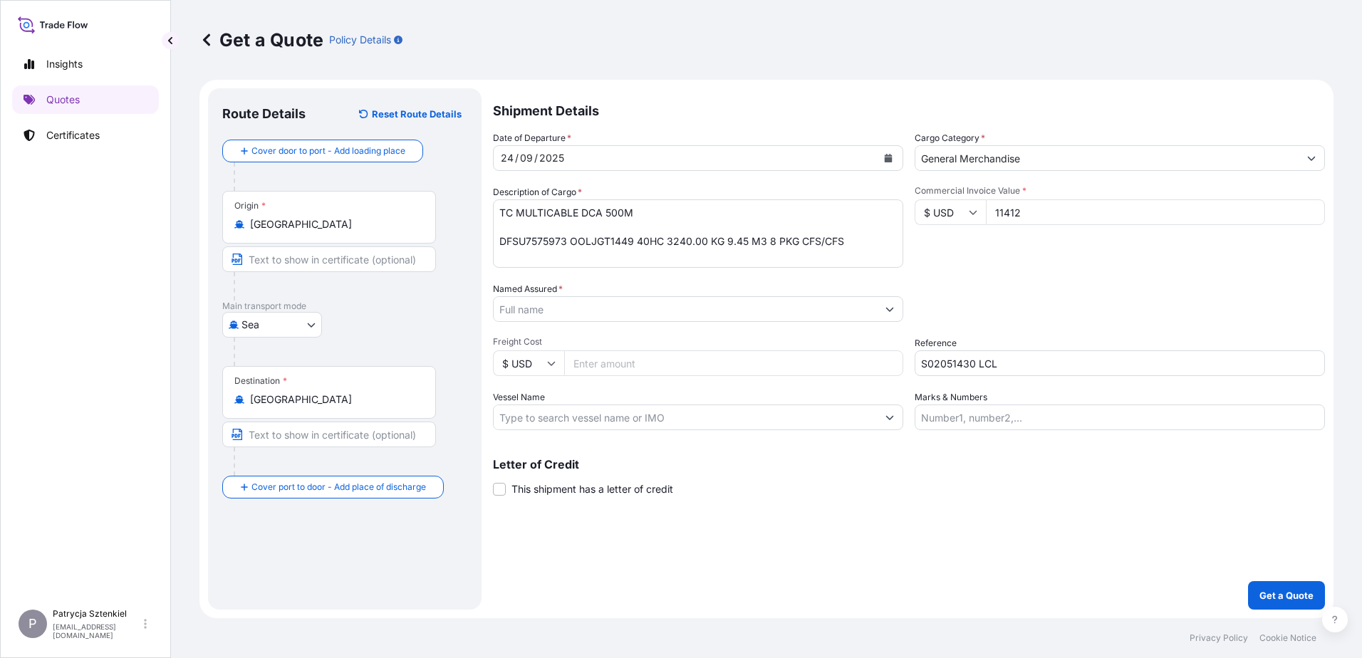
click at [590, 308] on input "Named Assured *" at bounding box center [685, 309] width 383 height 26
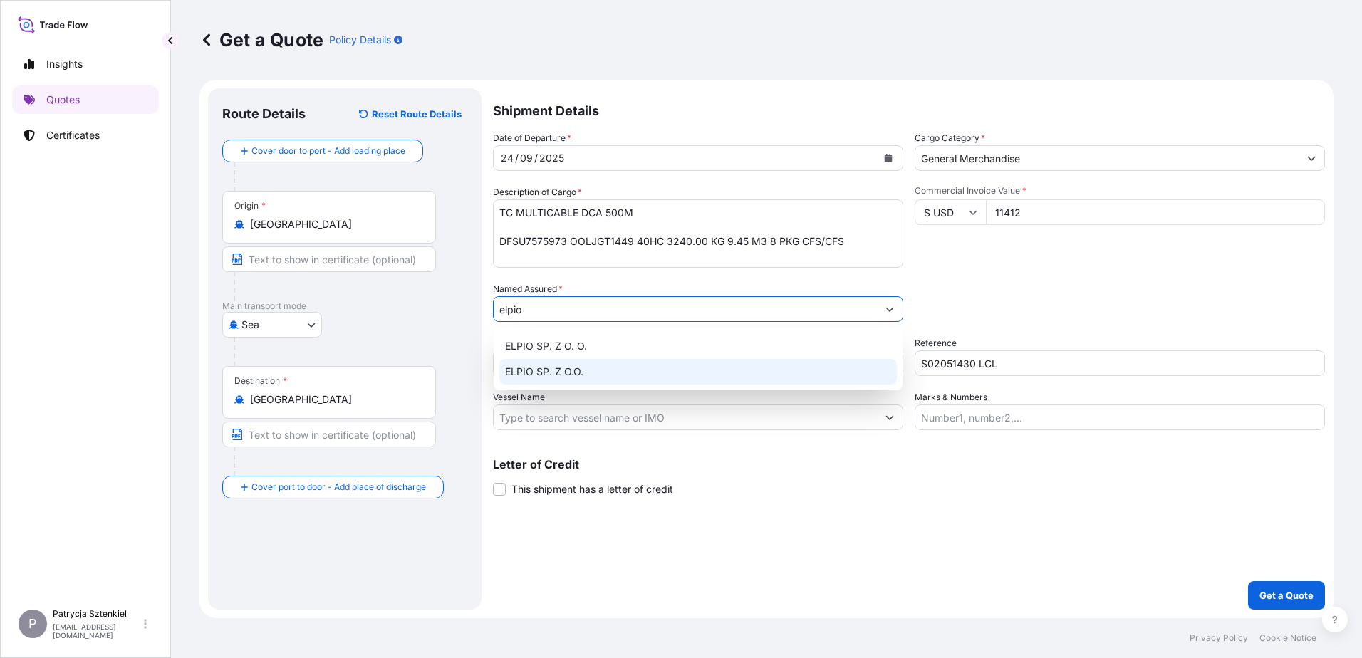
click at [629, 371] on div "ELPIO SP. Z O.O." at bounding box center [699, 372] width 398 height 26
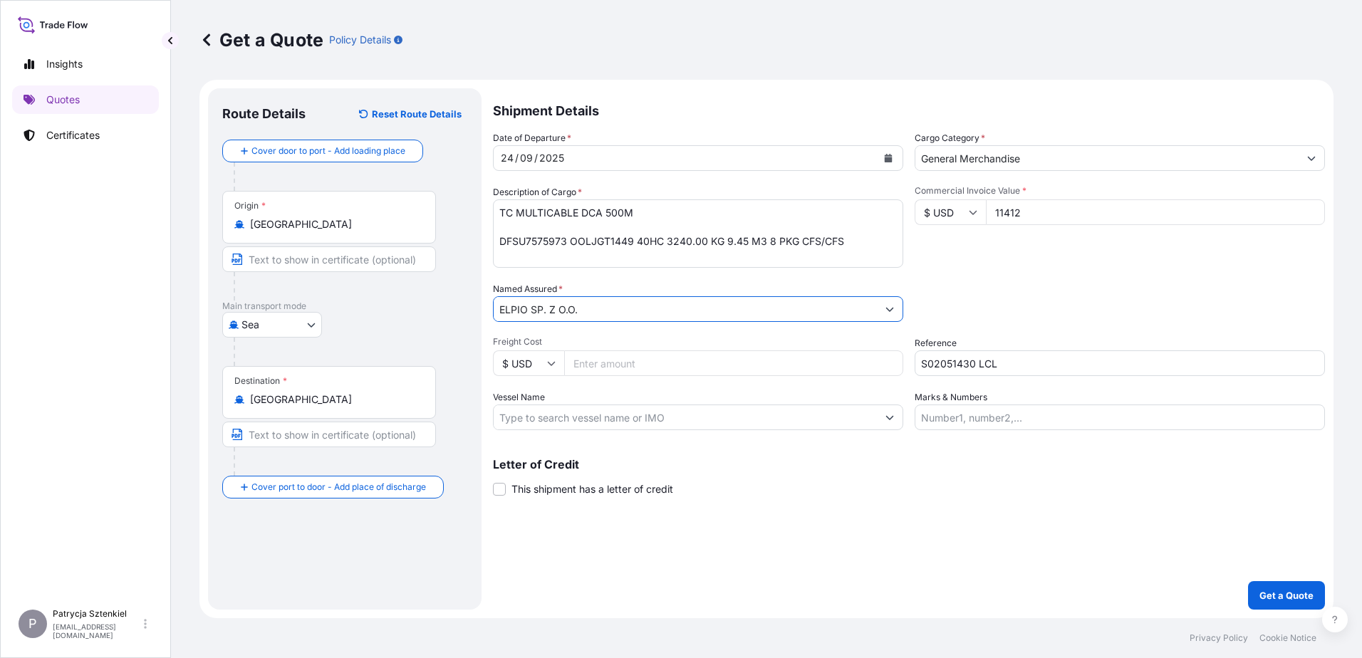
type input "ELPIO SP. Z O.O."
click at [1275, 586] on button "Get a Quote" at bounding box center [1286, 595] width 77 height 29
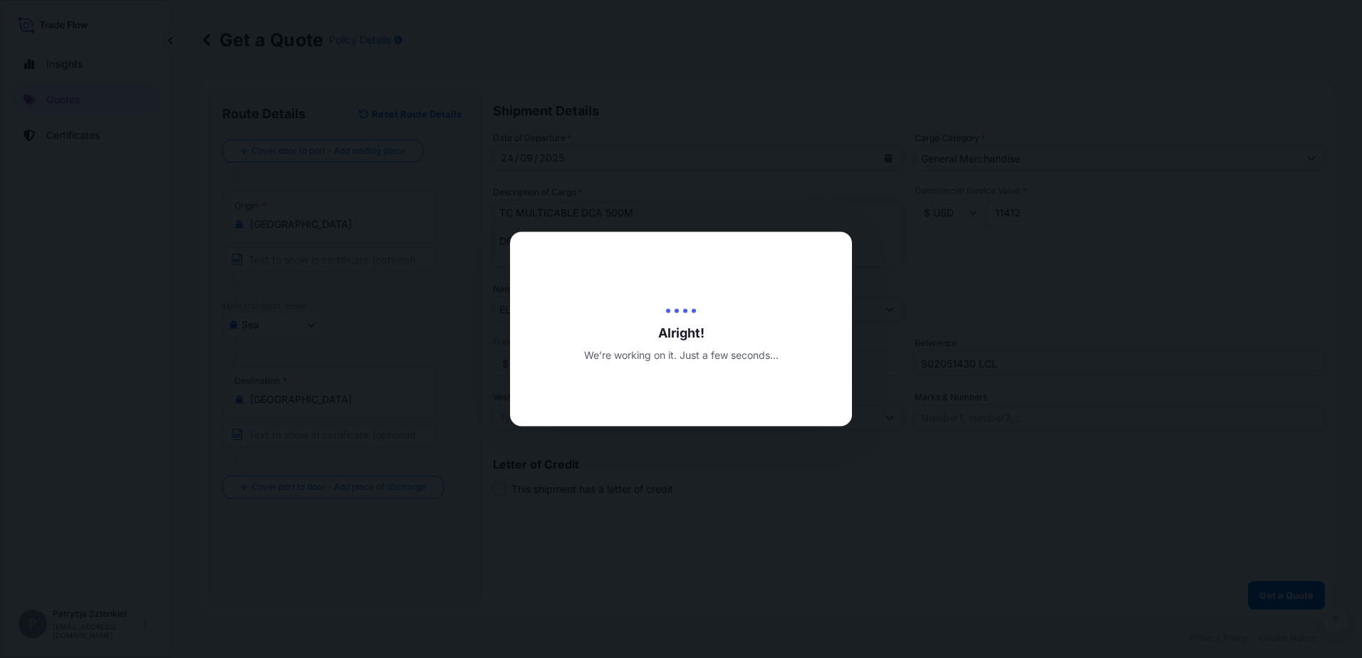
select select "Sea"
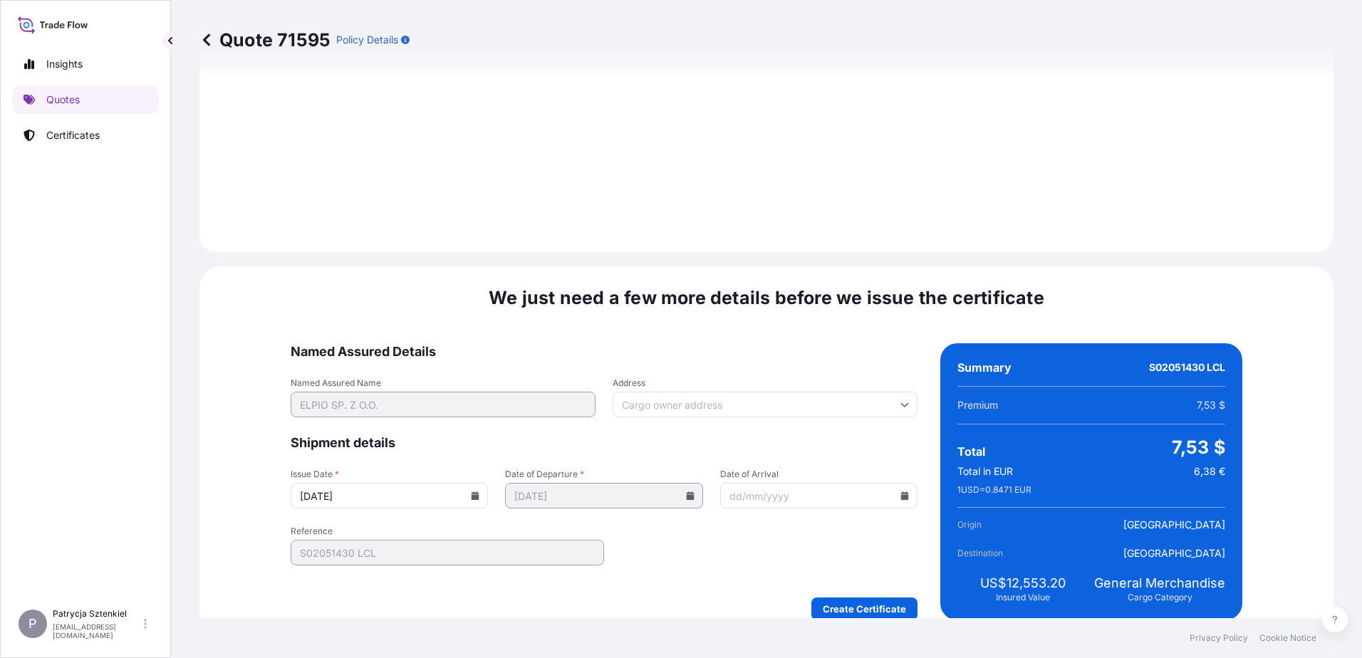
scroll to position [1516, 0]
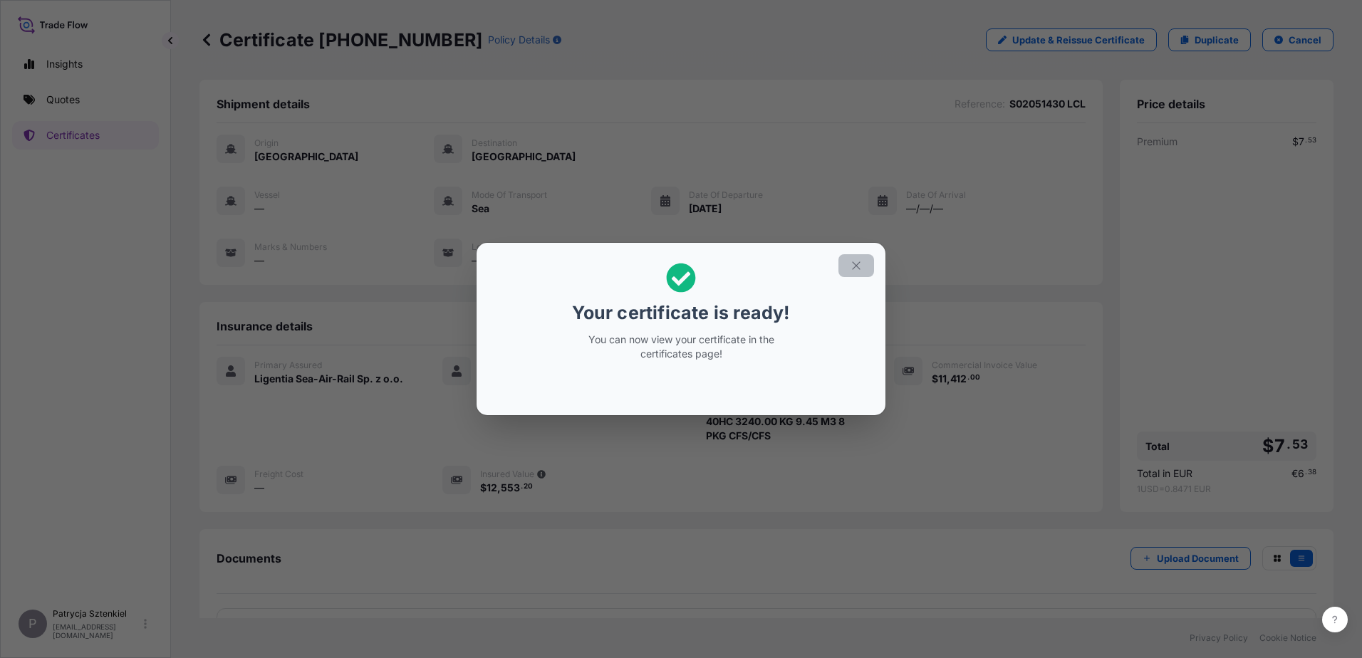
click at [849, 264] on button "button" at bounding box center [857, 265] width 36 height 23
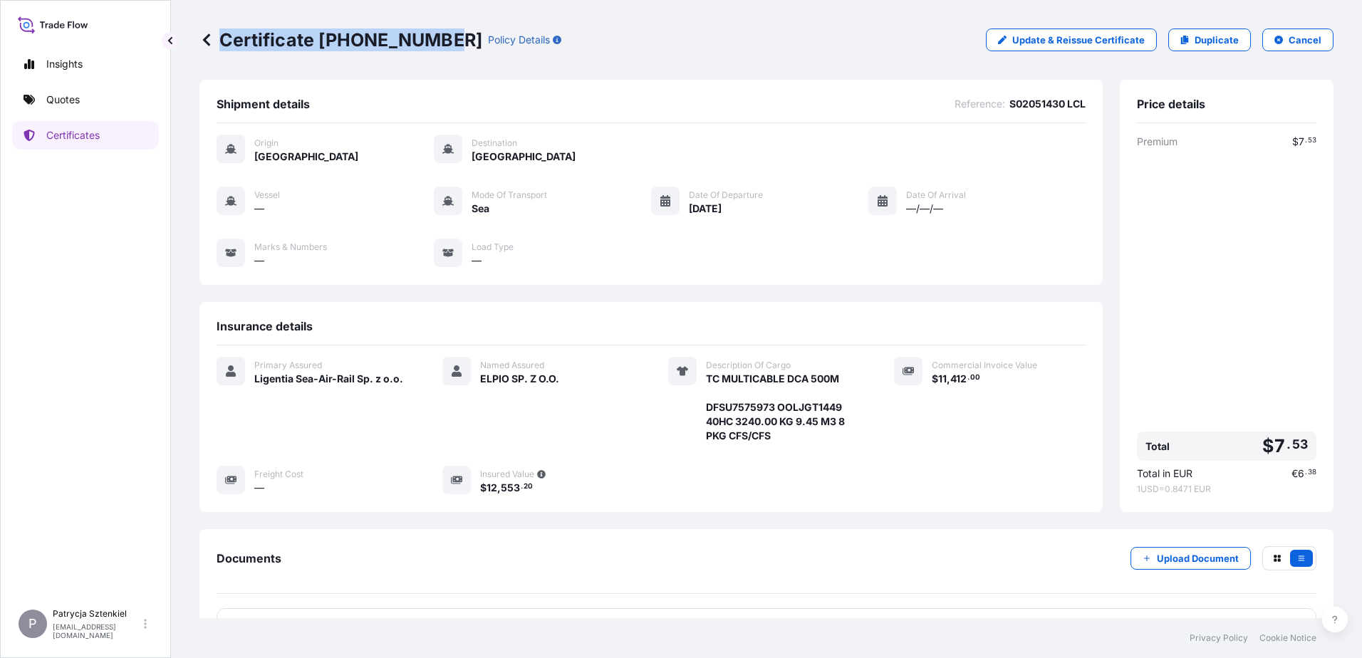
drag, startPoint x: 225, startPoint y: 36, endPoint x: 443, endPoint y: 47, distance: 217.6
click at [443, 47] on p "Certificate [PHONE_NUMBER]" at bounding box center [341, 40] width 283 height 23
copy p "Certificate [PHONE_NUMBER]"
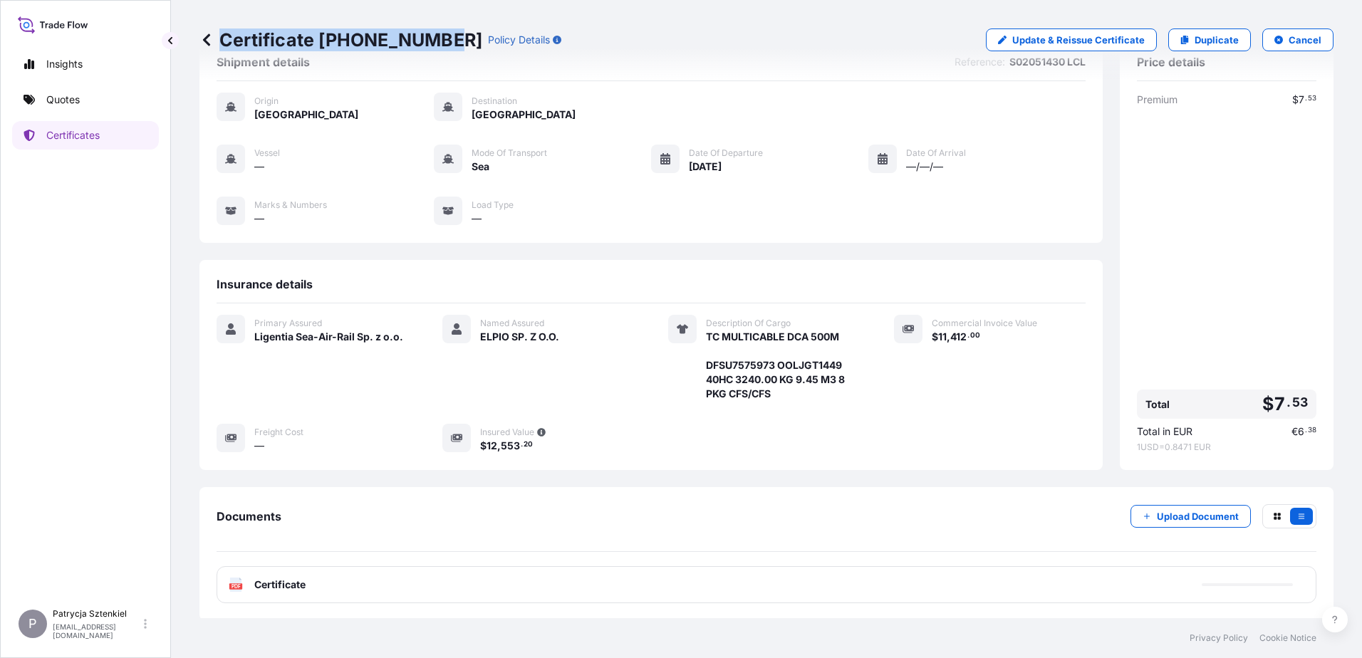
scroll to position [107, 0]
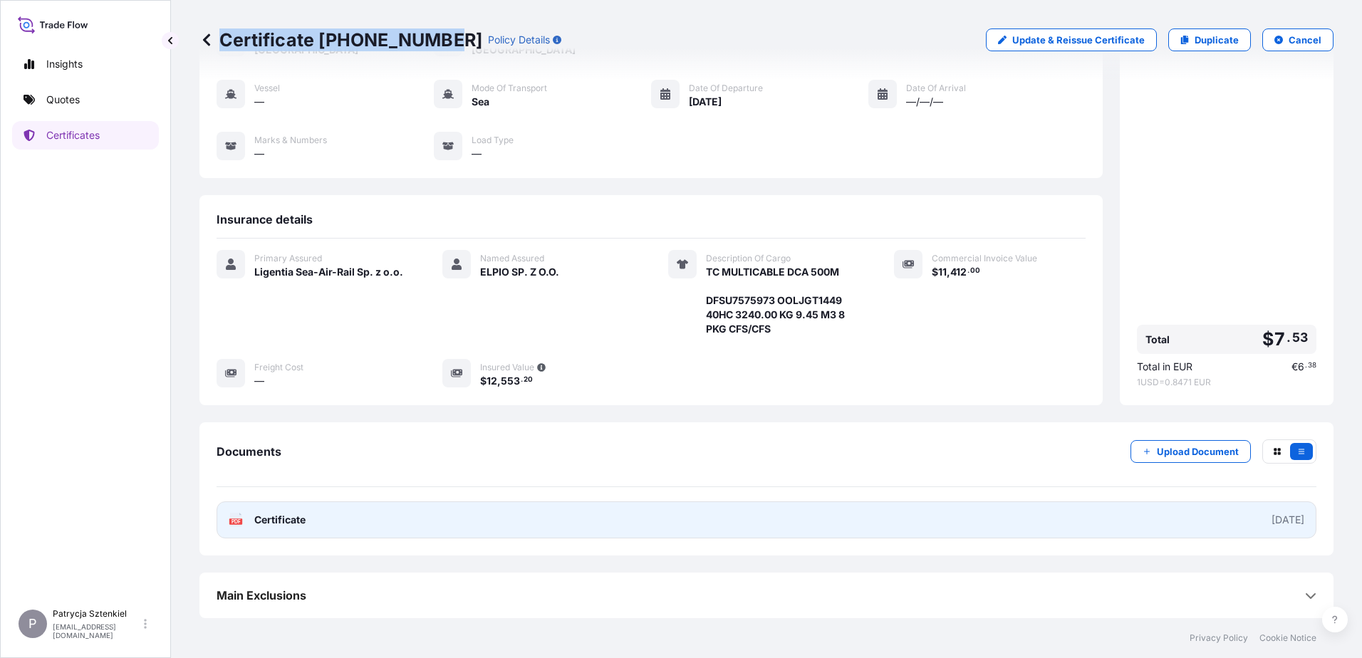
click at [856, 529] on link "PDF Certificate [DATE]" at bounding box center [767, 520] width 1100 height 37
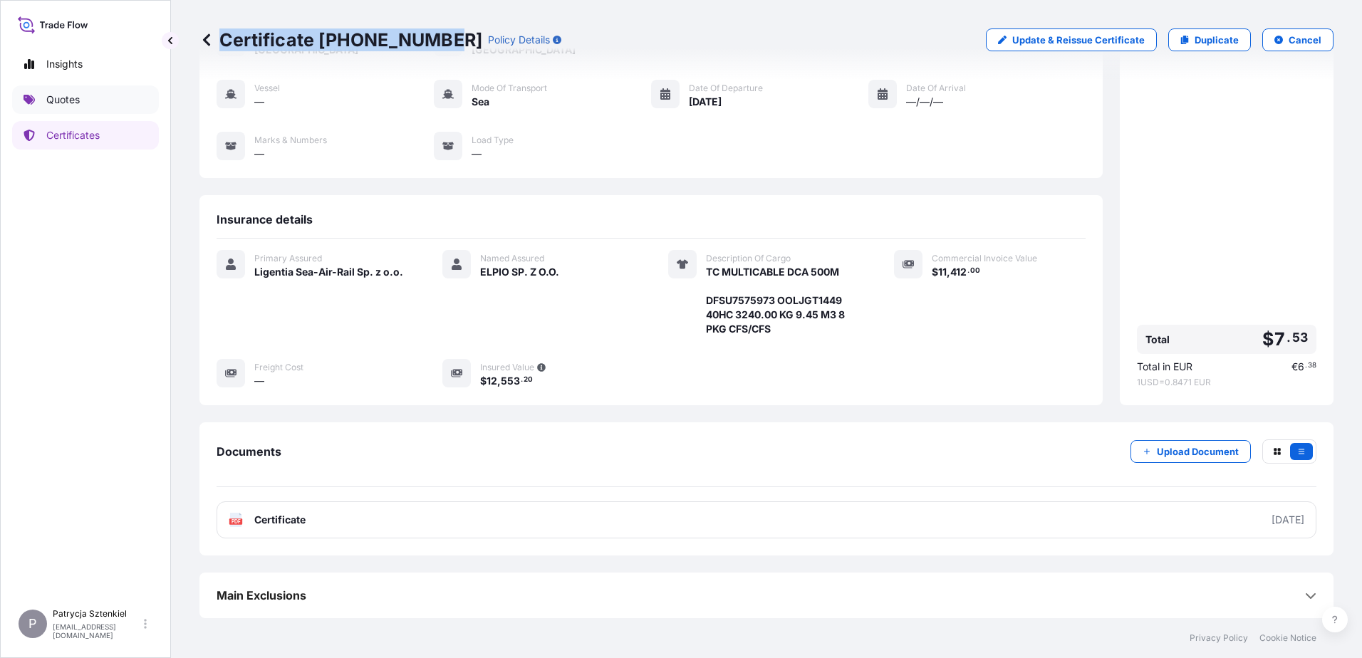
click at [53, 99] on p "Quotes" at bounding box center [62, 100] width 33 height 14
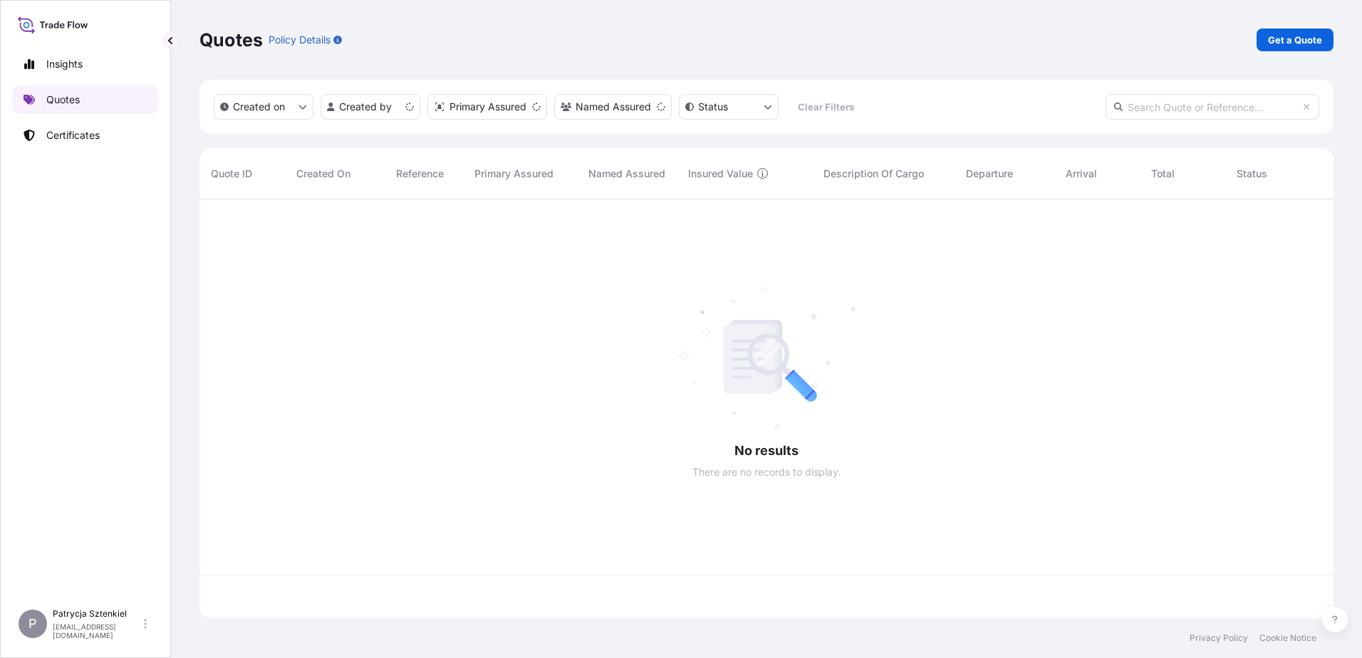
scroll to position [416, 1124]
click at [1291, 36] on p "Get a Quote" at bounding box center [1295, 40] width 54 height 14
select select "Sea"
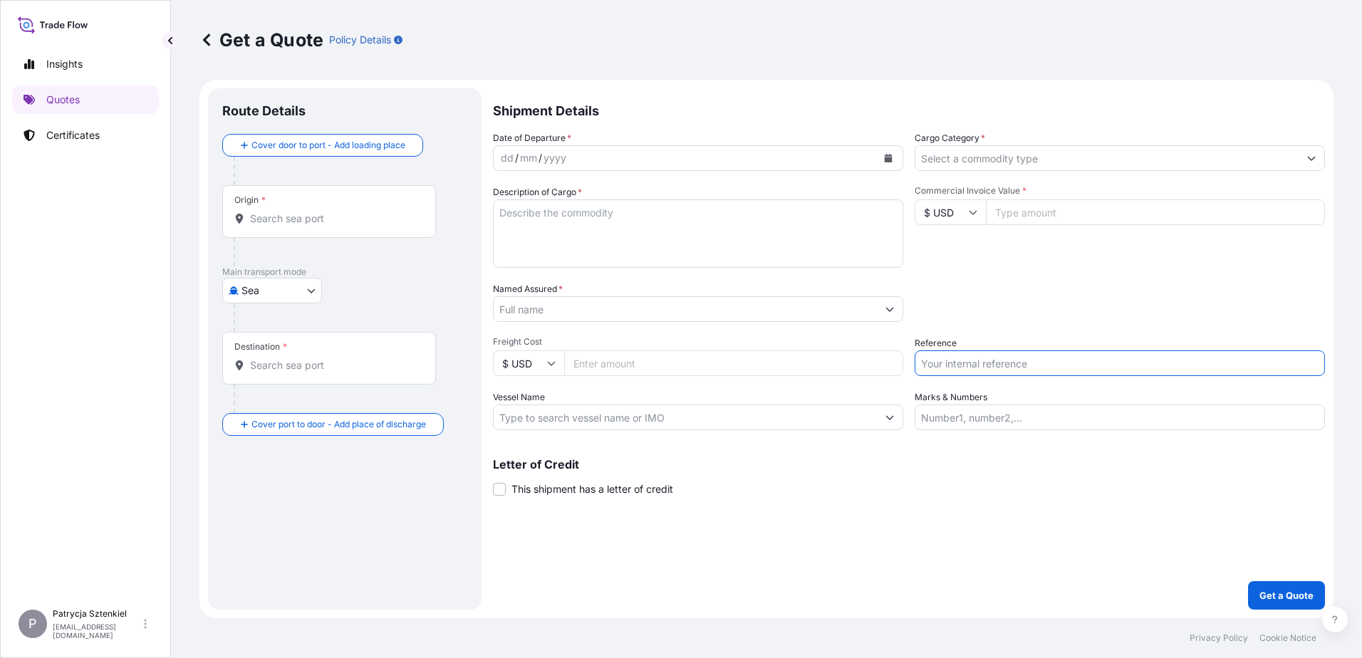
click at [932, 359] on input "Reference" at bounding box center [1120, 364] width 410 height 26
paste input "LCL16562"
type input "LCL16562"
click at [1057, 205] on input "Commercial Invoice Value *" at bounding box center [1155, 213] width 339 height 26
type input "37009"
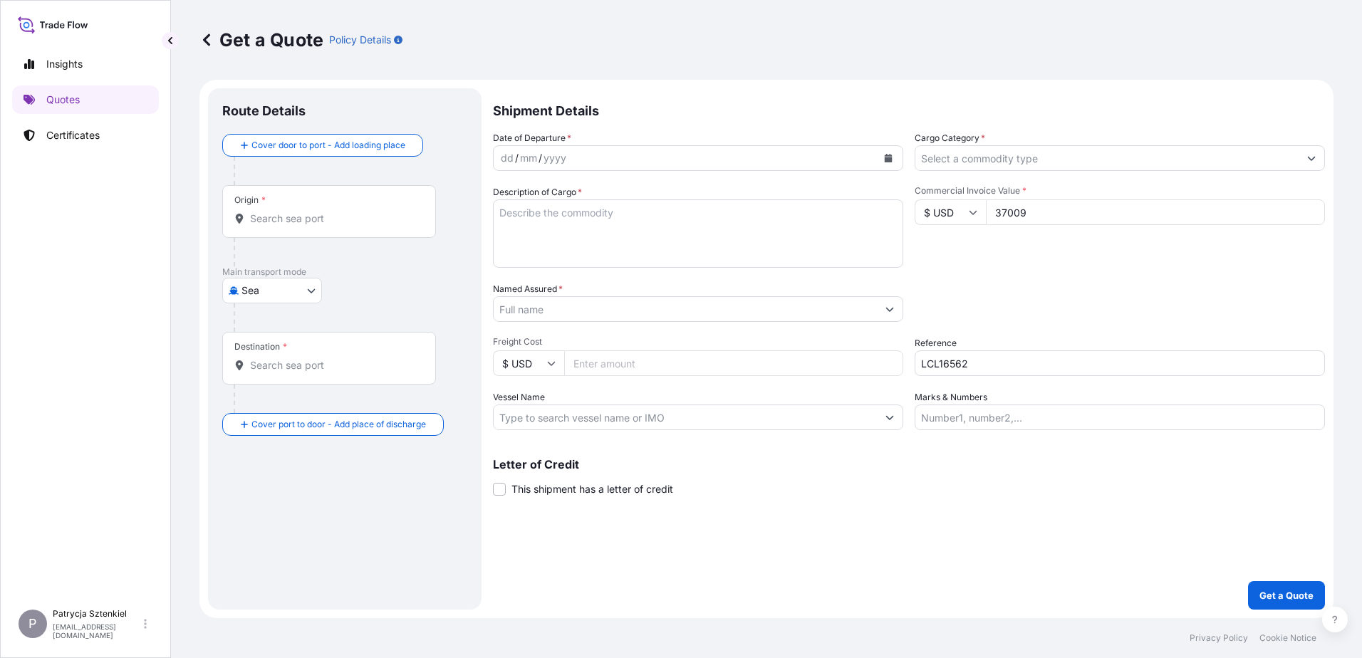
click at [891, 167] on button "Calendar" at bounding box center [888, 158] width 23 height 23
click at [293, 219] on input "Origin *" at bounding box center [334, 219] width 168 height 14
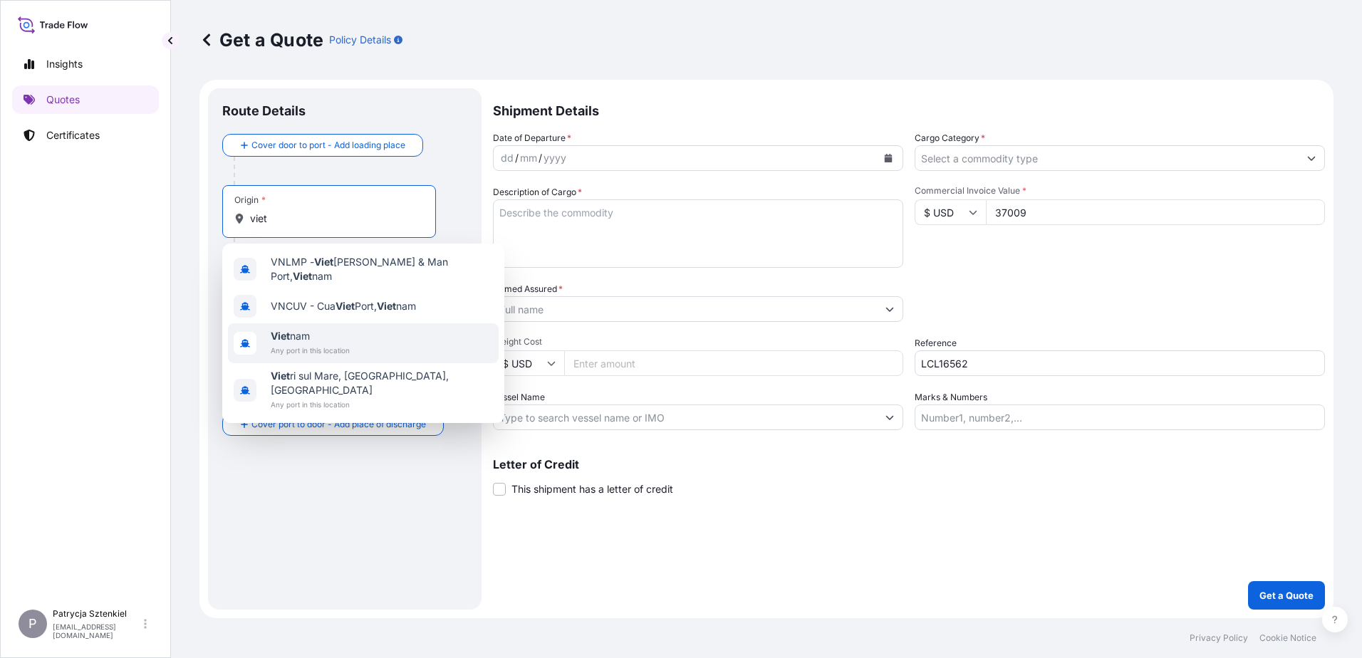
click at [343, 343] on span "Any port in this location" at bounding box center [310, 350] width 79 height 14
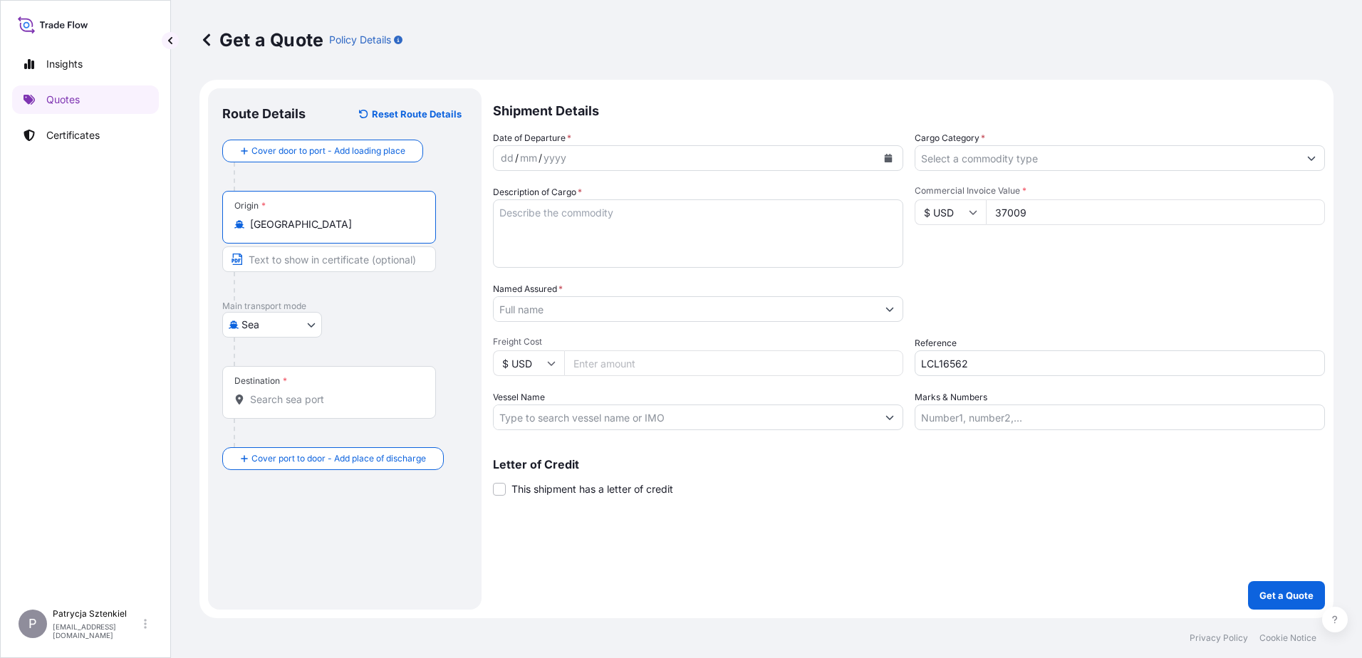
type input "[GEOGRAPHIC_DATA]"
click at [289, 361] on div at bounding box center [351, 352] width 234 height 29
click at [285, 375] on div "Destination *" at bounding box center [331, 392] width 219 height 53
click at [285, 393] on input "Destination *" at bounding box center [336, 400] width 173 height 14
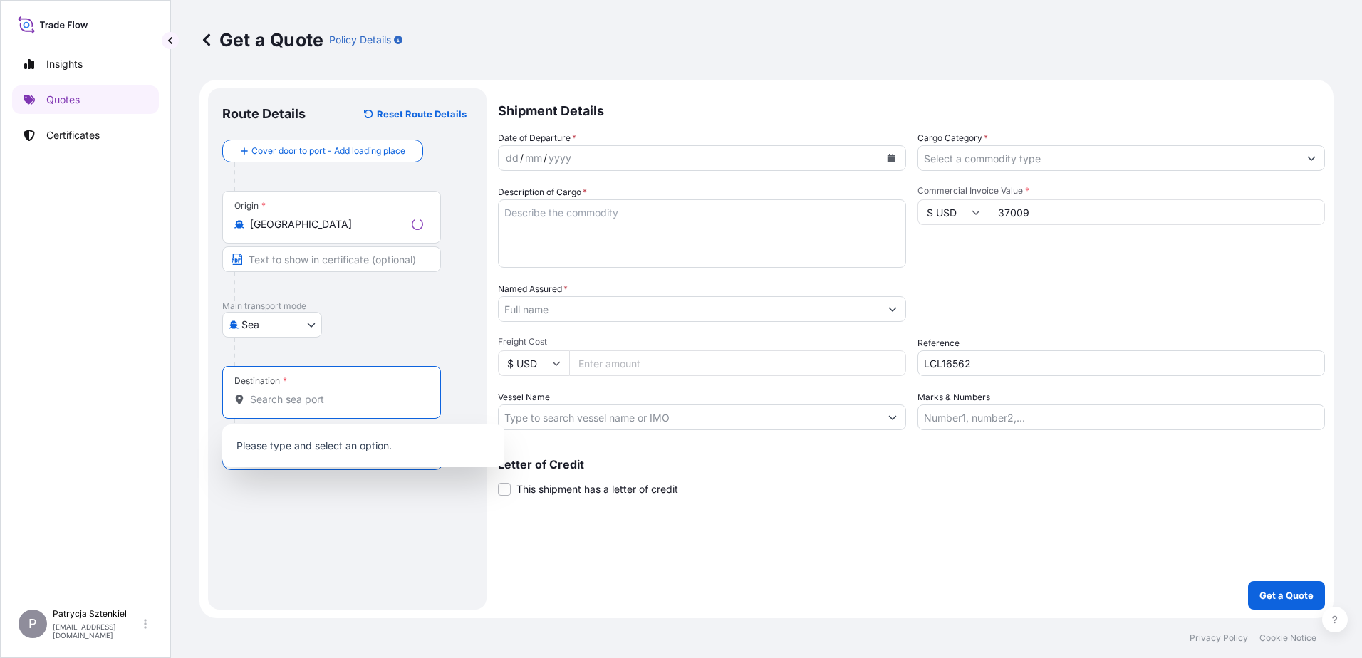
click at [285, 403] on input "Destination *" at bounding box center [336, 400] width 173 height 14
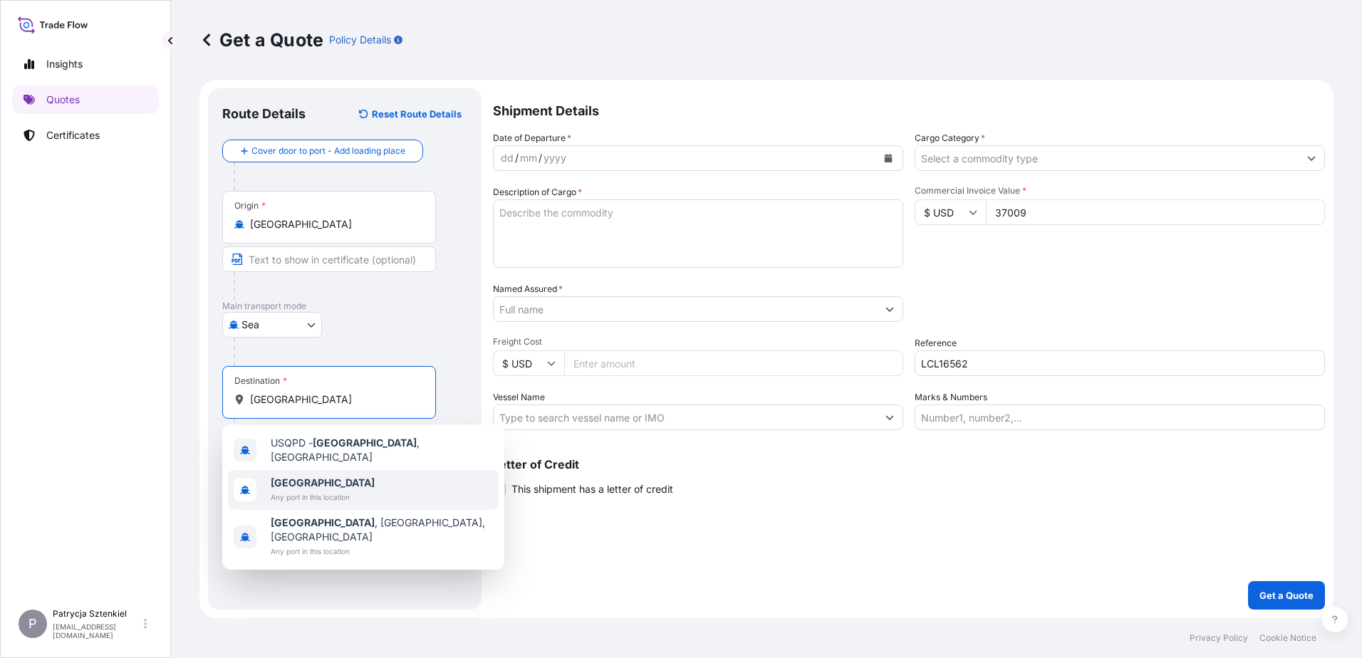
click at [311, 490] on span "Any port in this location" at bounding box center [323, 497] width 104 height 14
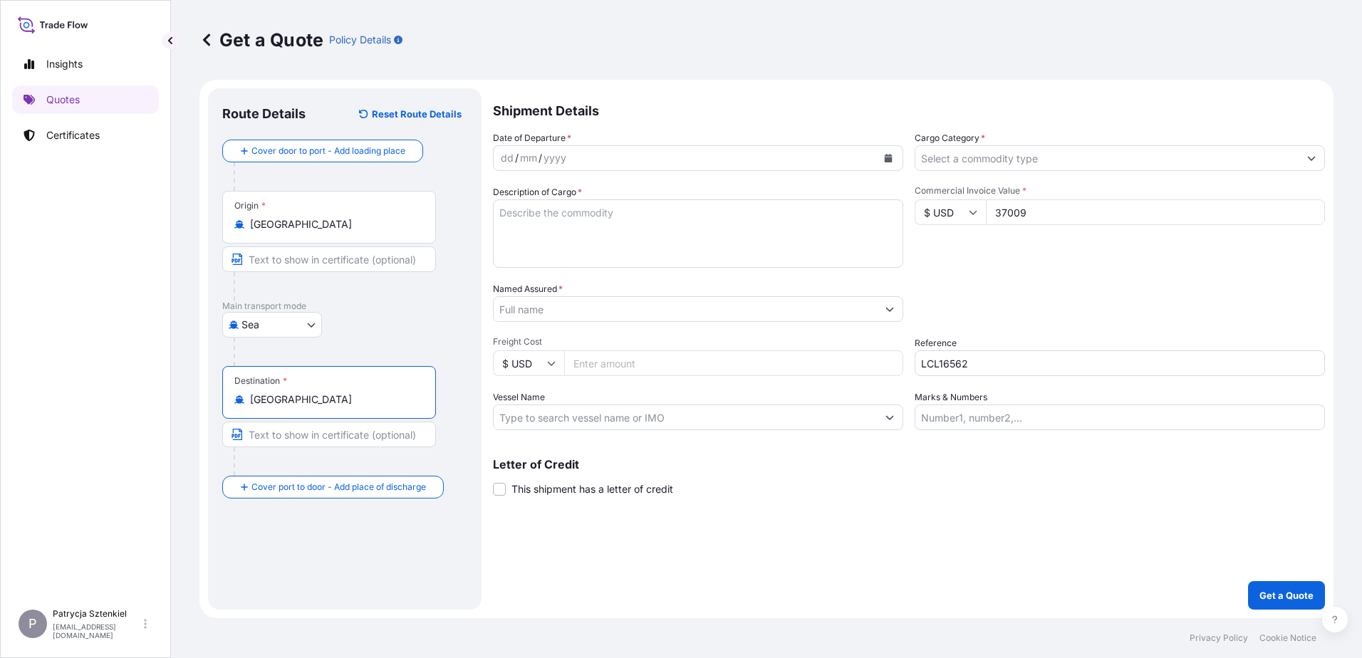
type input "[GEOGRAPHIC_DATA]"
click at [933, 366] on input "LCL16562" at bounding box center [1120, 364] width 410 height 26
paste input "BMOU5794862"
type input "BMOU5794862 LCL"
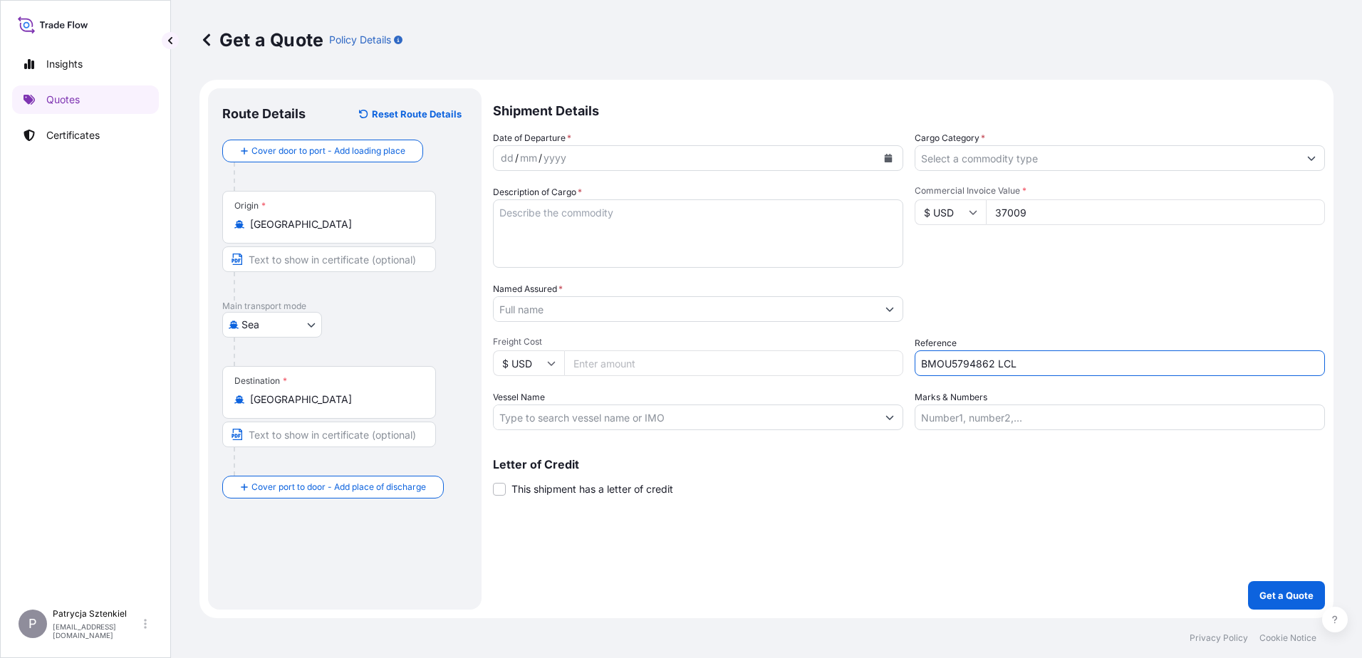
click at [526, 207] on textarea "Description of Cargo *" at bounding box center [698, 234] width 410 height 68
paste textarea "BMOU5794862"
click at [630, 209] on textarea "BMOU5794862" at bounding box center [698, 234] width 410 height 68
paste textarea "219 3051 8,40"
click at [514, 239] on textarea "BMOU5794862 219 3051 8,40" at bounding box center [698, 234] width 410 height 68
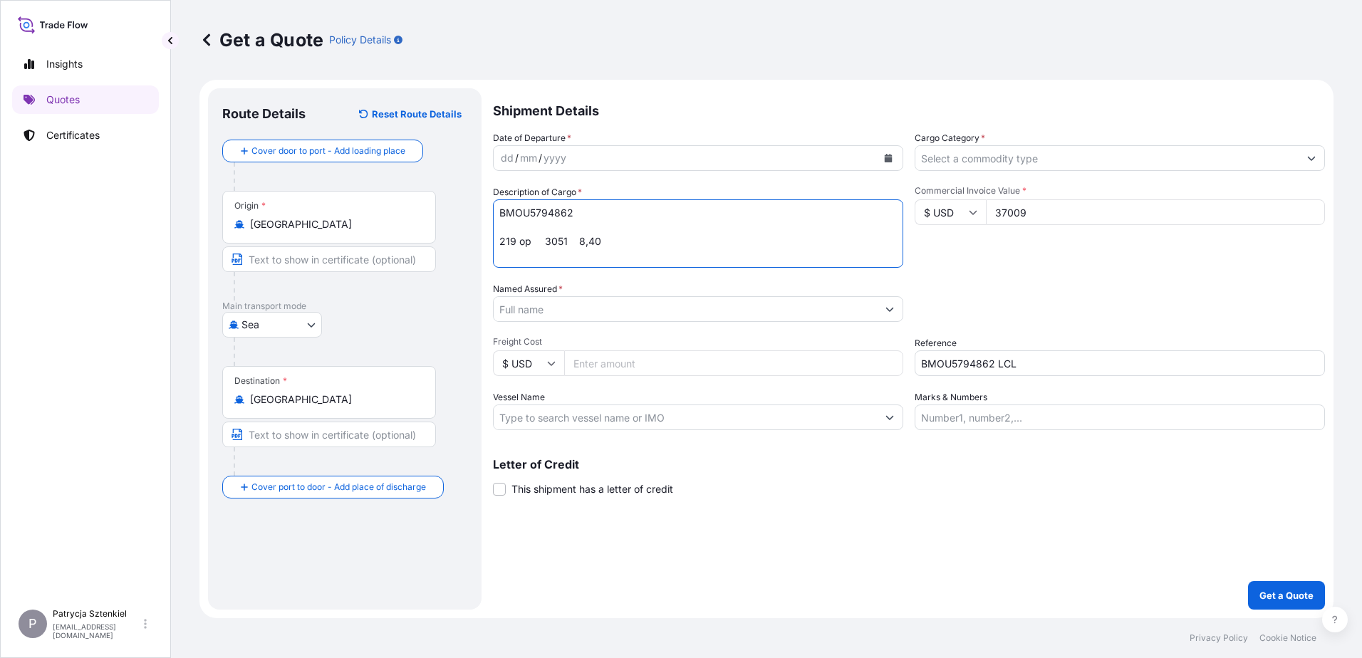
click at [571, 244] on textarea "BMOU5794862 219 op 3051 8,40" at bounding box center [698, 234] width 410 height 68
click at [646, 242] on textarea "BMOU5794862 219 op 3051 kg 8,40" at bounding box center [698, 234] width 410 height 68
type textarea "BMOU5794862 219 op 3051 kg 8,40 cbm"
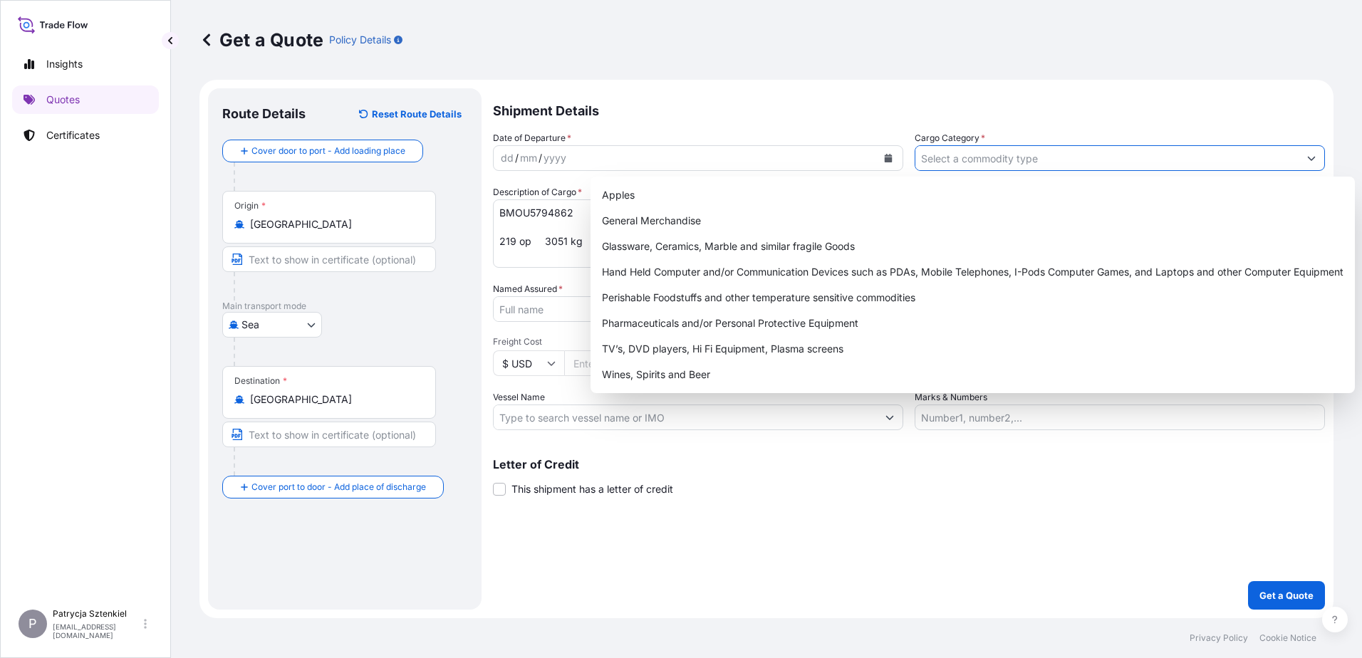
click at [989, 149] on input "Cargo Category *" at bounding box center [1107, 158] width 383 height 26
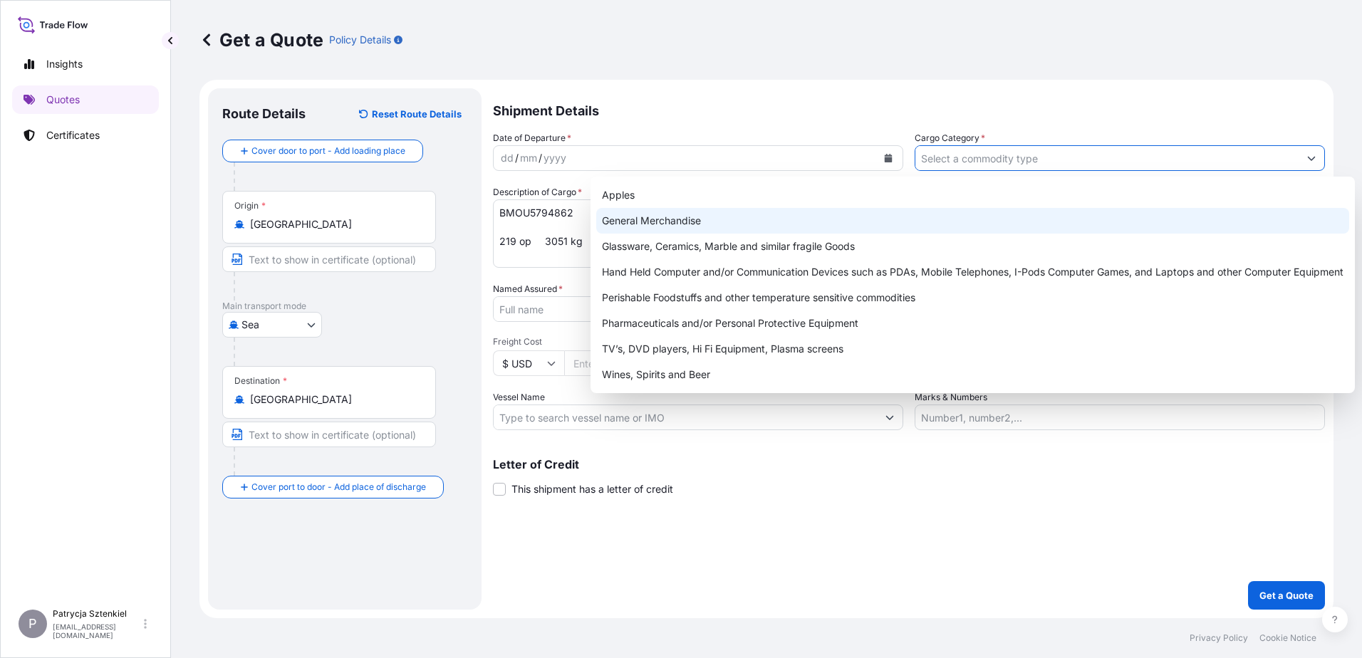
click at [696, 220] on div "General Merchandise" at bounding box center [972, 221] width 753 height 26
type input "General Merchandise"
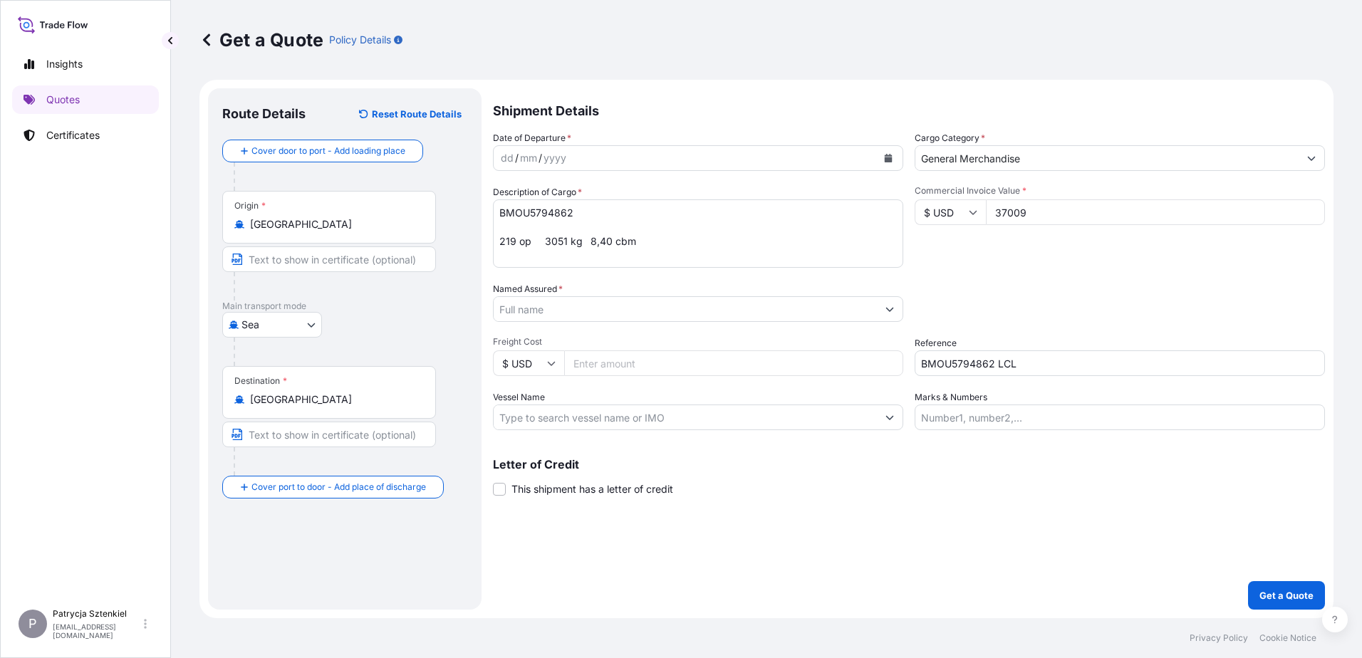
click at [894, 150] on button "Calendar" at bounding box center [888, 158] width 23 height 23
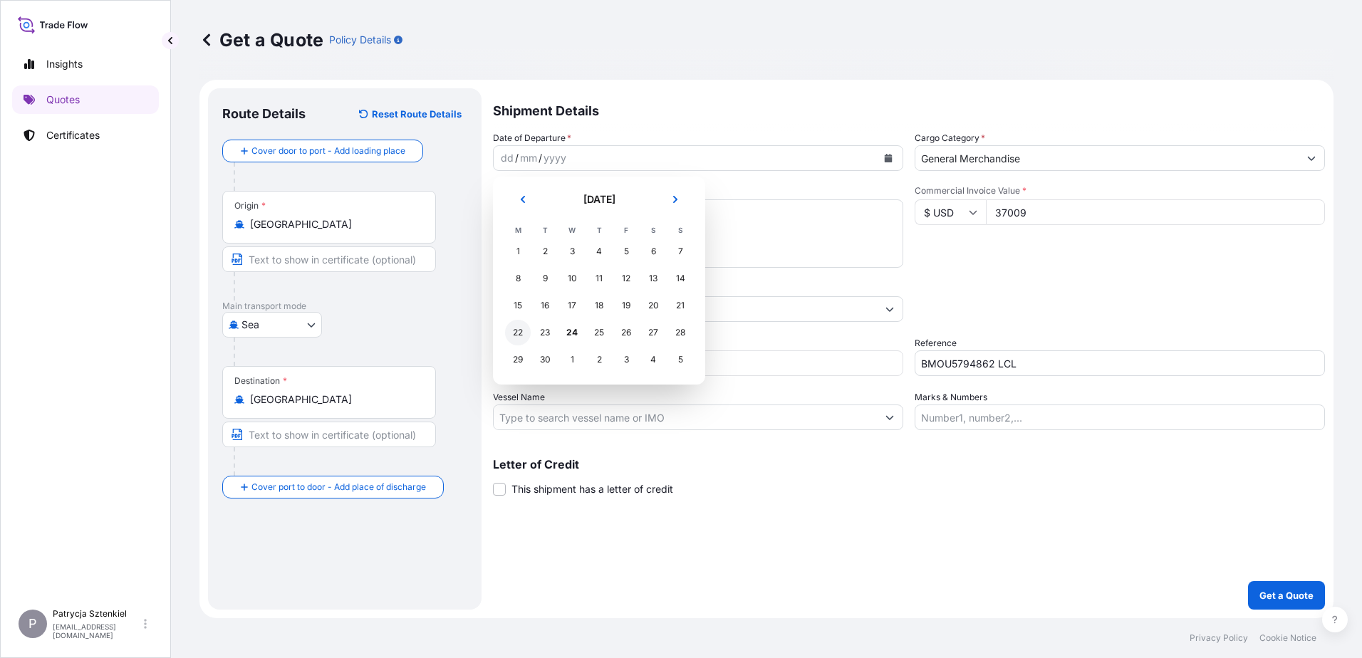
click at [519, 331] on div "22" at bounding box center [518, 333] width 26 height 26
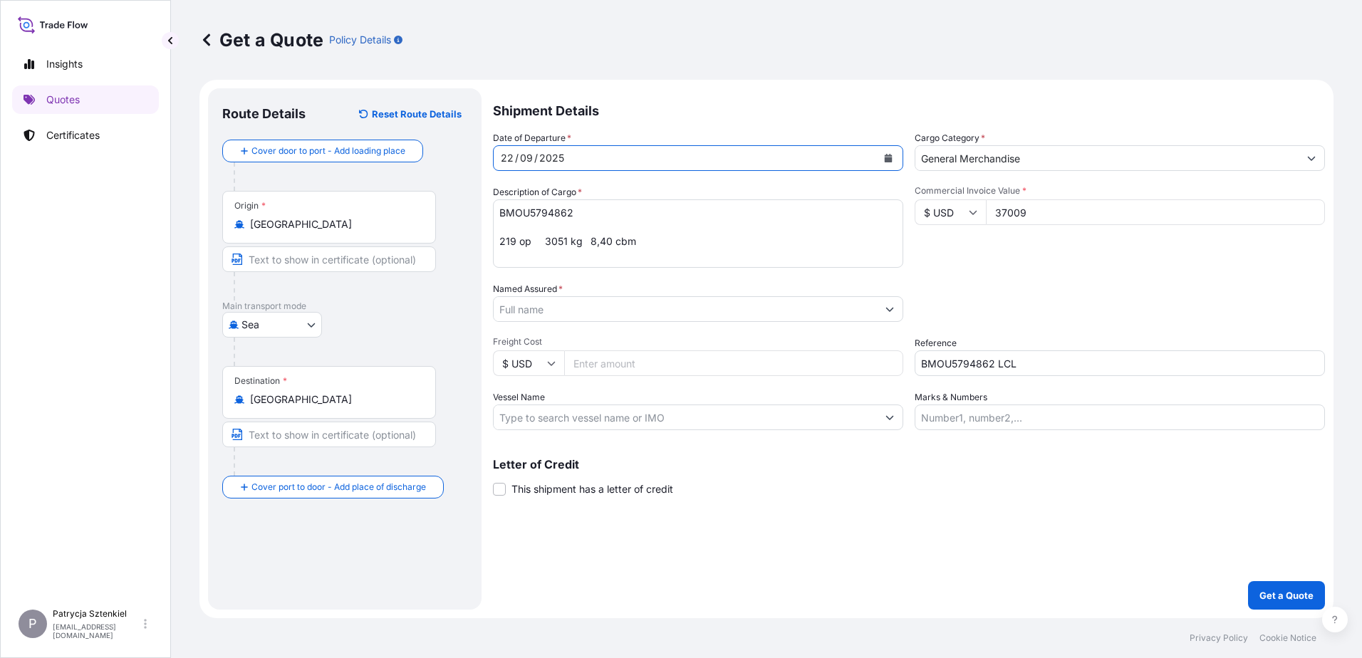
click at [832, 311] on input "Named Assured *" at bounding box center [685, 309] width 383 height 26
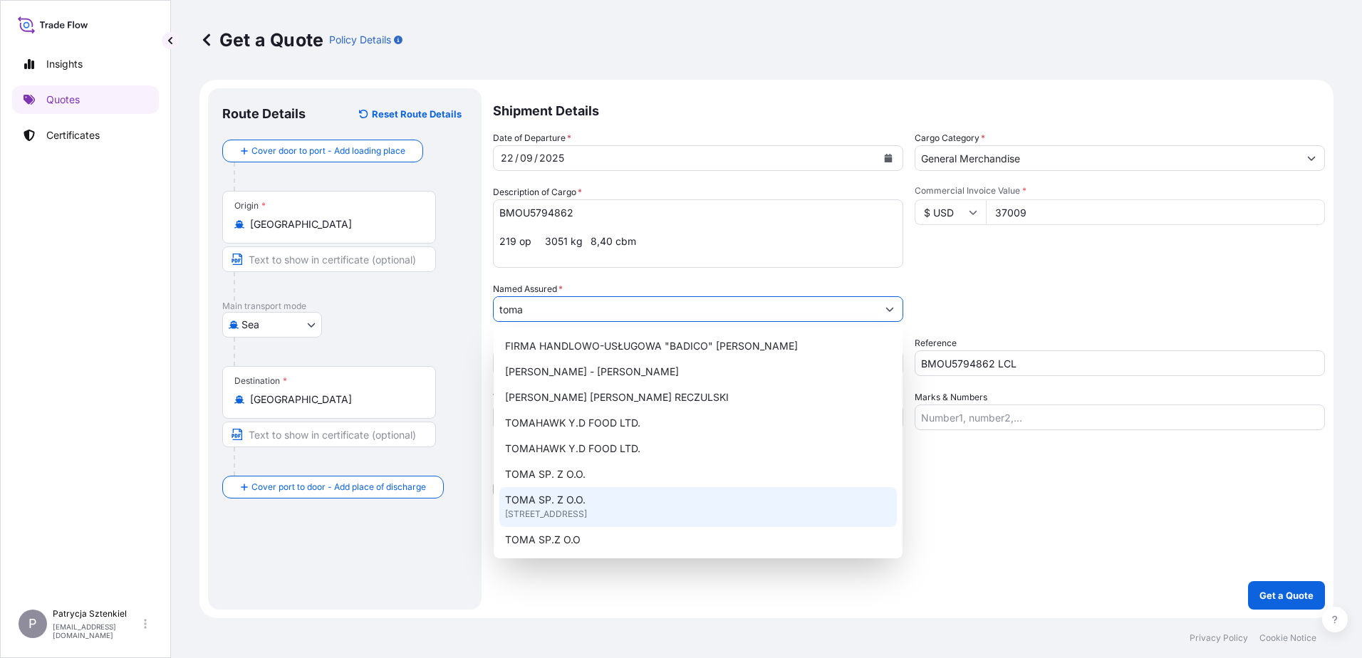
click at [587, 509] on span "[STREET_ADDRESS]" at bounding box center [546, 514] width 82 height 14
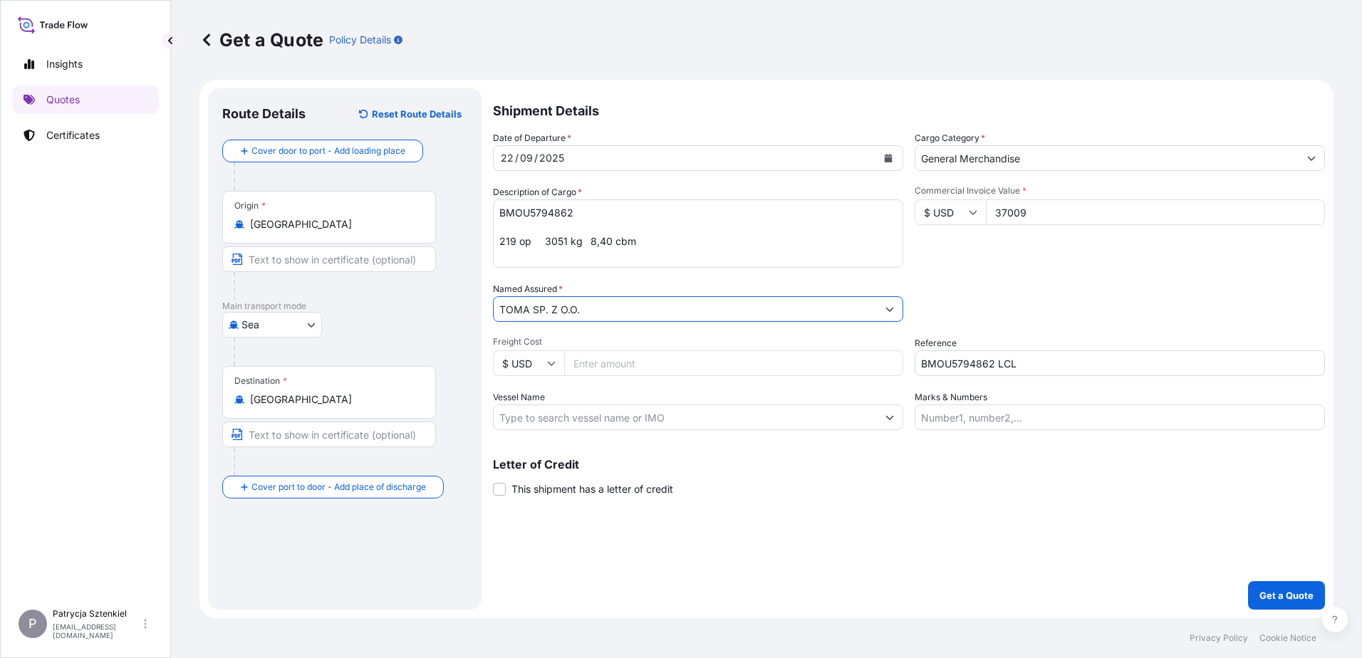
type input "TOMA SP. Z O.O."
click at [1263, 591] on p "Get a Quote" at bounding box center [1287, 596] width 54 height 14
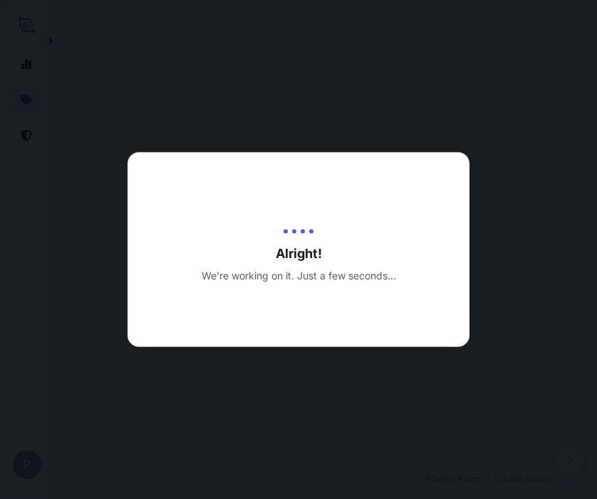
select select "Sea"
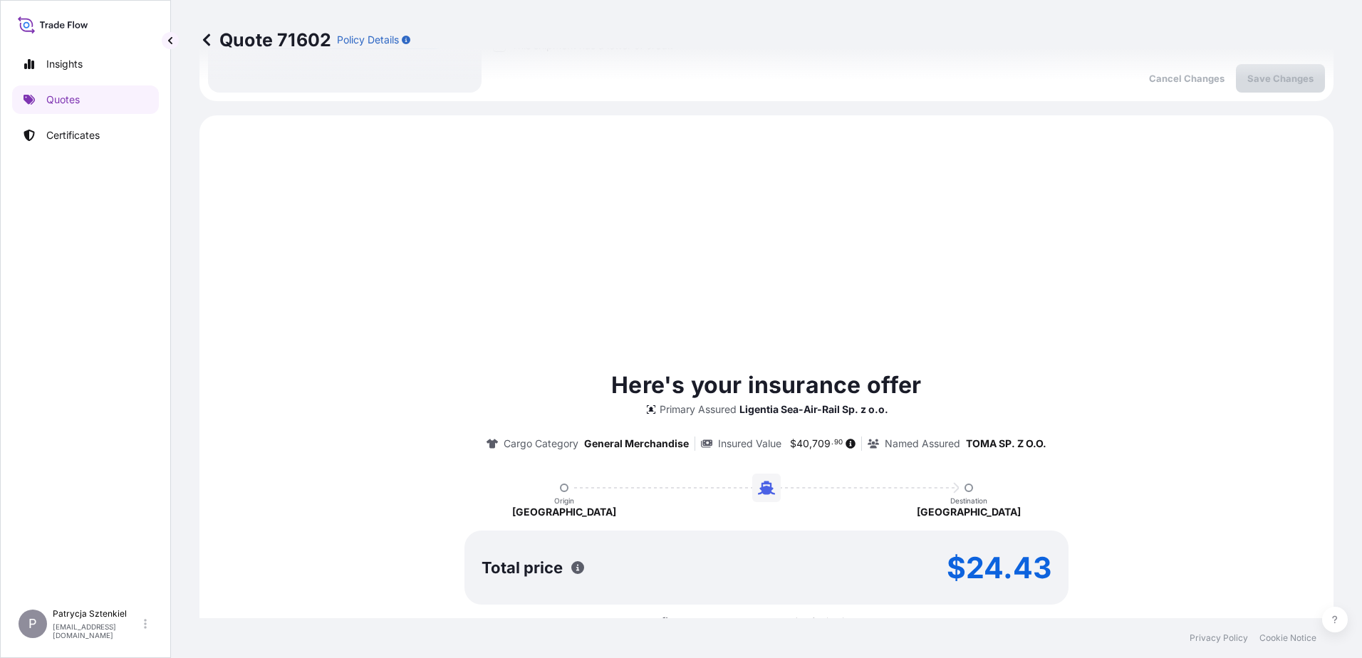
scroll to position [170, 0]
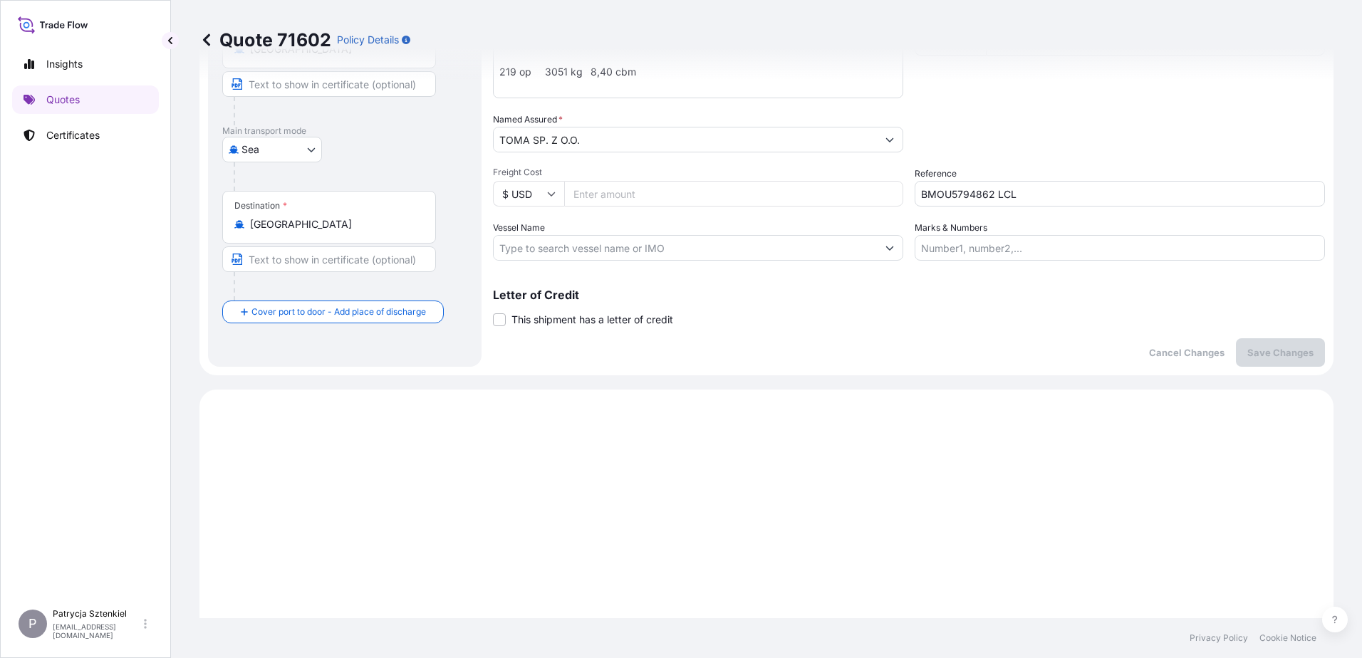
click at [930, 195] on input "BMOU5794862 LCL" at bounding box center [1120, 194] width 410 height 26
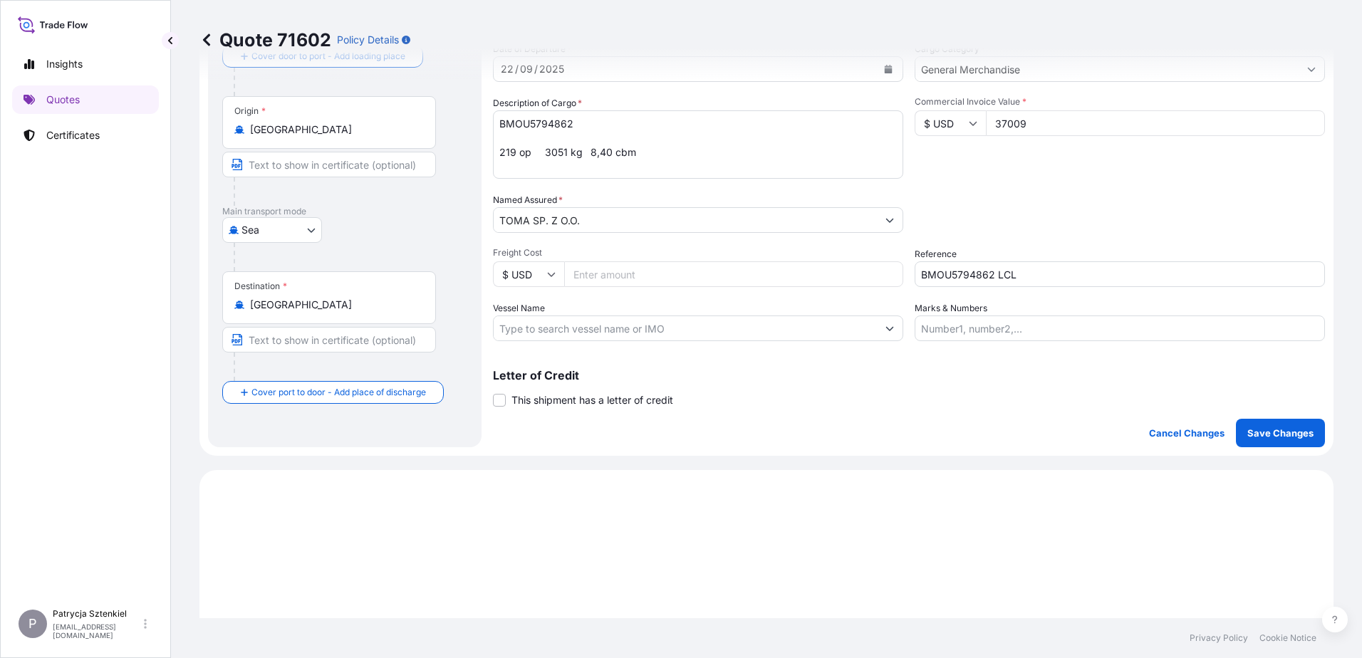
scroll to position [0, 0]
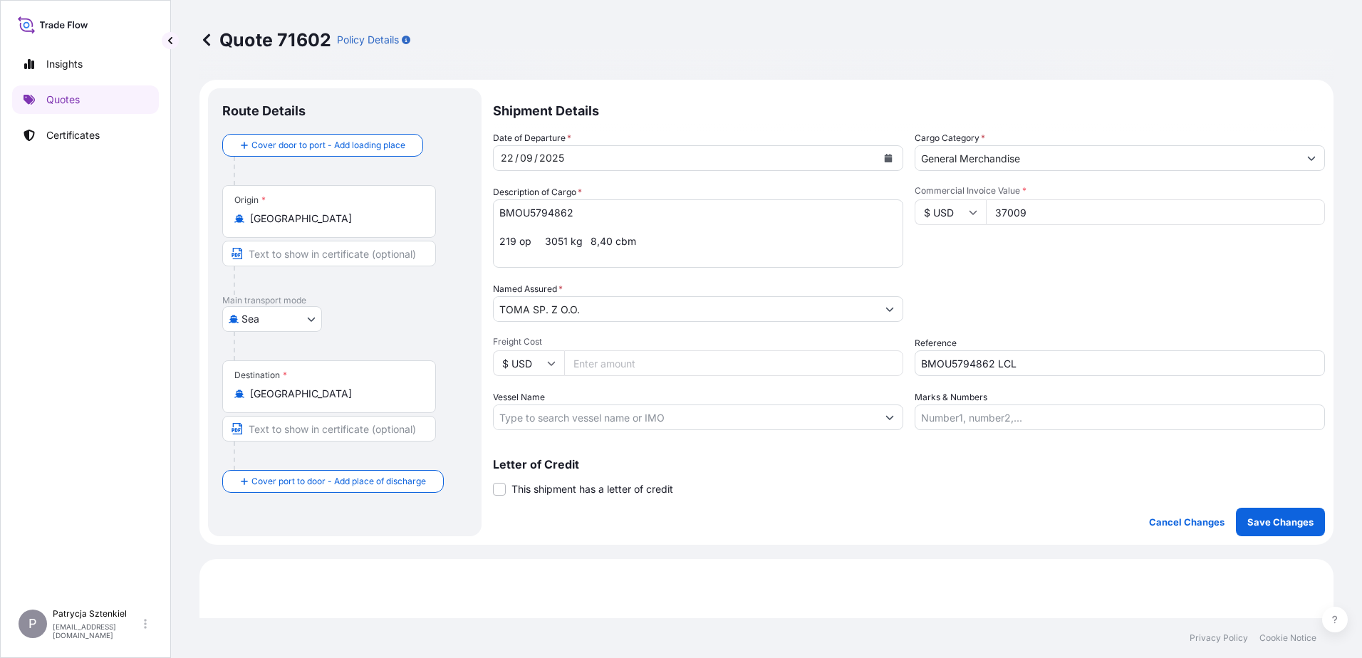
click at [1071, 371] on input "BMOU5794862 LCL" at bounding box center [1120, 364] width 410 height 26
drag, startPoint x: 765, startPoint y: 355, endPoint x: 566, endPoint y: 355, distance: 198.8
click at [557, 355] on div "Date of Departure * [DATE] Cargo Category * General Merchandise Description of …" at bounding box center [909, 280] width 832 height 299
paste input "S02053467"
click at [1062, 378] on div "Date of Departure * [DATE] Cargo Category * General Merchandise Description of …" at bounding box center [909, 280] width 832 height 299
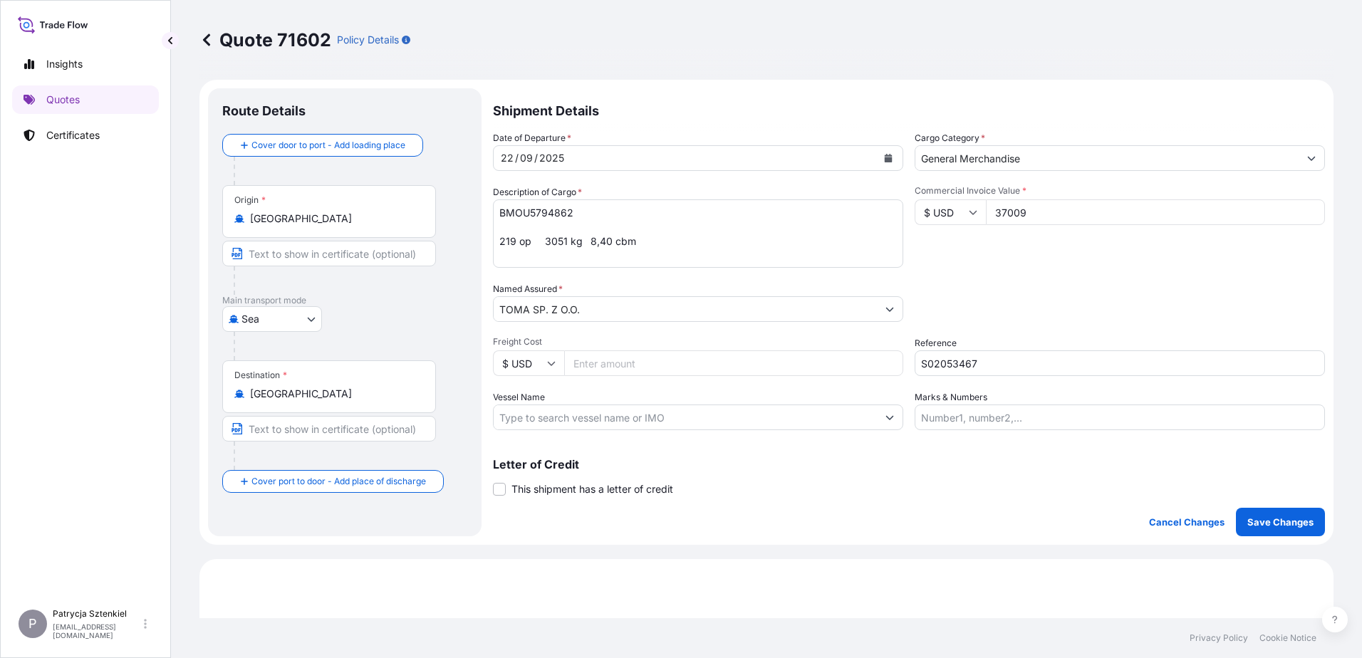
click at [1040, 366] on input "S02053467" at bounding box center [1120, 364] width 410 height 26
type input "S02053467 LCL"
drag, startPoint x: 657, startPoint y: 256, endPoint x: 423, endPoint y: 189, distance: 243.1
click at [423, 189] on form "Route Details Cover door to port - Add loading place Place of loading Road / [G…" at bounding box center [767, 312] width 1134 height 465
paste textarea "BALL POINT PEN 3051.00 KG 8.40 M3 COMMODITY: GEL PEN"
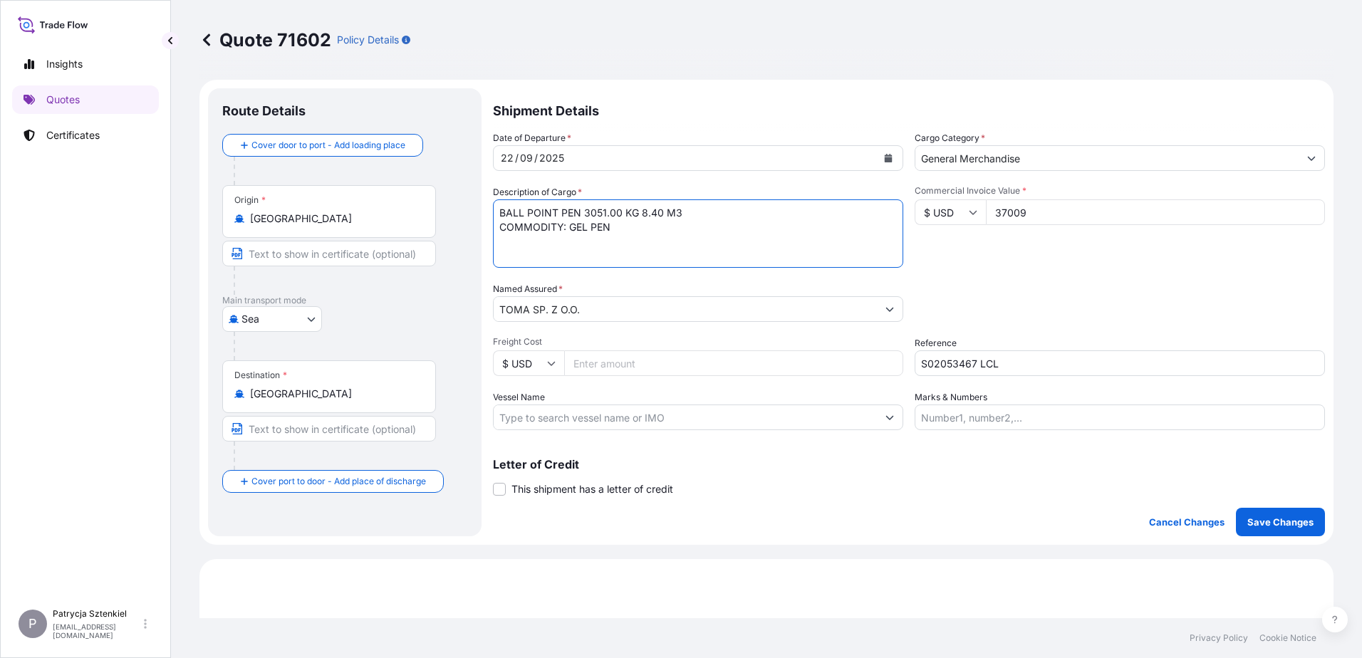
drag, startPoint x: 569, startPoint y: 229, endPoint x: 380, endPoint y: 224, distance: 189.6
click at [380, 224] on form "Route Details Cover door to port - Add loading place Place of loading Road / [G…" at bounding box center [767, 312] width 1134 height 465
drag, startPoint x: 698, startPoint y: 218, endPoint x: 585, endPoint y: 217, distance: 113.3
click at [585, 217] on textarea "BMOU5794862 219 op 3051 kg 8,40 cbm" at bounding box center [698, 234] width 410 height 68
click at [623, 225] on textarea "BMOU5794862 219 op 3051 kg 8,40 cbm" at bounding box center [698, 234] width 410 height 68
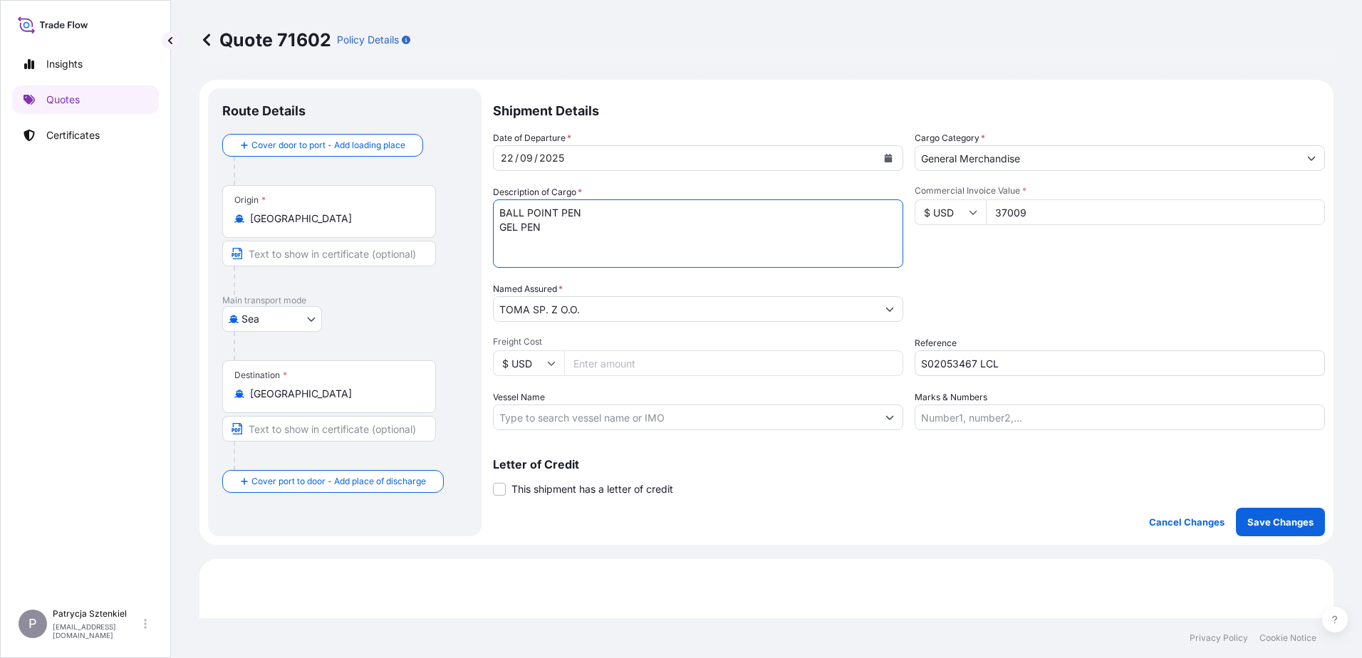
paste textarea "BMOU5794862 ICV007833 40HC 3051.00 KG 8.40 M3 219 CTN CFS/CFS"
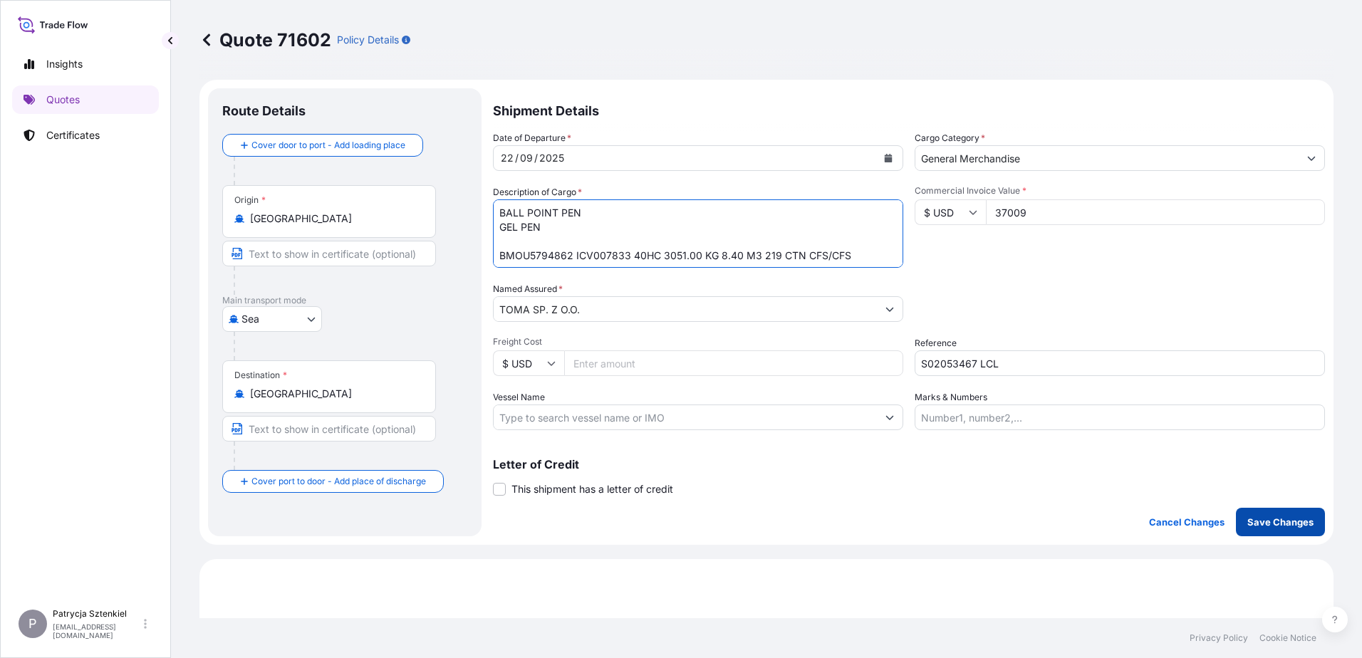
type textarea "BALL POINT PEN GEL PEN BMOU5794862 ICV007833 40HC 3051.00 KG 8.40 M3 219 CTN CF…"
click at [1274, 524] on p "Save Changes" at bounding box center [1281, 522] width 66 height 14
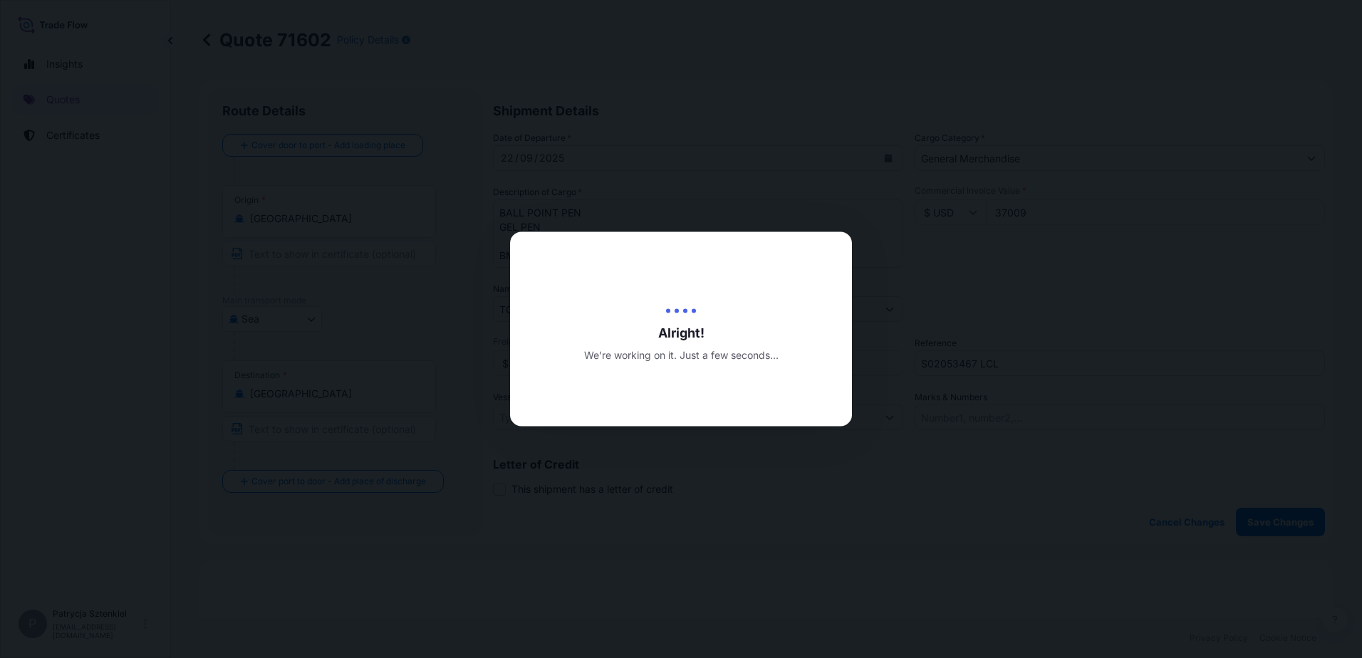
type input "[DATE]"
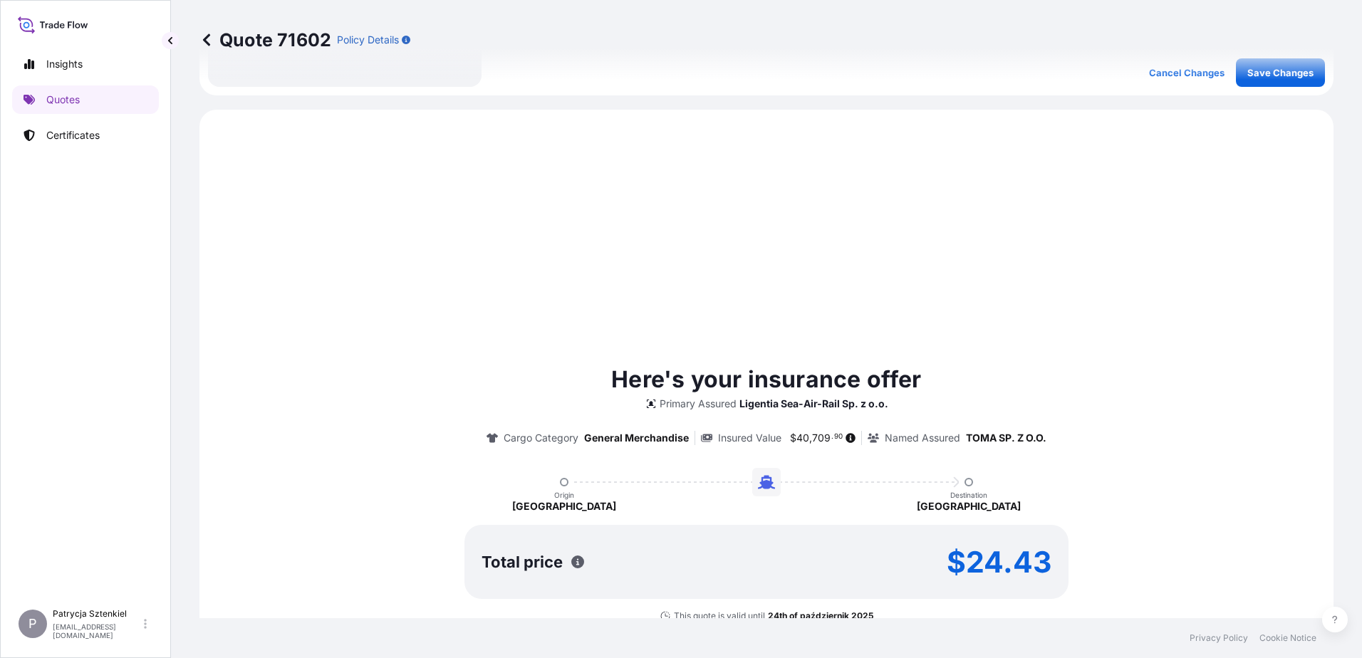
scroll to position [488, 0]
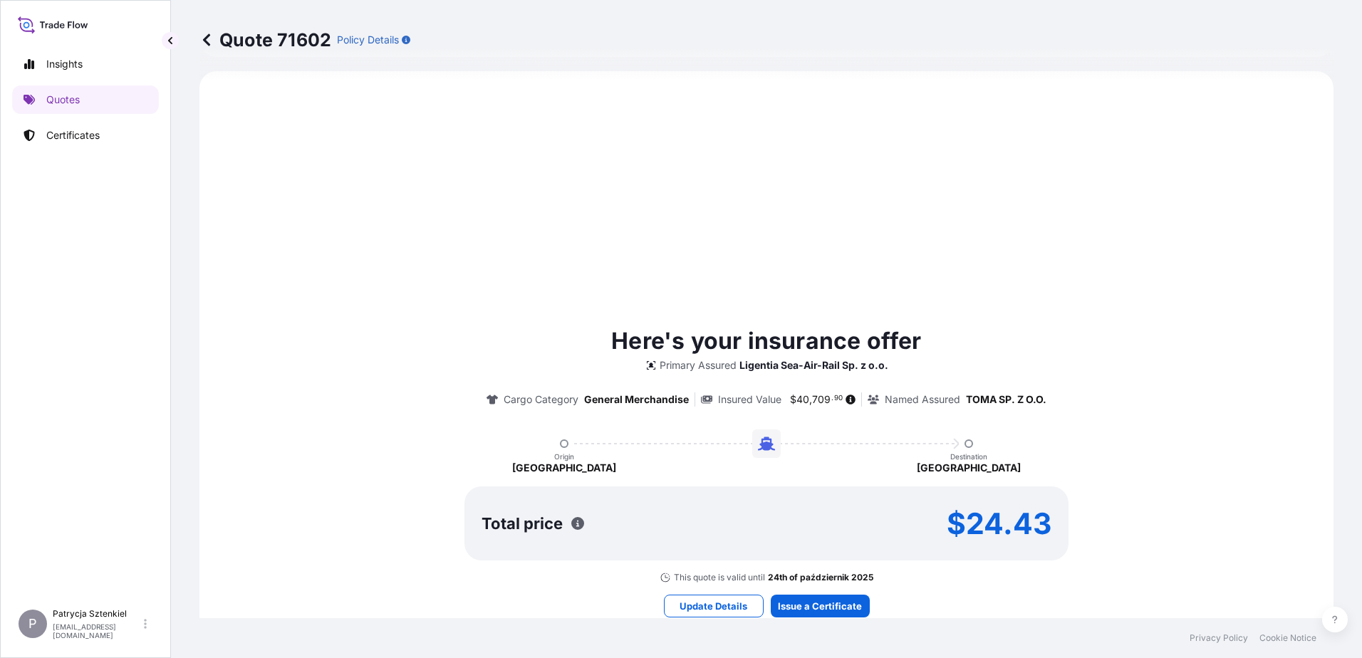
select select "Sea"
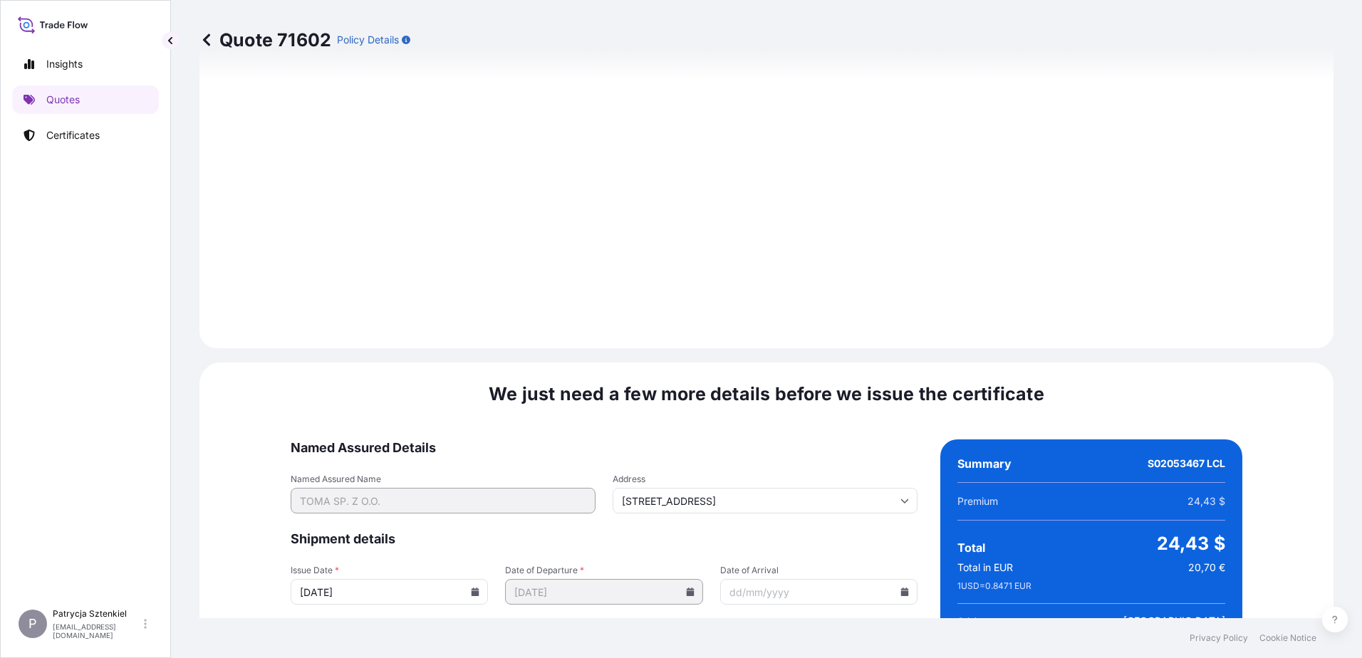
scroll to position [1516, 0]
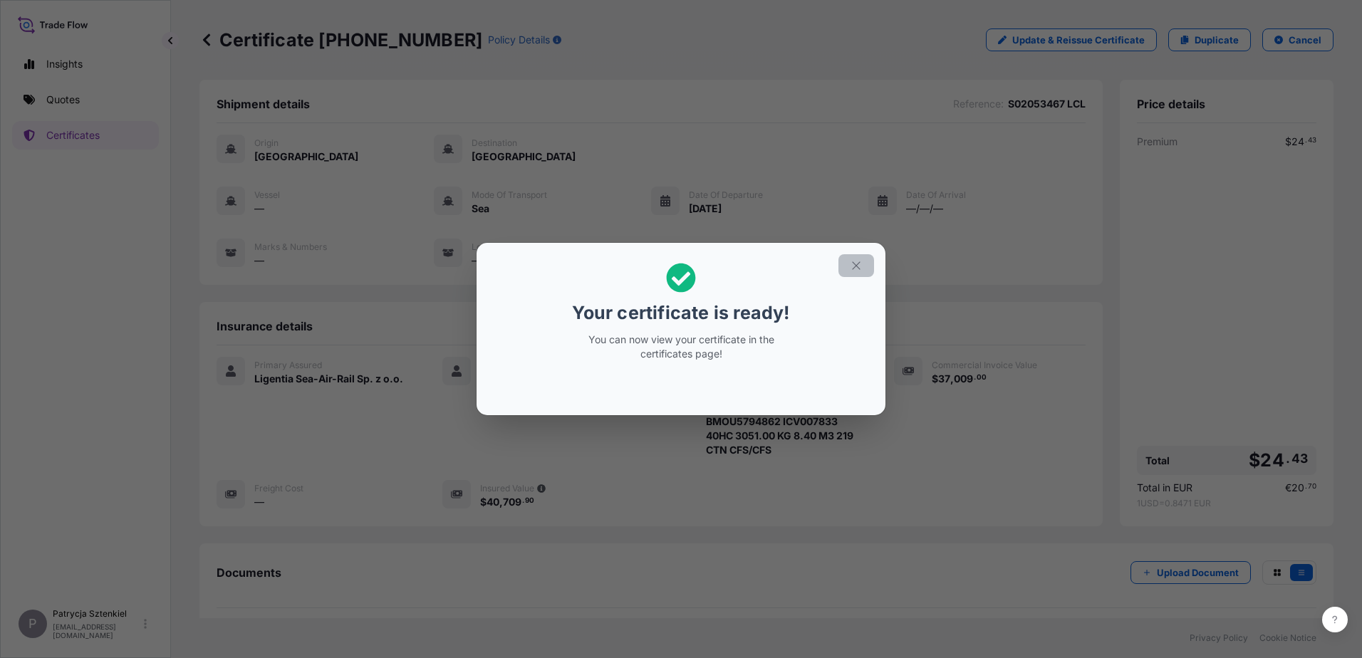
click at [857, 259] on button "button" at bounding box center [857, 265] width 36 height 23
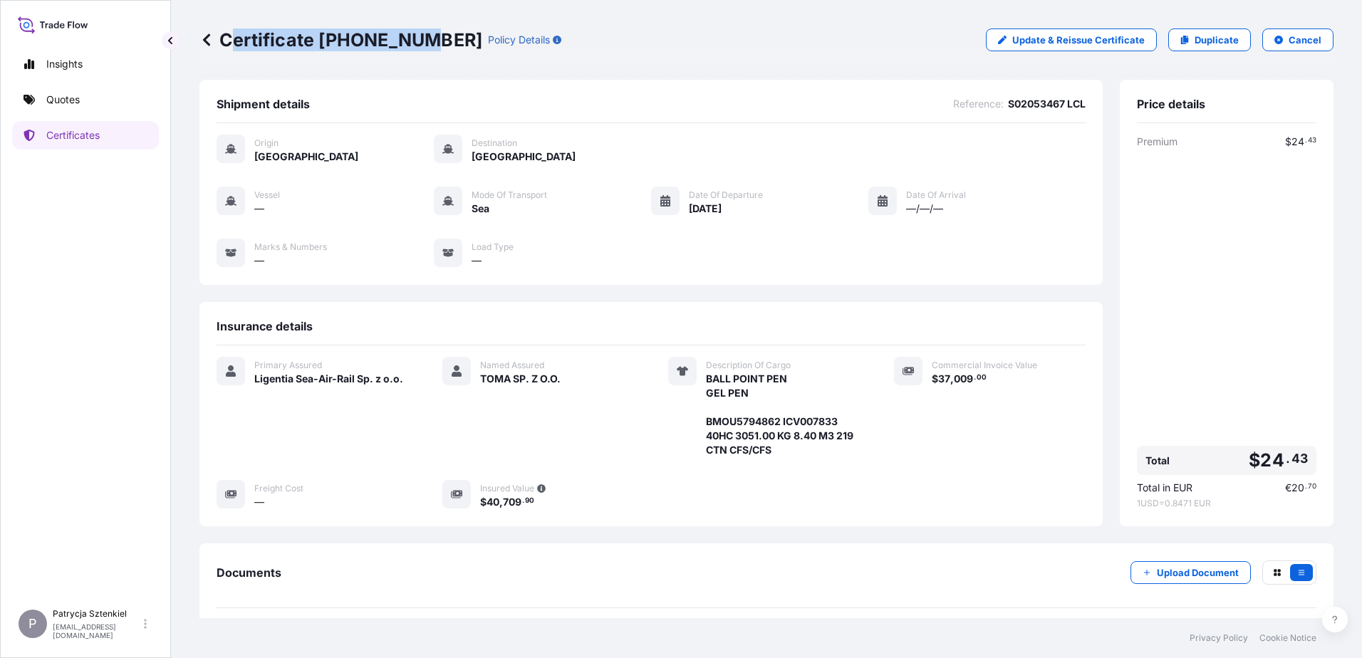
drag, startPoint x: 227, startPoint y: 41, endPoint x: 430, endPoint y: 43, distance: 203.1
click at [430, 43] on p "Certificate [PHONE_NUMBER]" at bounding box center [341, 40] width 283 height 23
drag, startPoint x: 430, startPoint y: 43, endPoint x: 208, endPoint y: 43, distance: 222.3
click at [198, 51] on div "Certificate [PHONE_NUMBER] Policy Details Update & Reissue Certificate Duplicat…" at bounding box center [766, 309] width 1191 height 619
drag, startPoint x: 222, startPoint y: 40, endPoint x: 445, endPoint y: 58, distance: 223.7
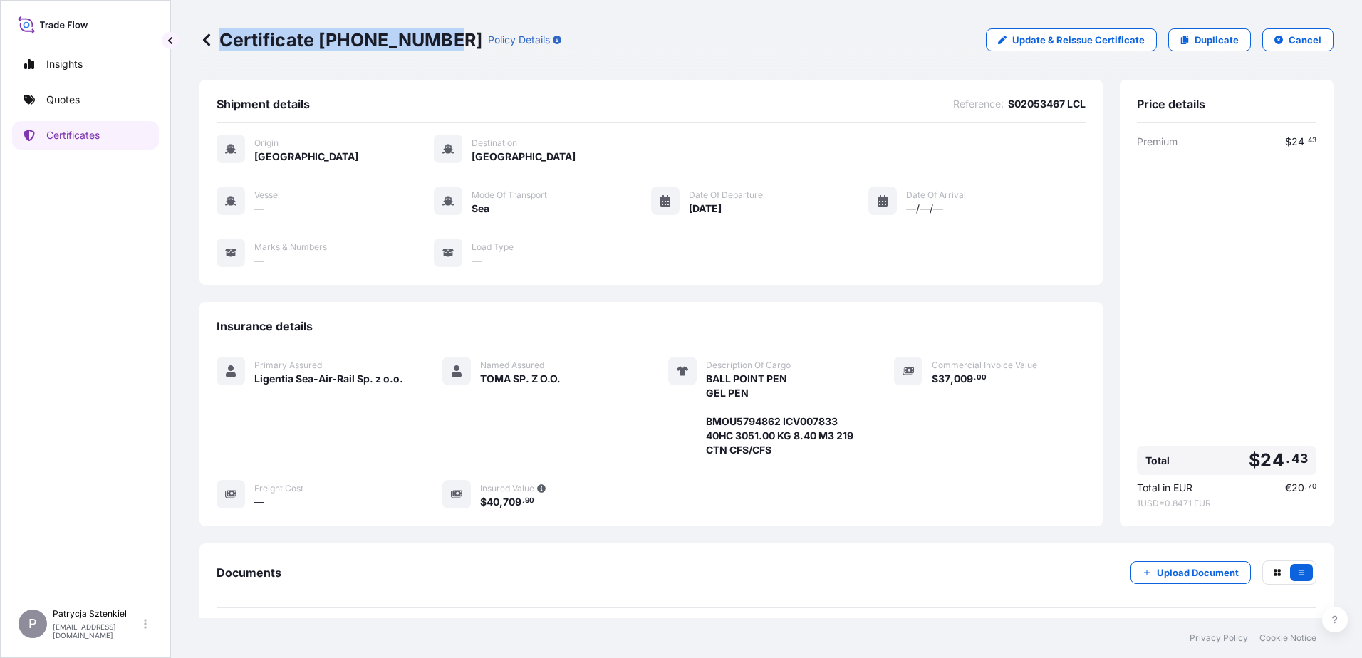
click at [445, 58] on div "Certificate [PHONE_NUMBER] Policy Details Update & Reissue Certificate Duplicat…" at bounding box center [767, 40] width 1134 height 80
copy p "Certificate [PHONE_NUMBER]"
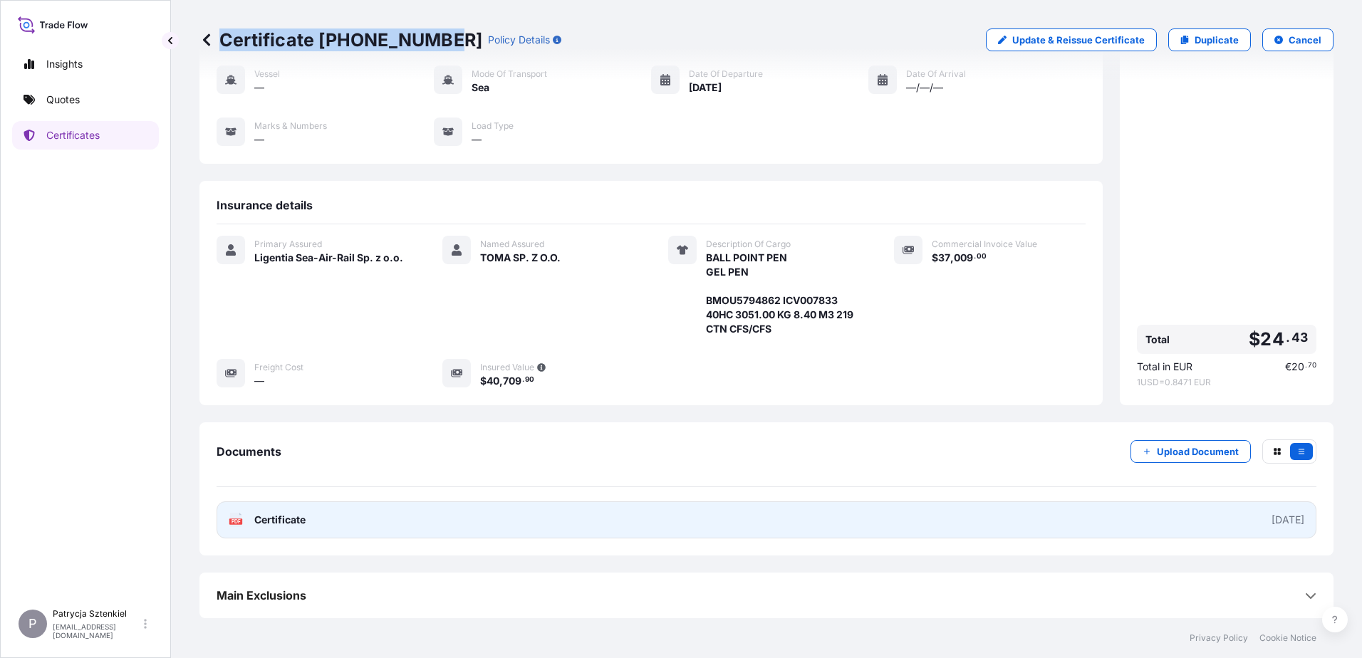
click at [524, 523] on link "PDF Certificate [DATE]" at bounding box center [767, 520] width 1100 height 37
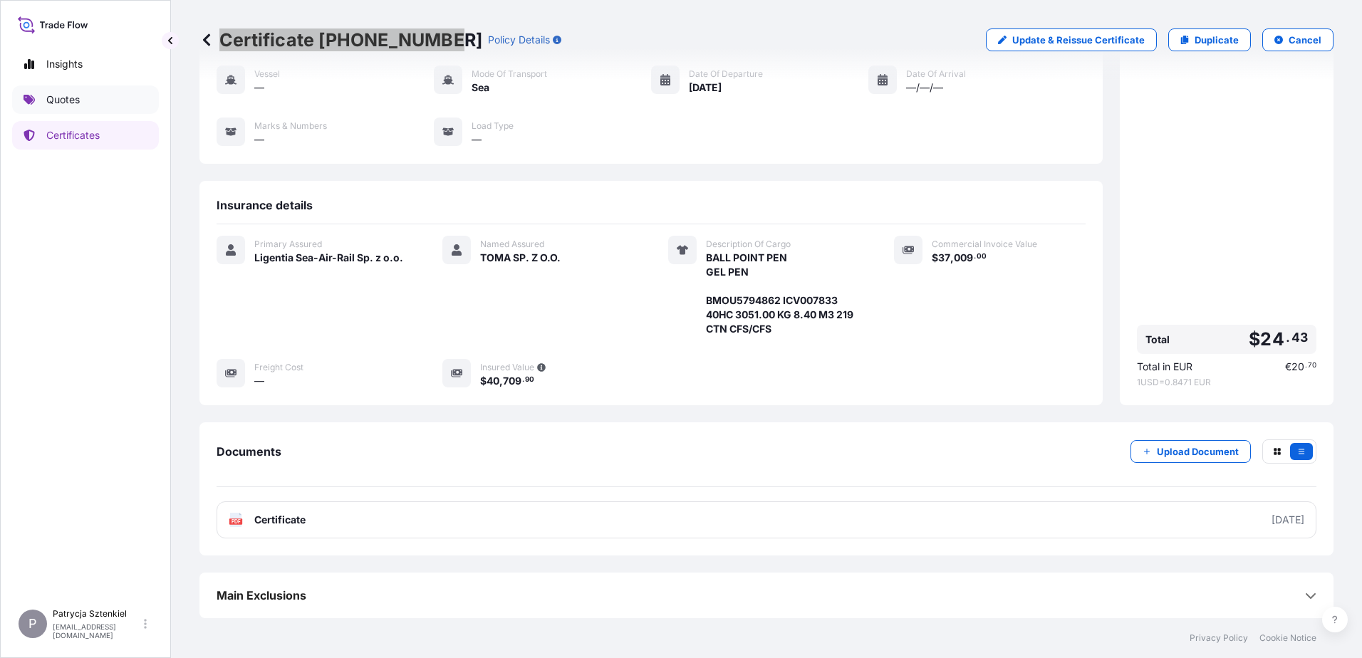
click at [103, 95] on link "Quotes" at bounding box center [85, 100] width 147 height 29
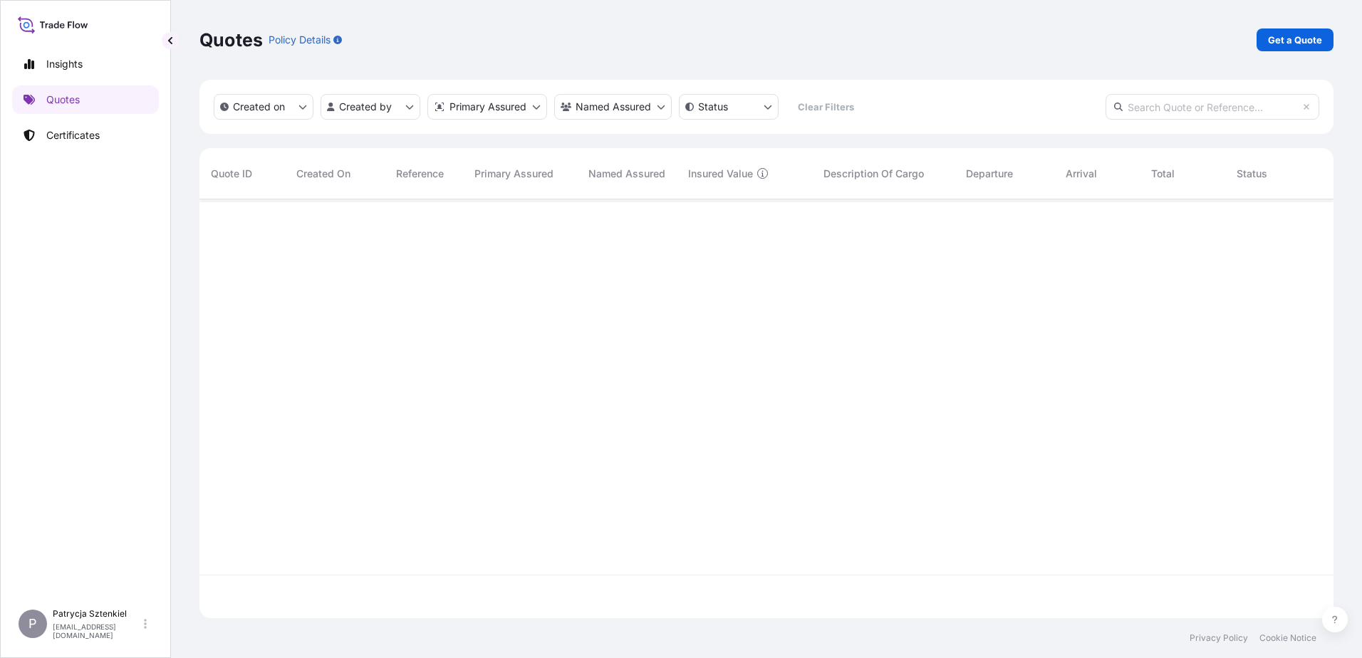
scroll to position [416, 1124]
click at [1290, 36] on p "Get a Quote" at bounding box center [1295, 40] width 54 height 14
select select "Sea"
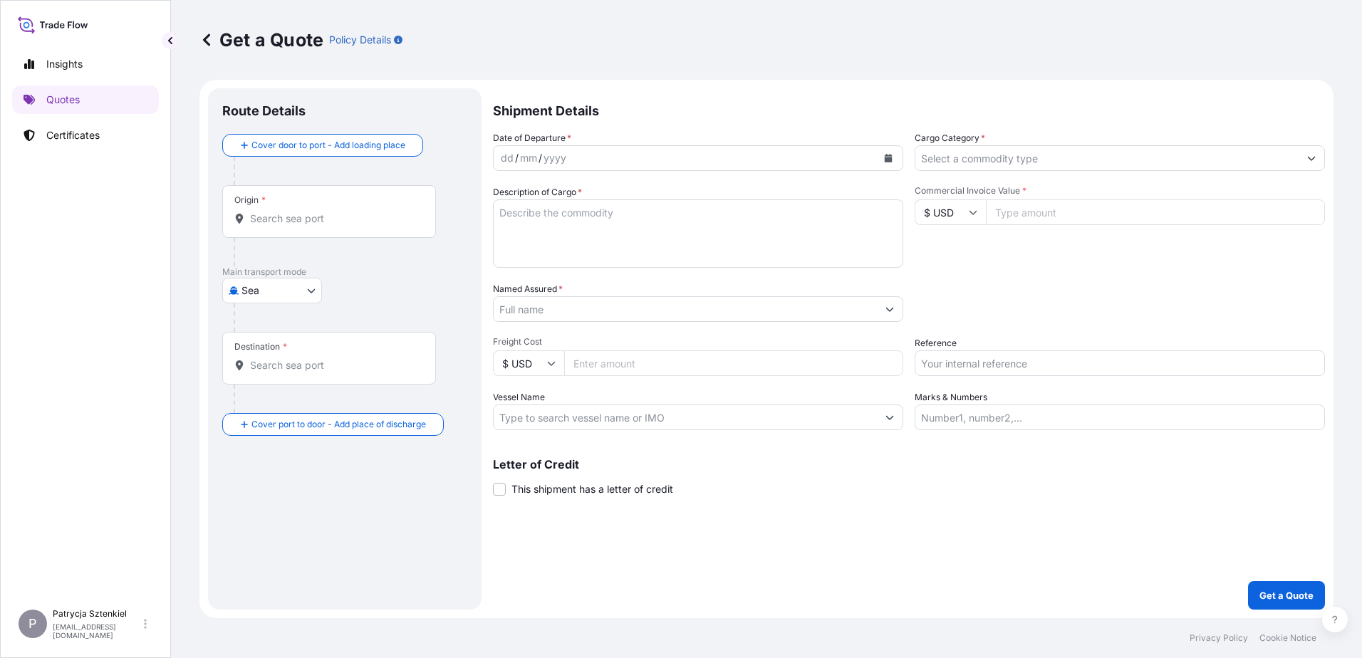
click at [977, 349] on div "Reference" at bounding box center [1120, 356] width 410 height 40
click at [977, 354] on input "Reference" at bounding box center [1120, 364] width 410 height 26
paste input "S02040320"
type input "S02040320 LCL"
click at [299, 207] on div "Origin *" at bounding box center [329, 211] width 214 height 53
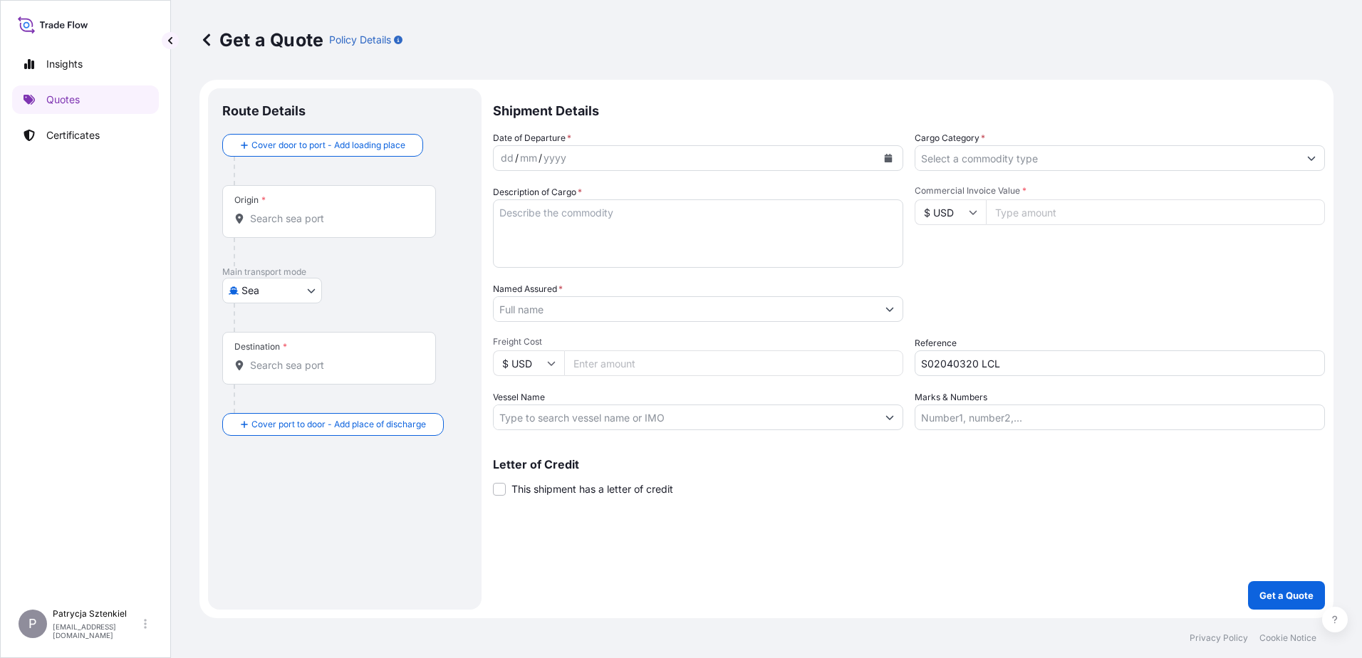
click at [299, 212] on input "Origin *" at bounding box center [334, 219] width 168 height 14
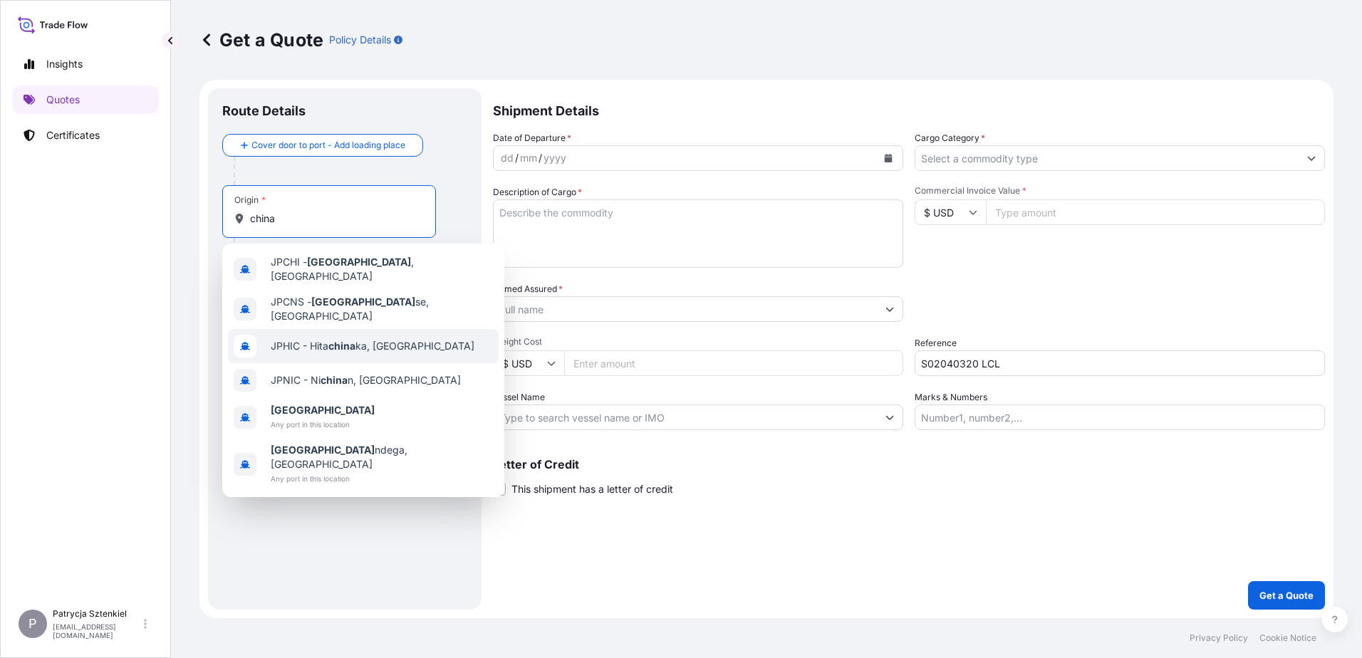
type input "china"
click at [145, 290] on div "Insights Quotes Certificates" at bounding box center [85, 319] width 147 height 565
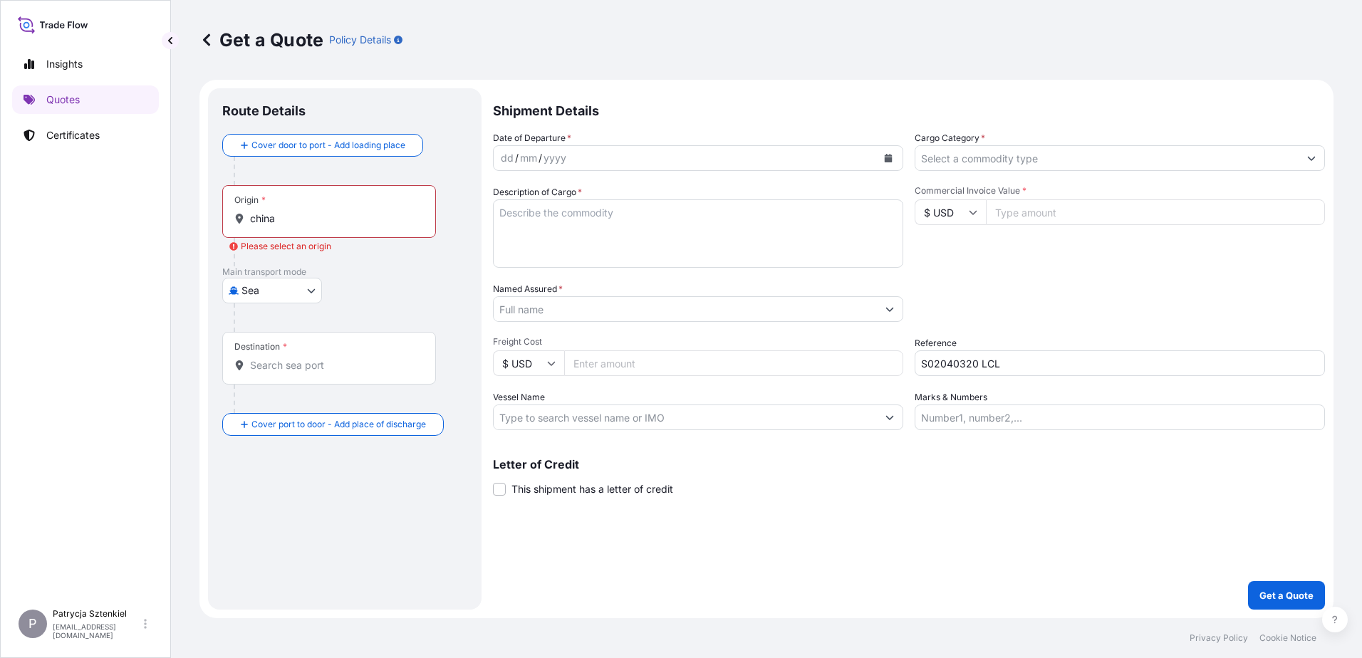
click at [297, 294] on body "0 options available. 6 options available. Insights Quotes Certificates P Patryc…" at bounding box center [681, 329] width 1362 height 658
click at [259, 348] on span "Road" at bounding box center [261, 353] width 24 height 14
select select "Road"
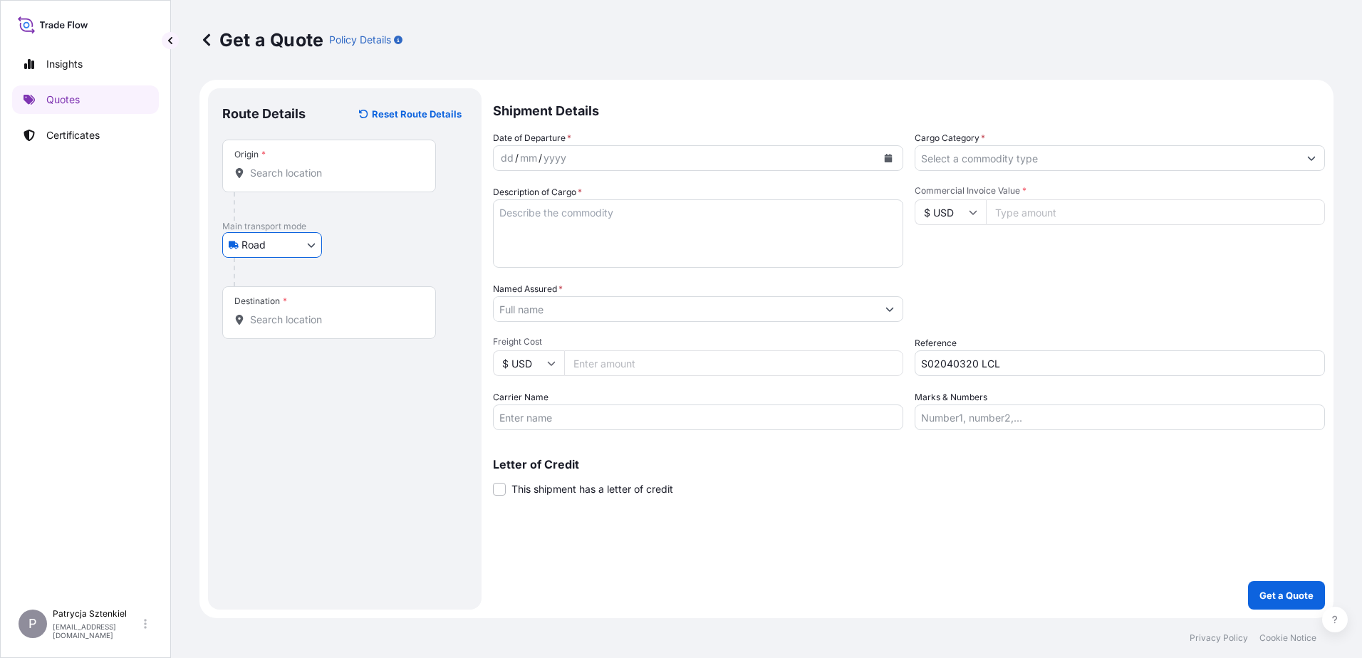
click at [284, 183] on div "Origin *" at bounding box center [329, 166] width 214 height 53
click at [284, 180] on input "Origin *" at bounding box center [334, 173] width 168 height 14
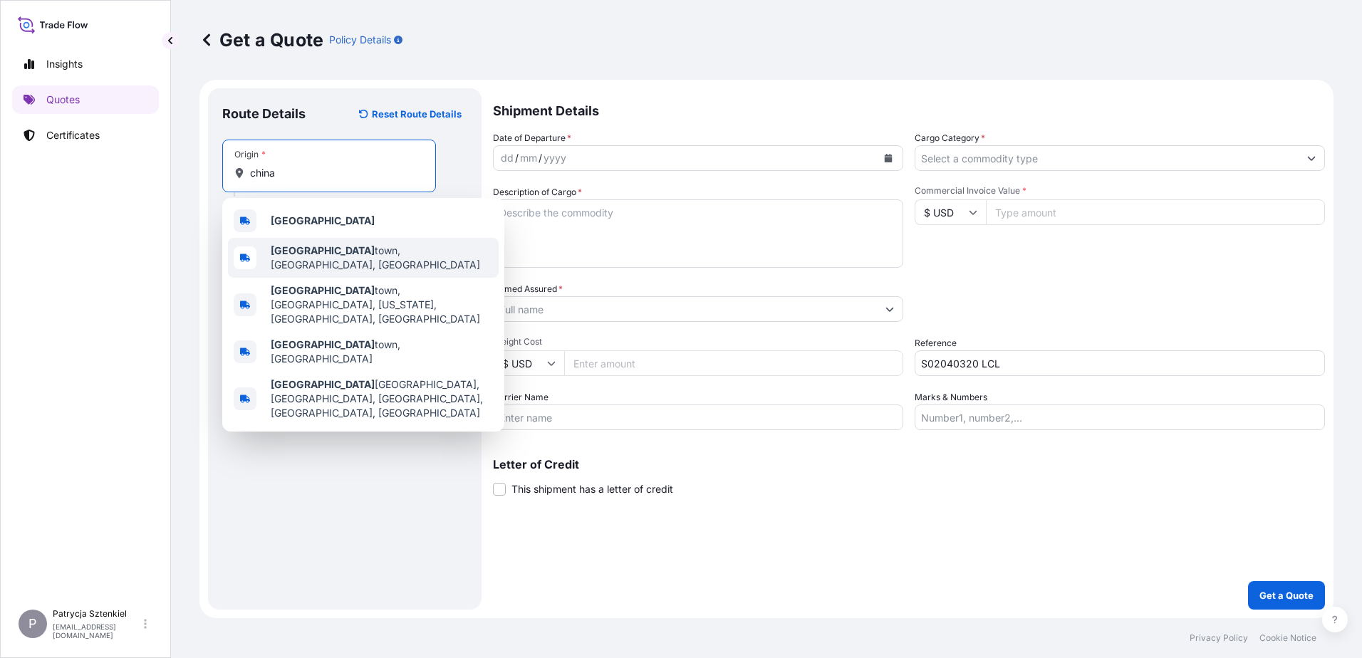
click at [271, 239] on div "[GEOGRAPHIC_DATA], [GEOGRAPHIC_DATA], [GEOGRAPHIC_DATA]" at bounding box center [363, 258] width 271 height 40
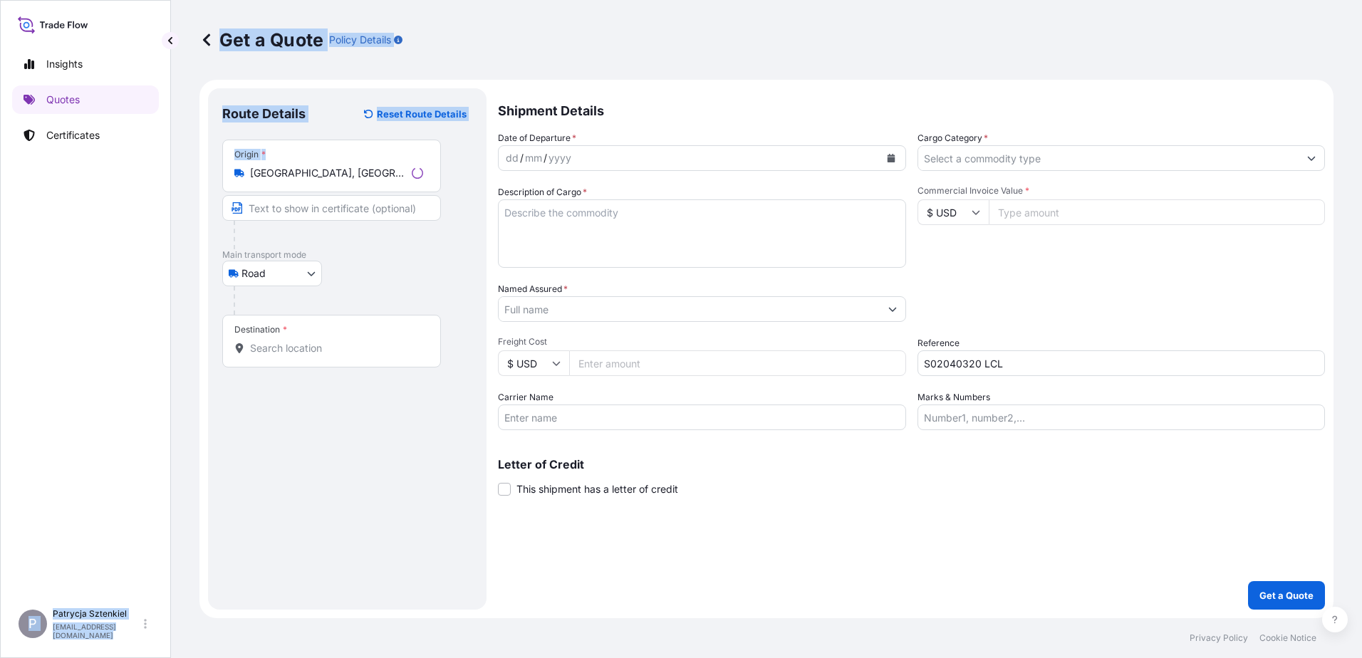
drag, startPoint x: 378, startPoint y: 160, endPoint x: 134, endPoint y: 165, distance: 243.7
click at [134, 165] on div "Insights Quotes Certificates P Patrycja Sztenkiel [EMAIL_ADDRESS][DOMAIN_NAME] …" at bounding box center [681, 329] width 1362 height 658
drag, startPoint x: 134, startPoint y: 165, endPoint x: 375, endPoint y: 184, distance: 241.6
click at [375, 184] on div "Origin * [GEOGRAPHIC_DATA], [GEOGRAPHIC_DATA], [GEOGRAPHIC_DATA]" at bounding box center [329, 166] width 214 height 53
click at [375, 180] on input "[GEOGRAPHIC_DATA], [GEOGRAPHIC_DATA], [GEOGRAPHIC_DATA]" at bounding box center [334, 173] width 168 height 14
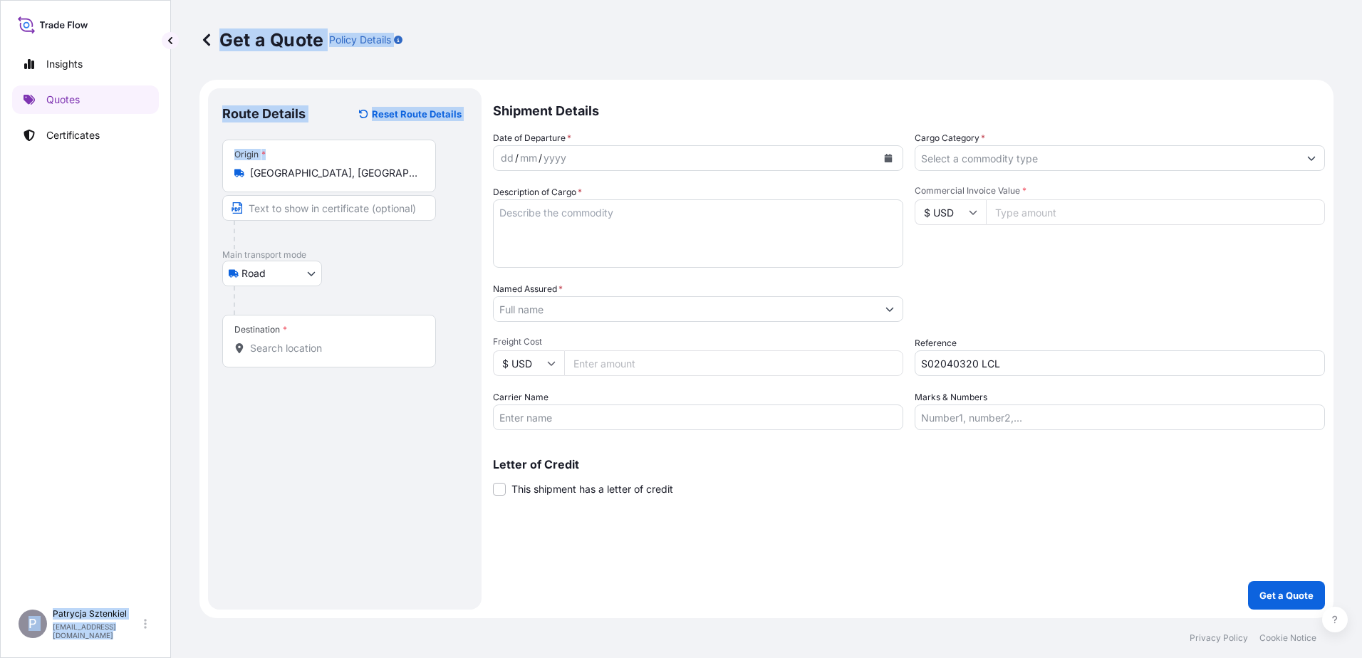
drag, startPoint x: 378, startPoint y: 185, endPoint x: 125, endPoint y: 177, distance: 252.4
click at [125, 177] on div "Insights Quotes Certificates P Patrycja Sztenkiel [EMAIL_ADDRESS][DOMAIN_NAME] …" at bounding box center [681, 329] width 1362 height 658
click at [368, 168] on input "[GEOGRAPHIC_DATA], [GEOGRAPHIC_DATA], [GEOGRAPHIC_DATA]" at bounding box center [334, 173] width 168 height 14
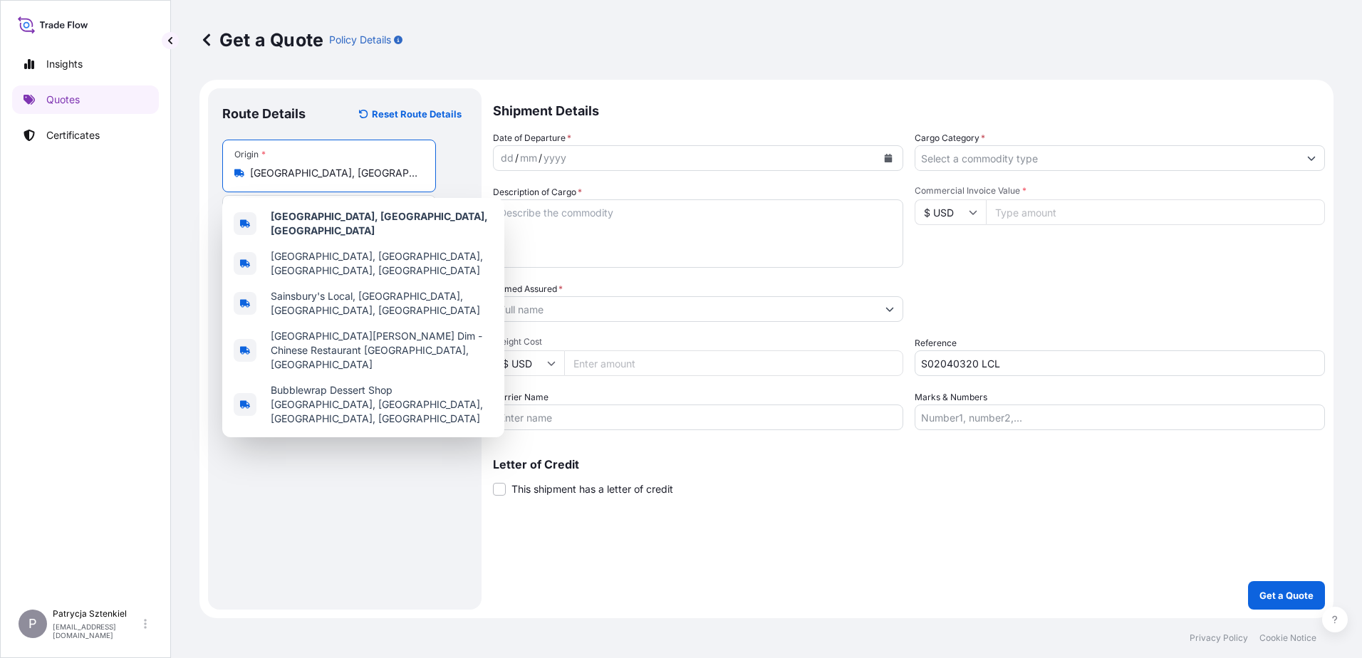
drag, startPoint x: 281, startPoint y: 185, endPoint x: 241, endPoint y: 180, distance: 40.8
click at [241, 180] on div "Origin * [GEOGRAPHIC_DATA], [GEOGRAPHIC_DATA], [GEOGRAPHIC_DATA]" at bounding box center [329, 166] width 214 height 53
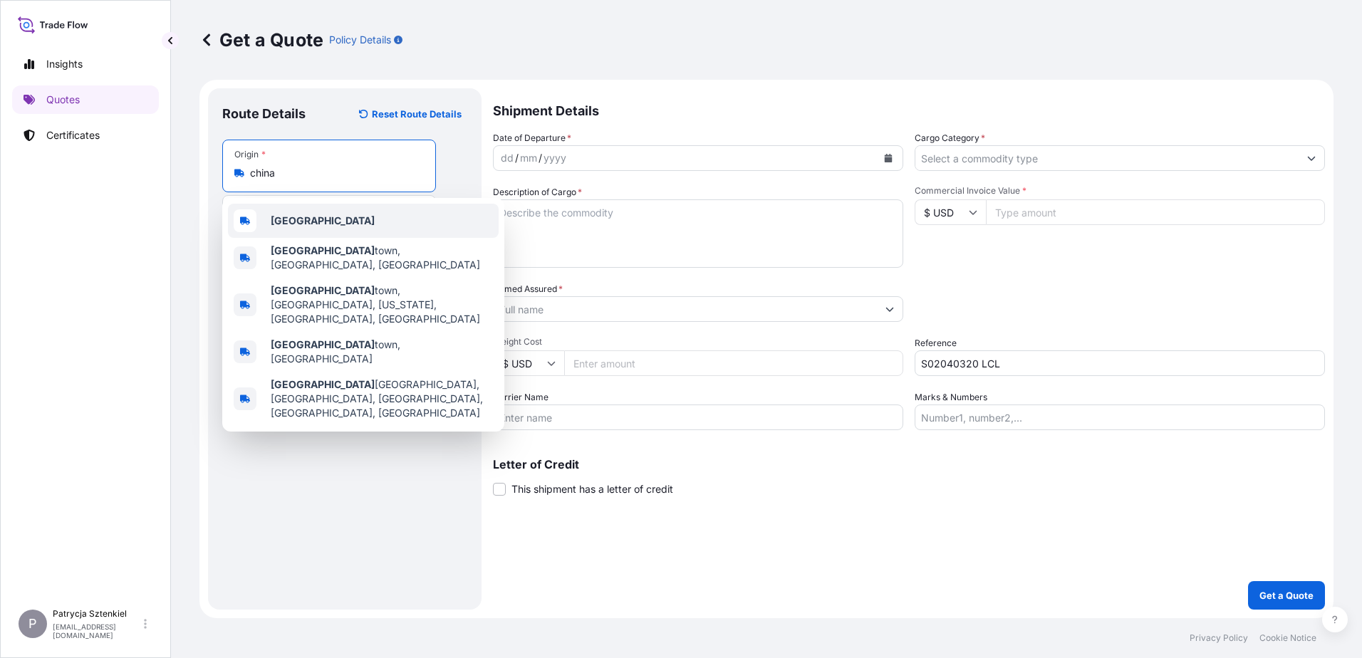
click at [301, 227] on div "[GEOGRAPHIC_DATA]" at bounding box center [363, 221] width 271 height 34
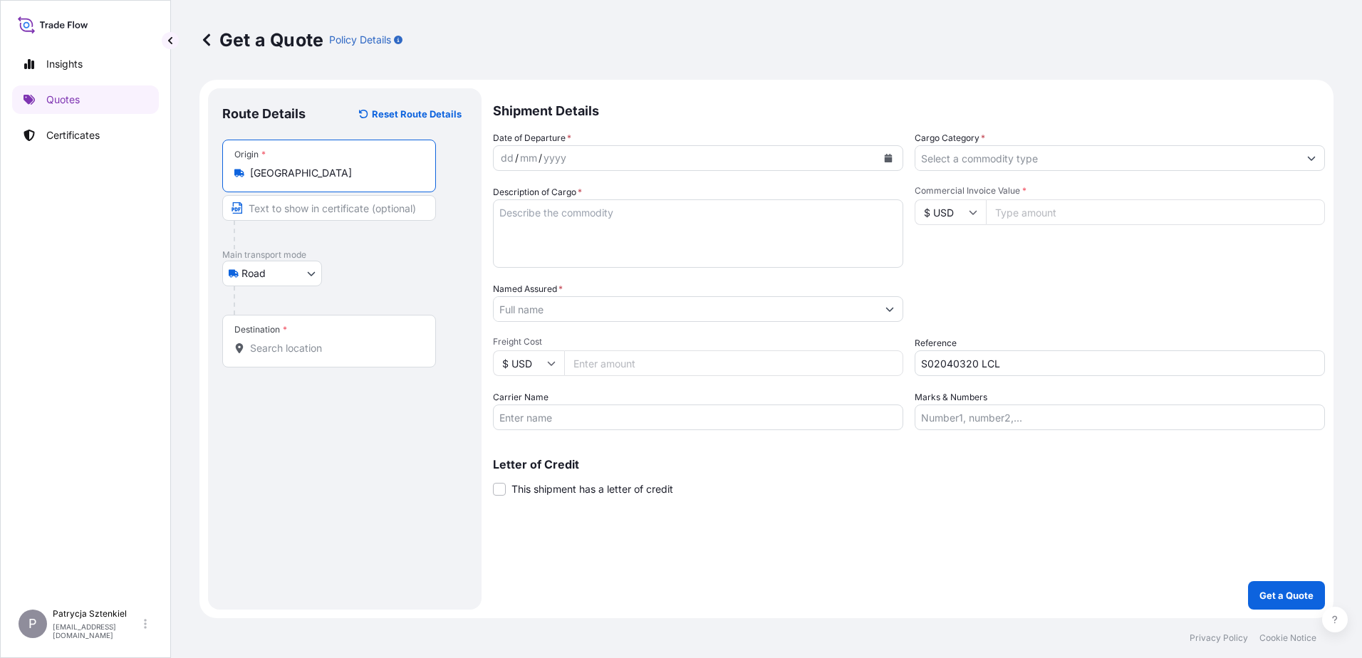
type input "[GEOGRAPHIC_DATA]"
click at [269, 338] on div "Destination *" at bounding box center [331, 341] width 219 height 53
click at [269, 341] on input "Destination *" at bounding box center [336, 348] width 173 height 14
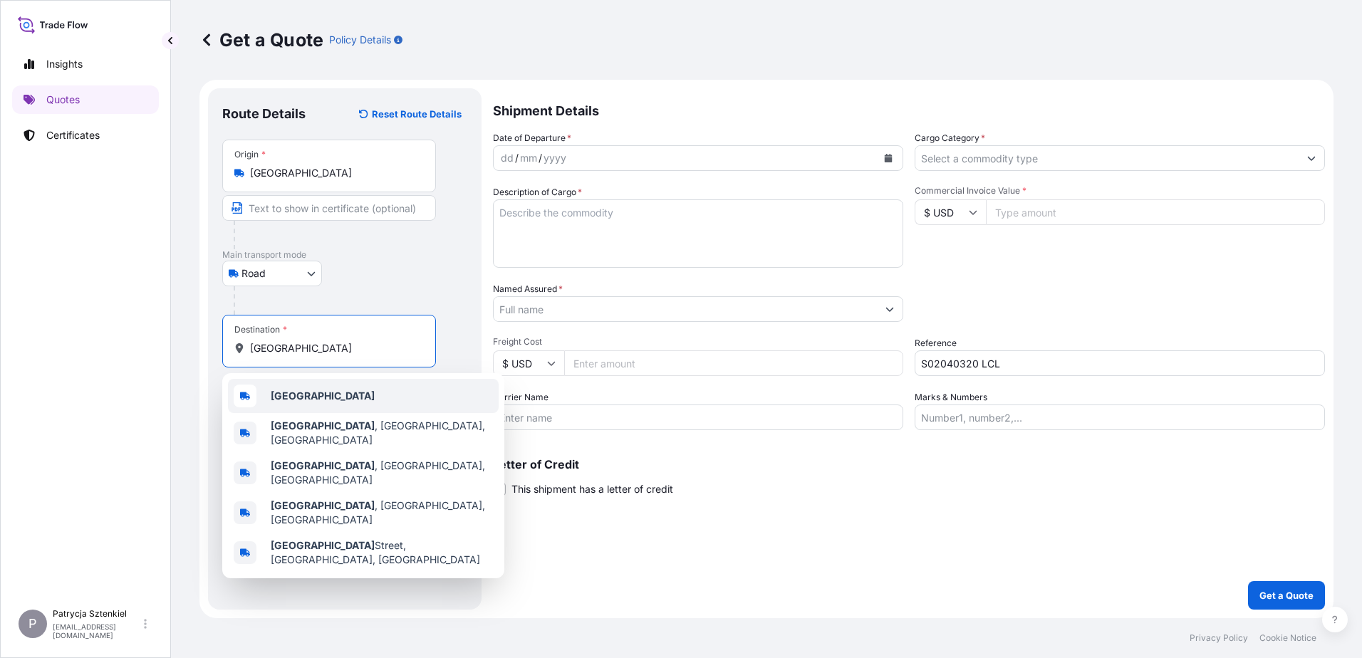
click at [279, 400] on b "[GEOGRAPHIC_DATA]" at bounding box center [323, 396] width 104 height 12
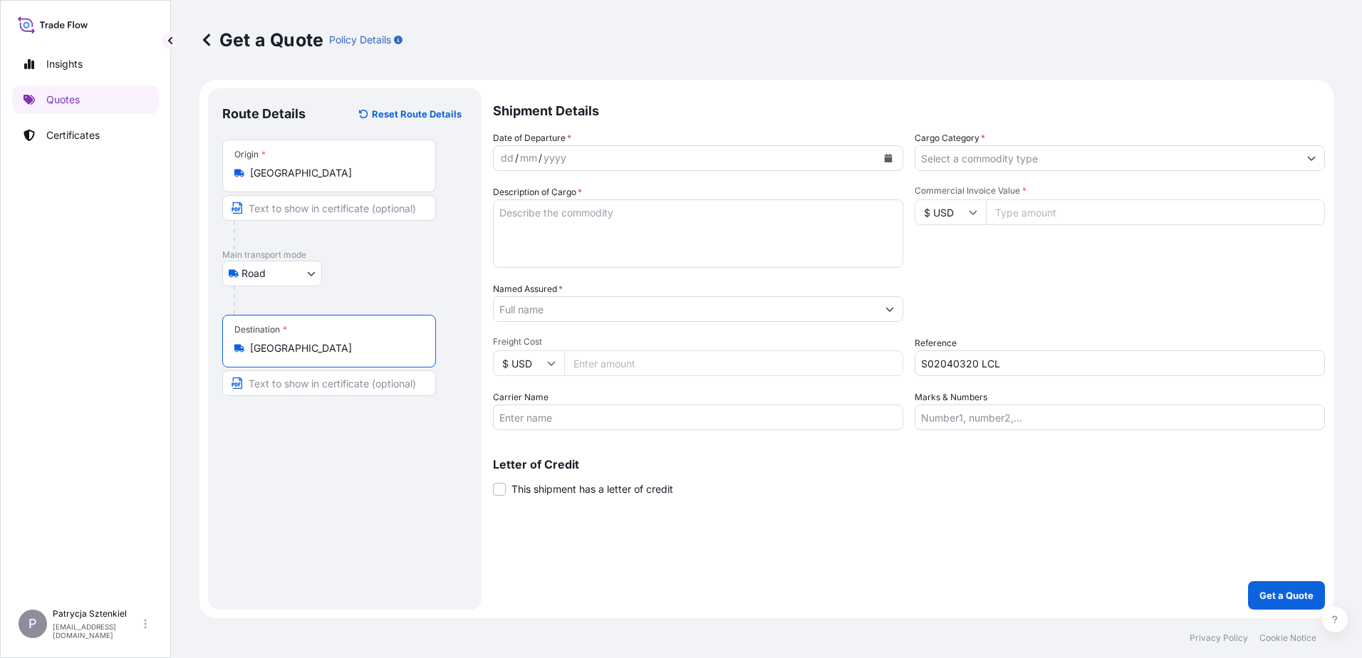
type input "[GEOGRAPHIC_DATA]"
click at [884, 156] on icon "Calendar" at bounding box center [888, 158] width 9 height 9
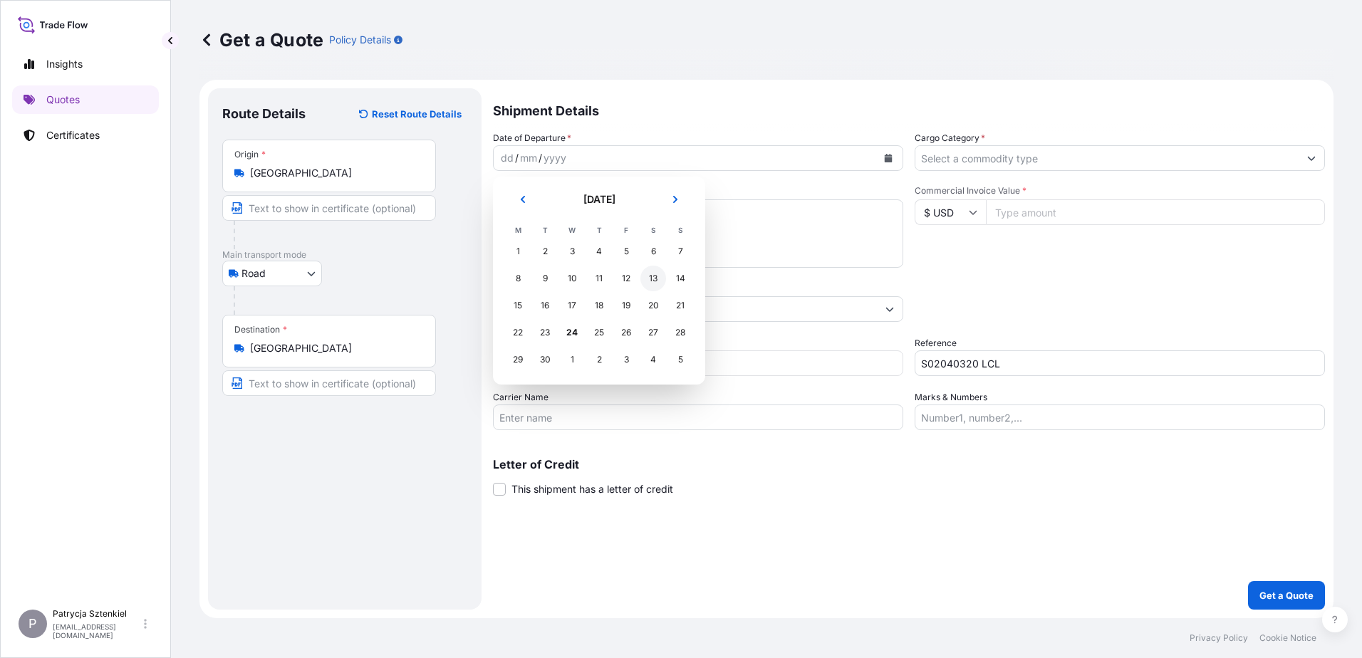
click at [653, 278] on div "13" at bounding box center [654, 279] width 26 height 26
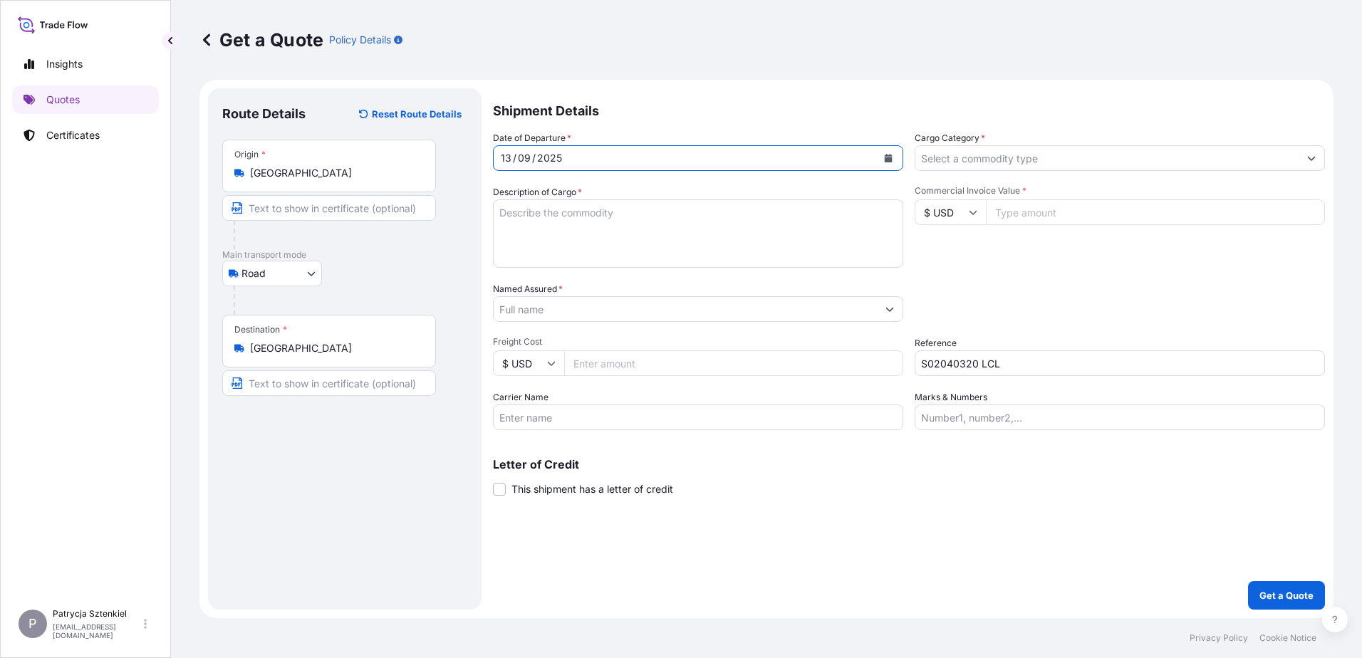
click at [1059, 216] on input "Commercial Invoice Value *" at bounding box center [1155, 213] width 339 height 26
type input "50804.42"
click at [577, 202] on textarea "Description of Cargo *" at bounding box center [698, 234] width 410 height 68
paste textarea "FIBER OPTIC CABLE"
paste textarea "CICU3145299 SML05982 40HC 14712.00 44.84 27 PKG CFS/CFS"
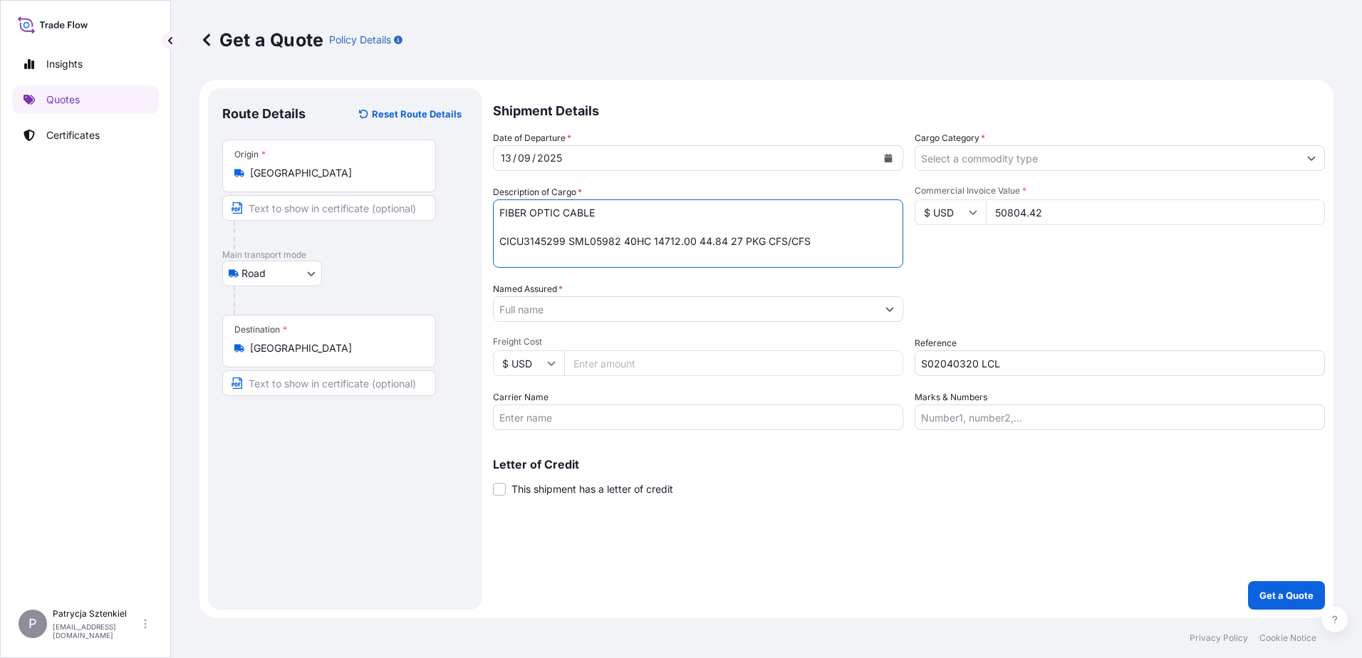
type textarea "FIBER OPTIC CABLE CICU3145299 SML05982 40HC 14712.00 44.84 27 PKG CFS/CFS"
click at [978, 148] on input "Cargo Category *" at bounding box center [1107, 158] width 383 height 26
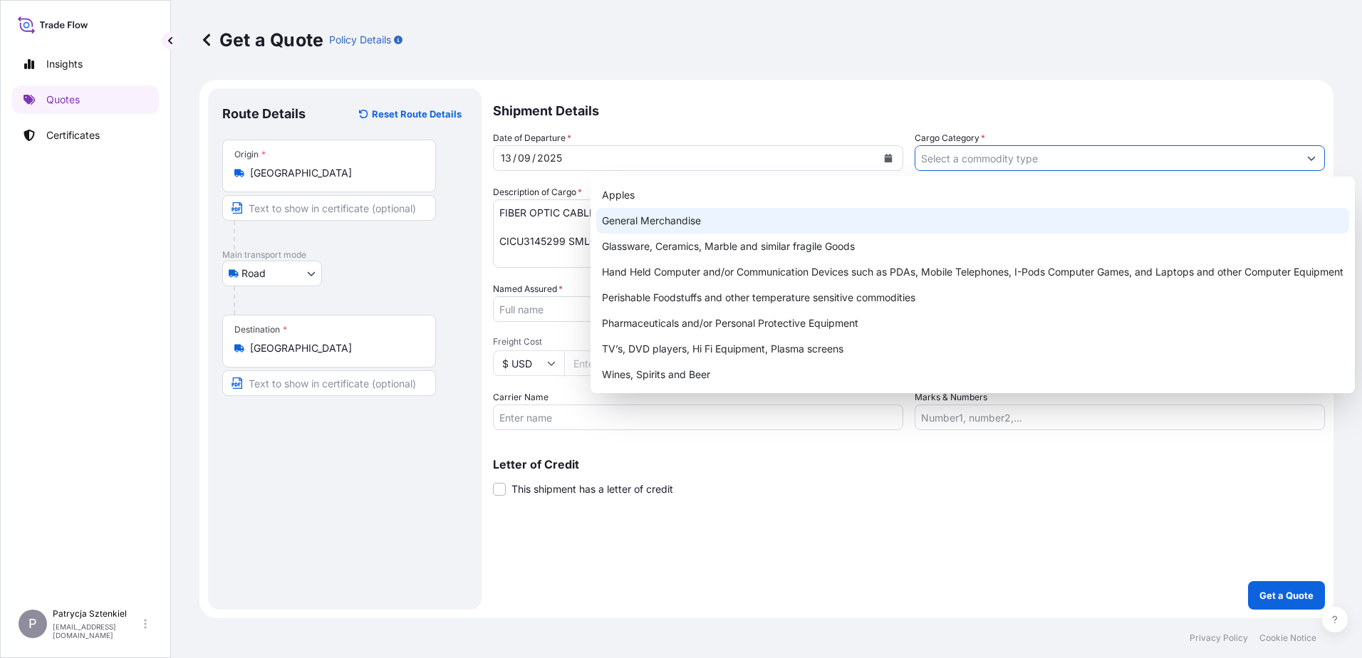
click at [804, 225] on div "General Merchandise" at bounding box center [972, 221] width 753 height 26
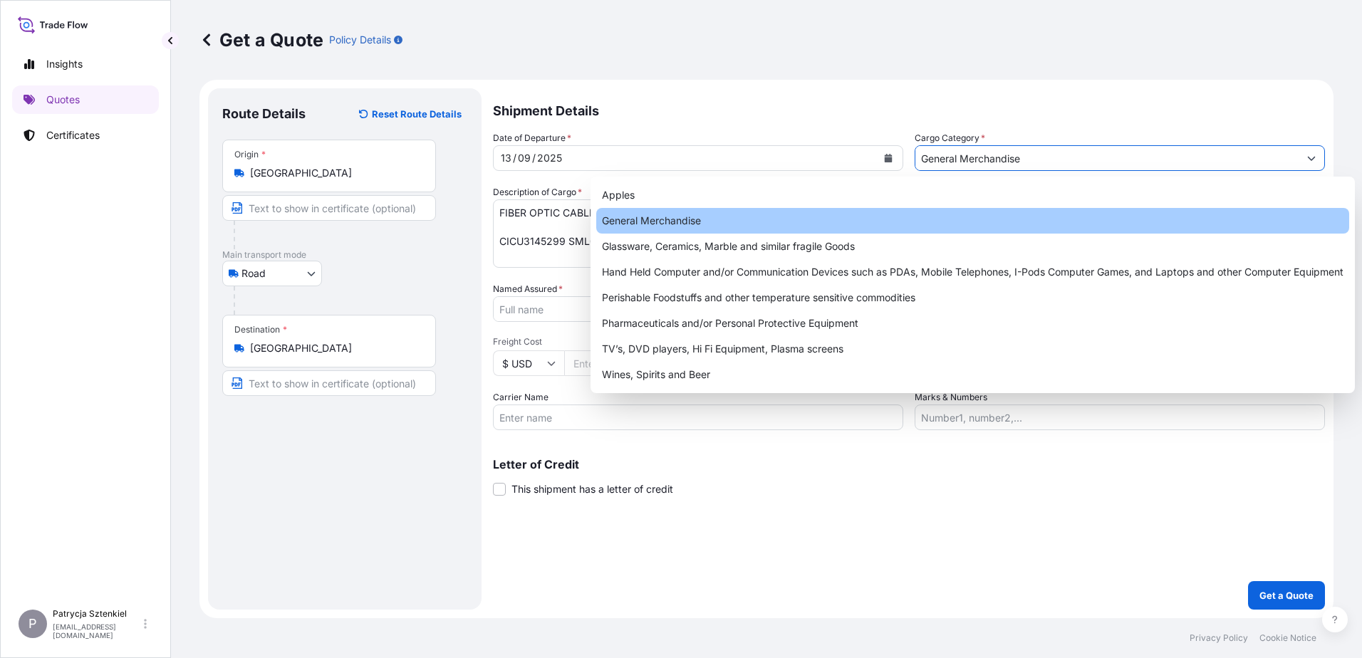
type input "General Merchandise"
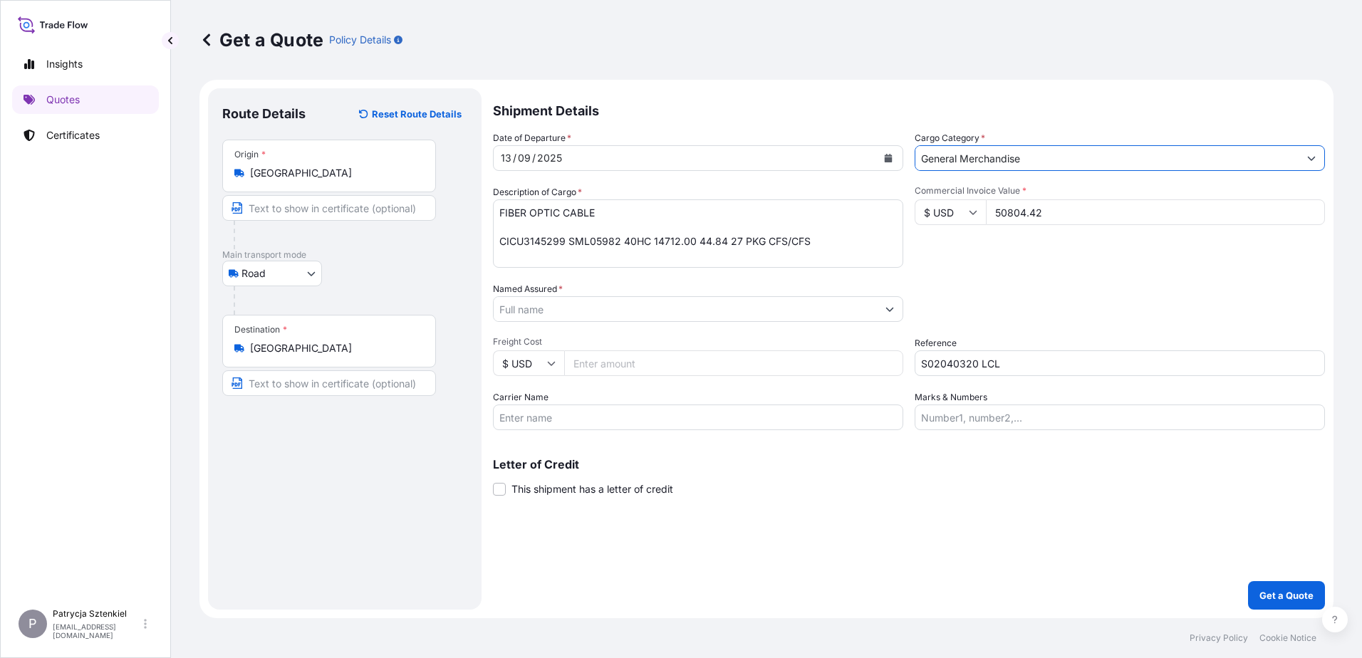
click at [724, 316] on input "Named Assured *" at bounding box center [685, 309] width 383 height 26
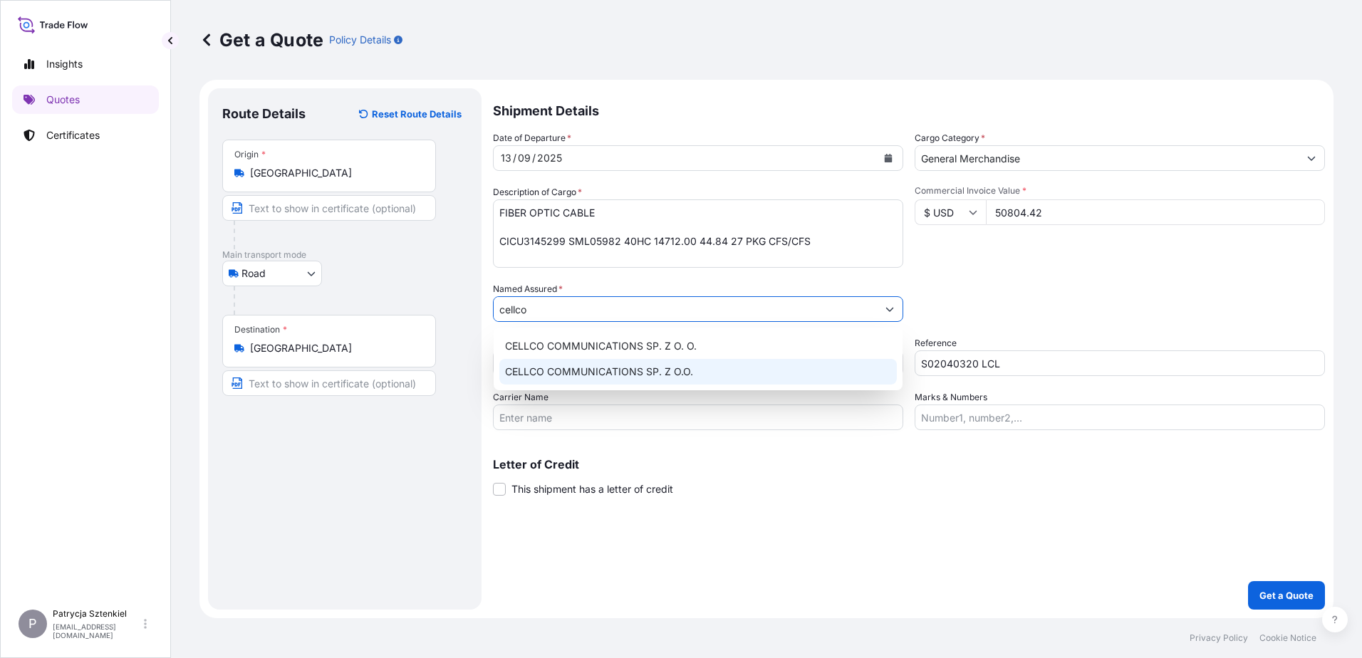
click at [591, 377] on span "CELLCO COMMUNICATIONS SP. Z O.O." at bounding box center [599, 372] width 188 height 14
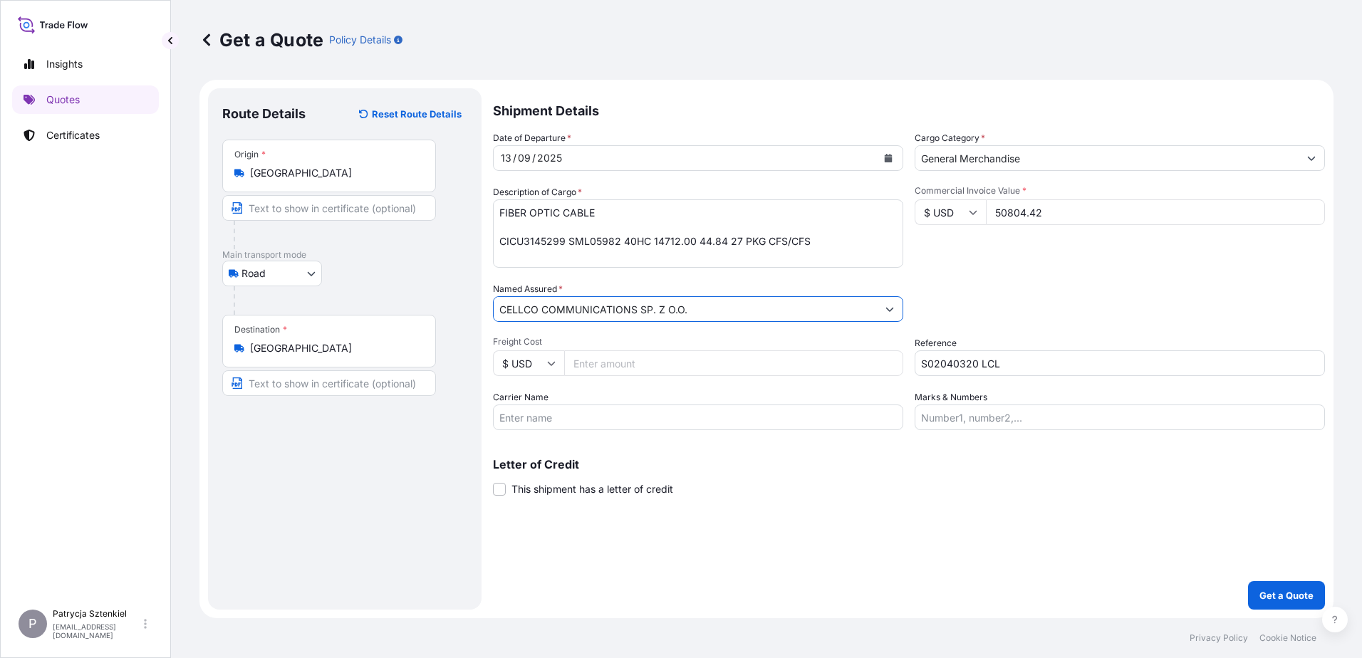
type input "CELLCO COMMUNICATIONS SP. Z O.O."
click at [1290, 586] on button "Get a Quote" at bounding box center [1286, 595] width 77 height 29
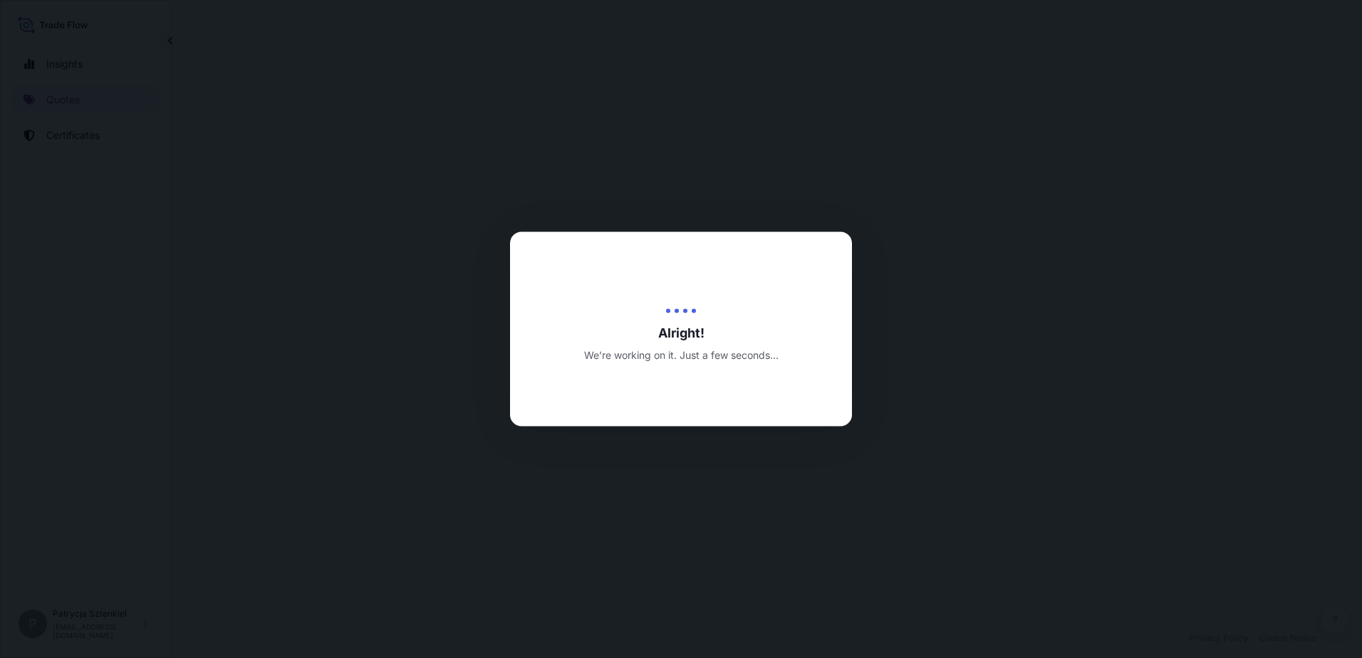
select select "Road"
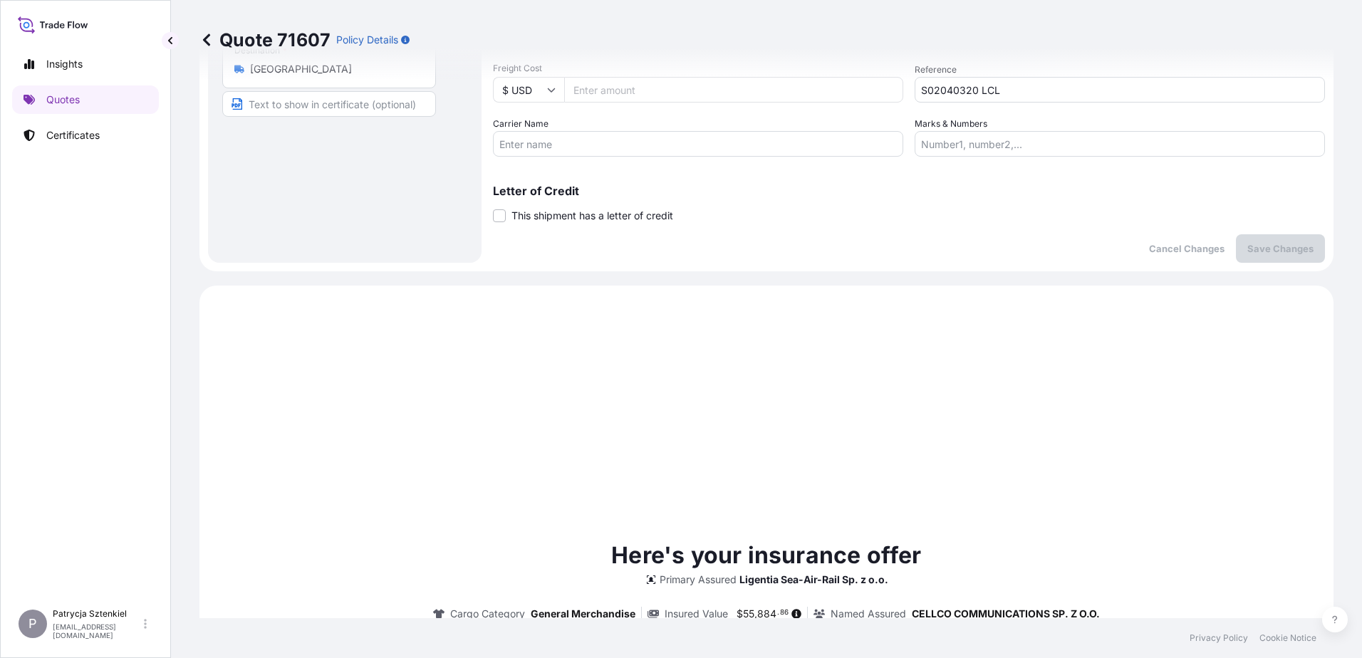
scroll to position [488, 0]
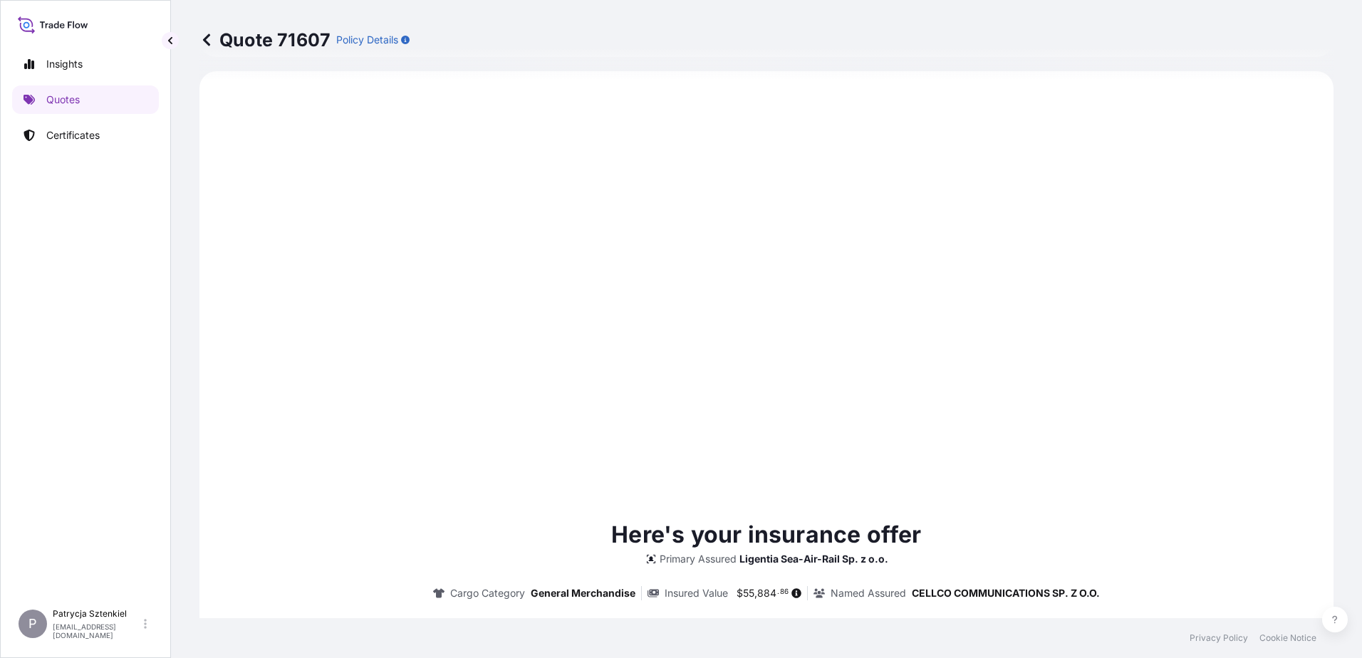
type input "[DATE]"
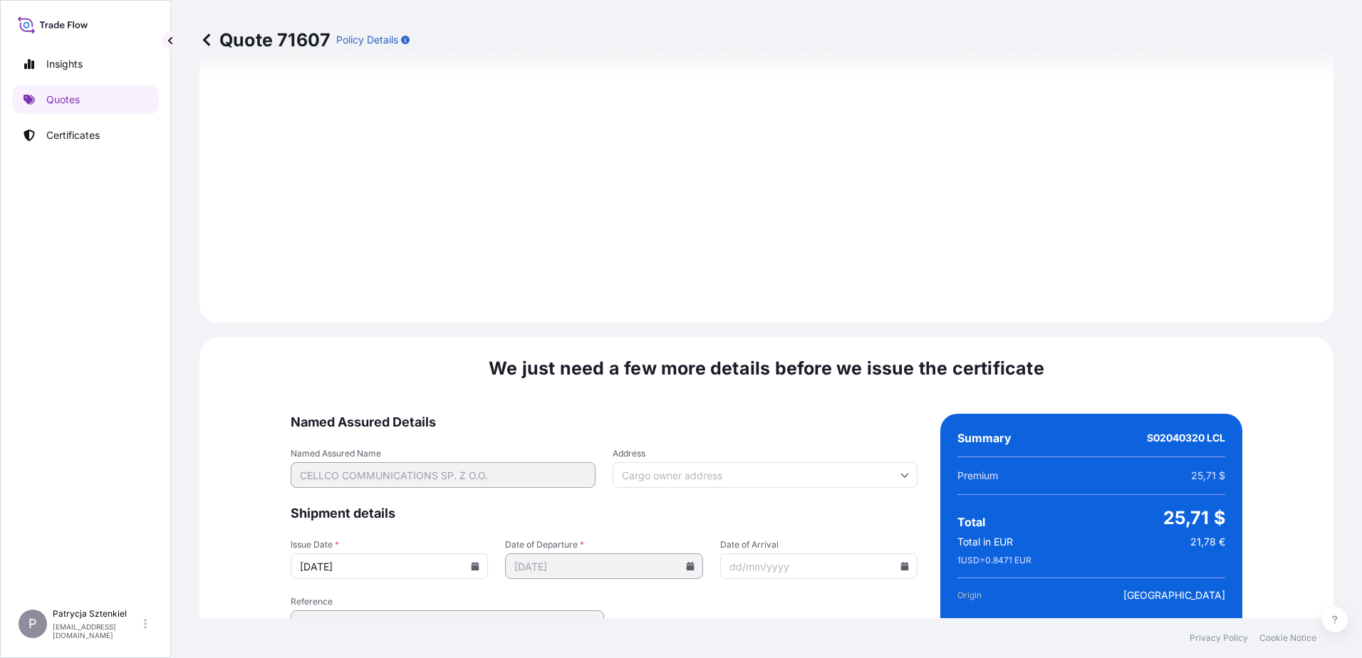
scroll to position [1516, 0]
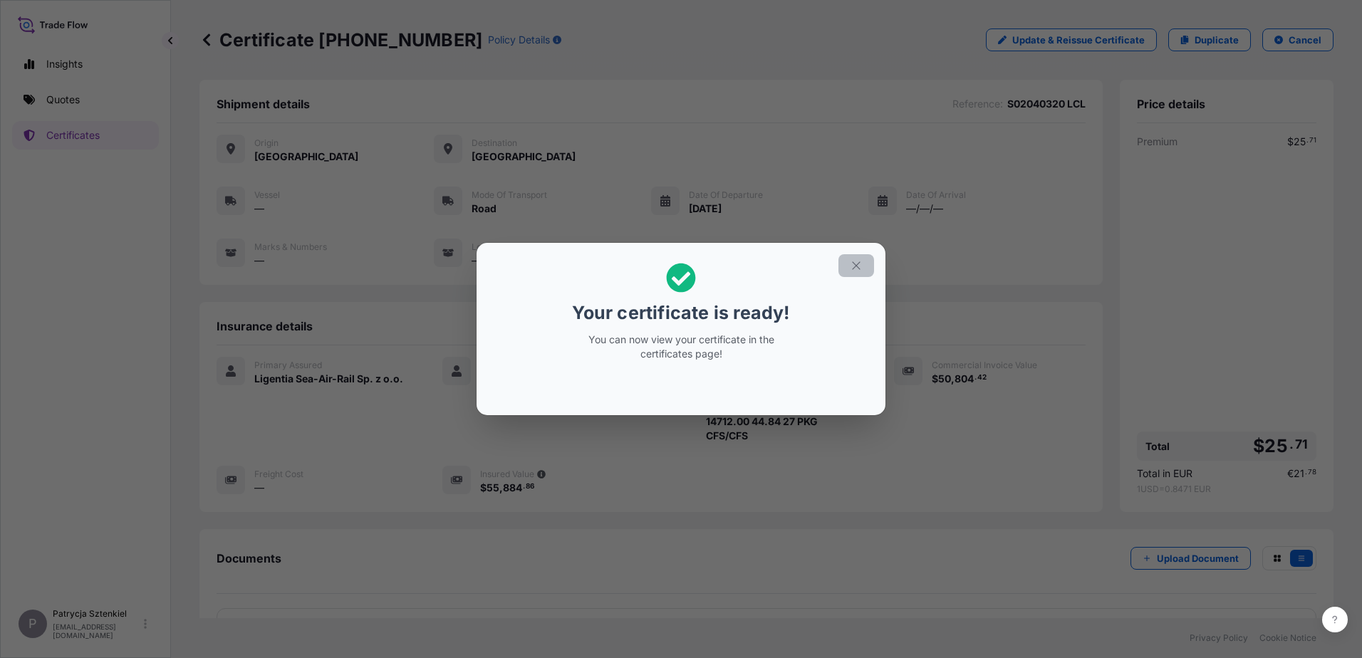
click at [855, 265] on icon "button" at bounding box center [856, 265] width 13 height 13
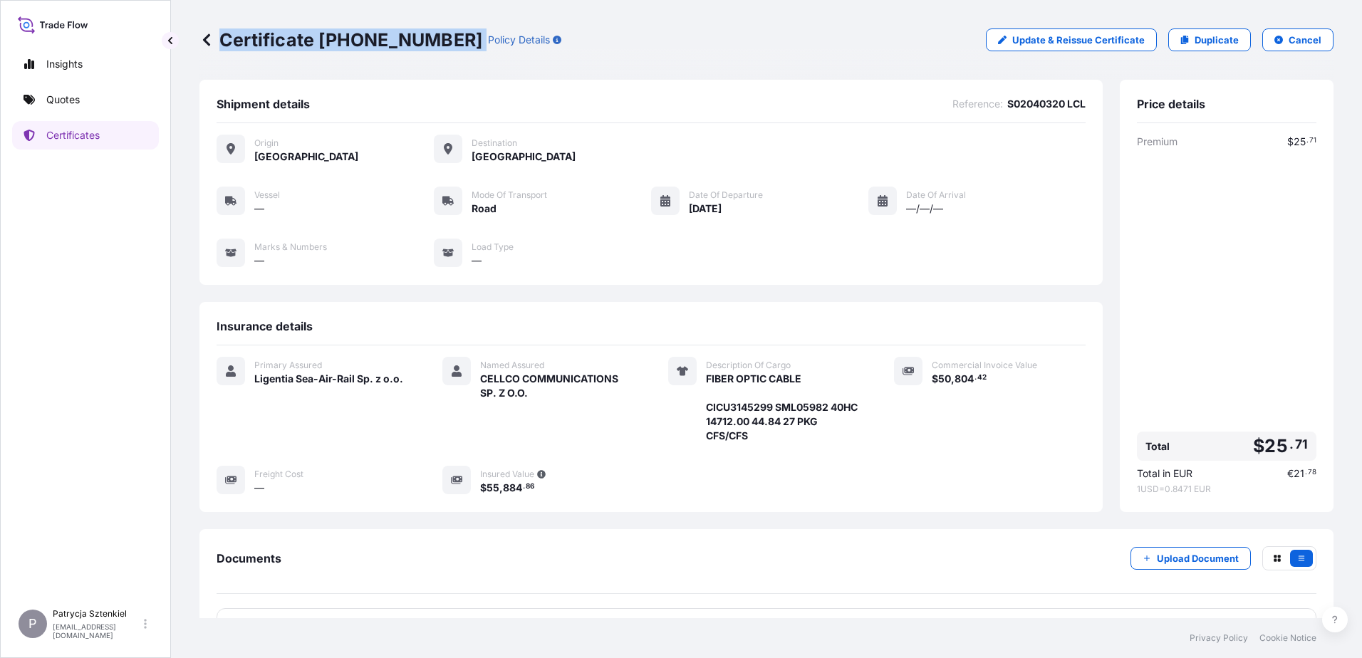
drag, startPoint x: 223, startPoint y: 43, endPoint x: 447, endPoint y: 60, distance: 225.1
click at [447, 60] on div "Certificate [PHONE_NUMBER] Policy Details Update & Reissue Certificate Duplicat…" at bounding box center [767, 40] width 1134 height 80
copy p "Certificate [PHONE_NUMBER]"
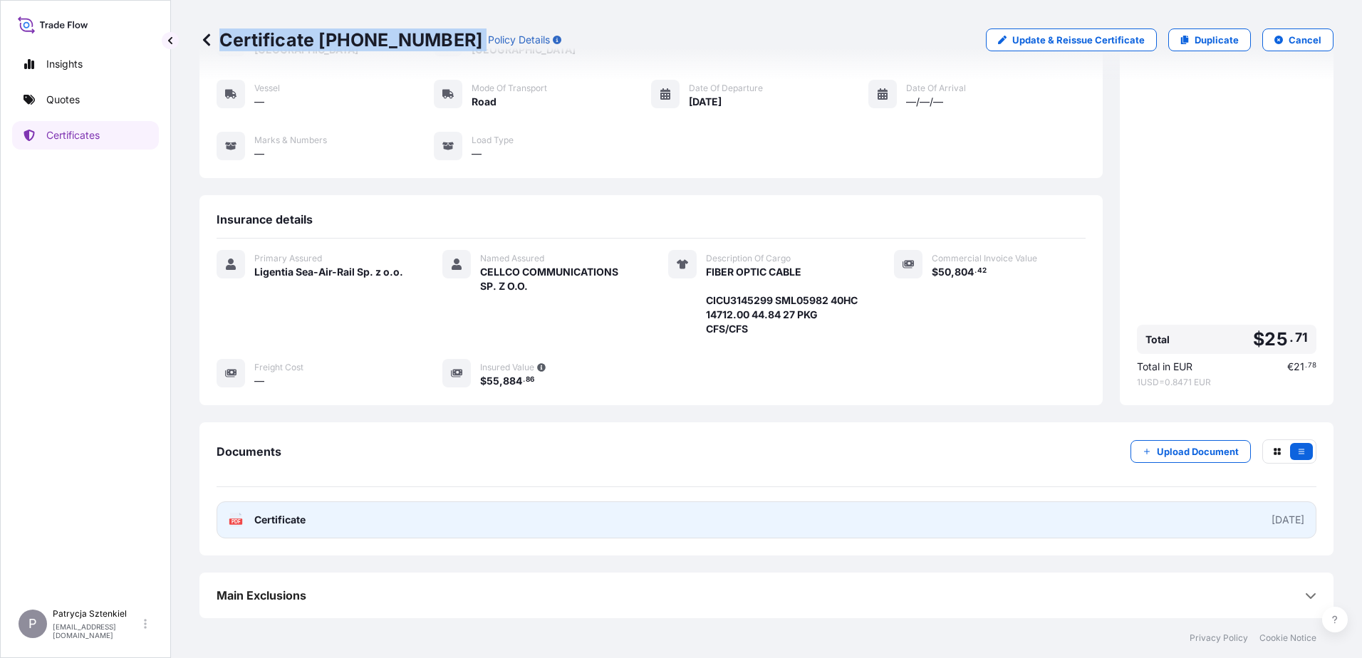
click at [556, 504] on link "PDF Certificate [DATE]" at bounding box center [767, 520] width 1100 height 37
